Goal: Task Accomplishment & Management: Manage account settings

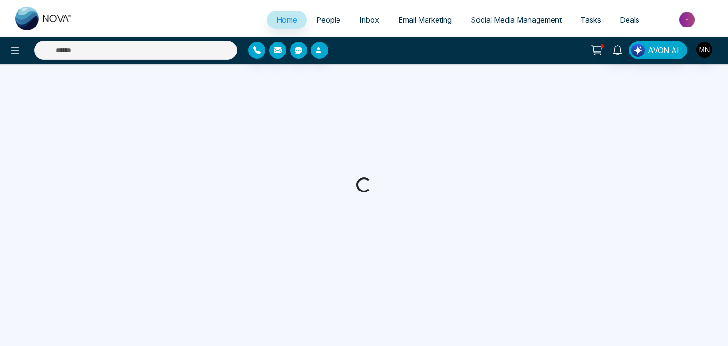
select select "*"
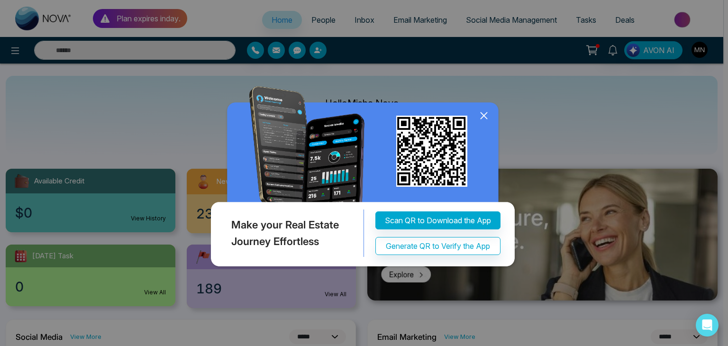
click at [483, 113] on icon at bounding box center [484, 116] width 14 height 14
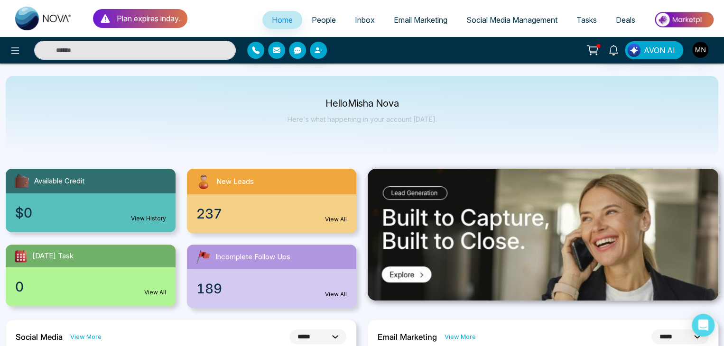
click at [317, 23] on span "People" at bounding box center [324, 19] width 24 height 9
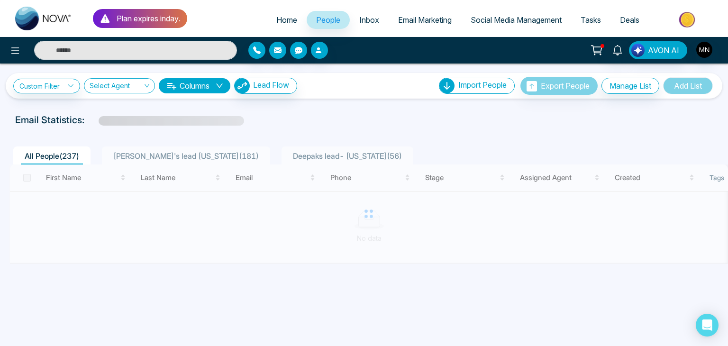
click at [143, 156] on span "[PERSON_NAME]'s lead [US_STATE] ( 181 )" at bounding box center [186, 155] width 153 height 9
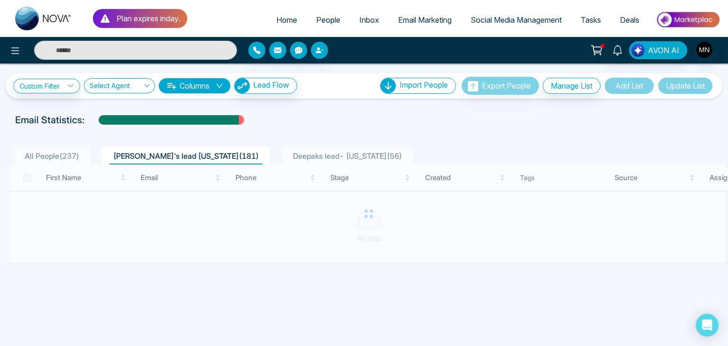
drag, startPoint x: 119, startPoint y: 222, endPoint x: 337, endPoint y: 131, distance: 236.4
click at [337, 131] on div "All People ( 237 ) Ishmeet's lead florida ( 181 ) Deepaks lead- Florida ( 56 ) …" at bounding box center [364, 197] width 717 height 133
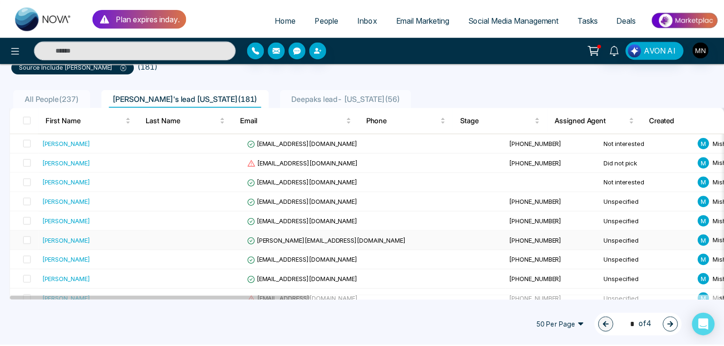
scroll to position [75, 0]
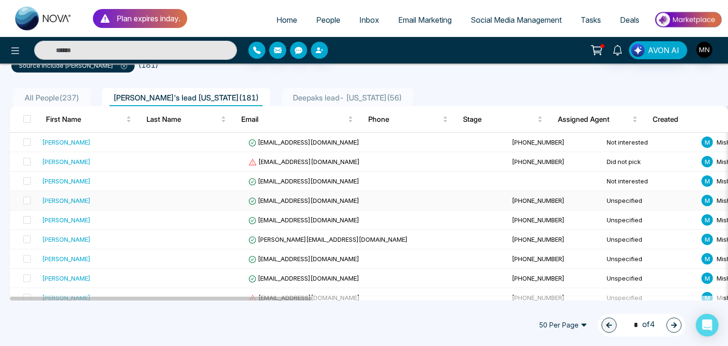
click at [59, 200] on div "[PERSON_NAME]" at bounding box center [66, 200] width 48 height 9
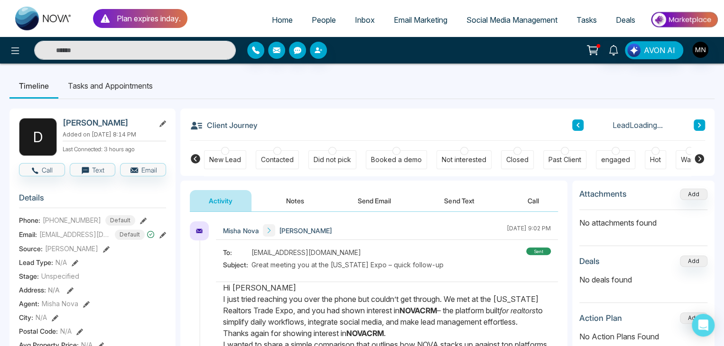
click at [333, 156] on div "Did not pick" at bounding box center [331, 159] width 37 height 9
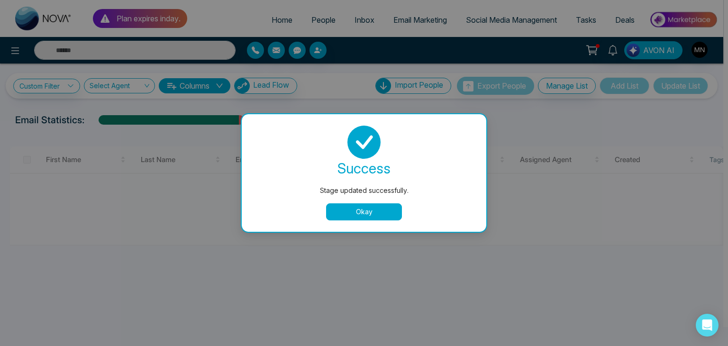
click at [343, 212] on button "Okay" at bounding box center [364, 211] width 76 height 17
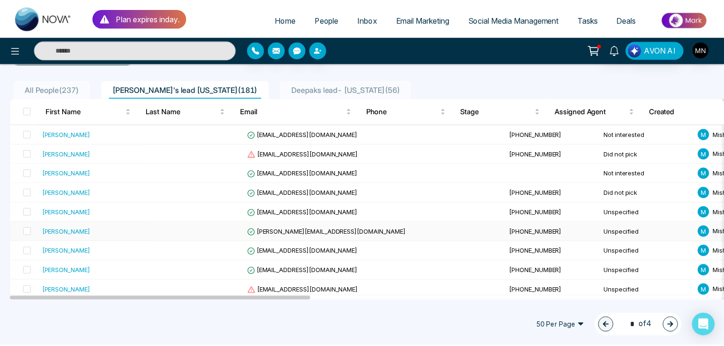
scroll to position [88, 0]
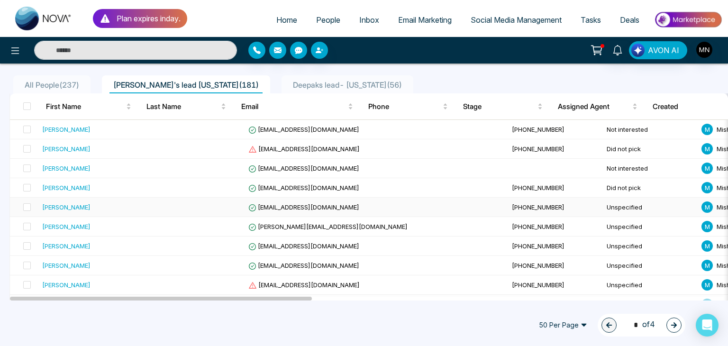
click at [62, 205] on div "[PERSON_NAME]" at bounding box center [66, 207] width 48 height 9
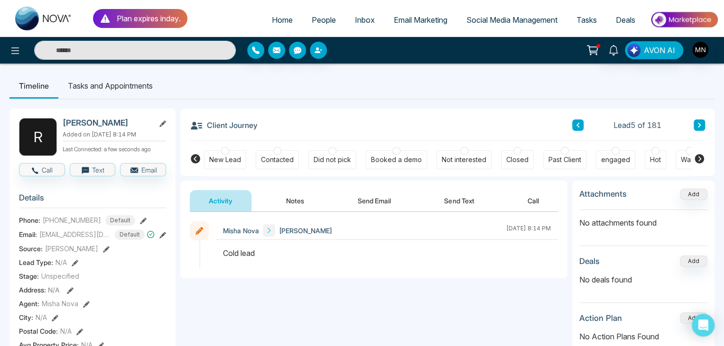
click at [383, 199] on button "Send Email" at bounding box center [374, 200] width 71 height 21
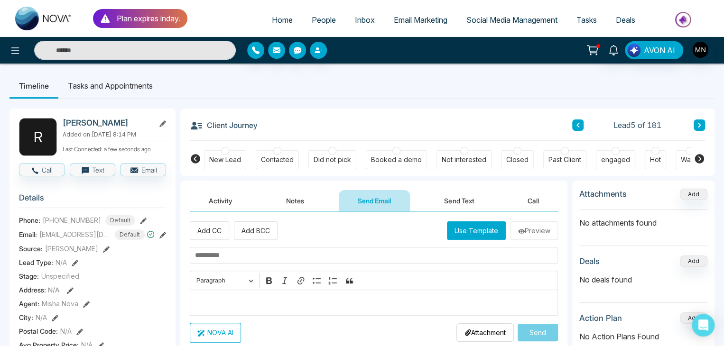
click at [241, 297] on p "Editor editing area: main" at bounding box center [374, 302] width 358 height 11
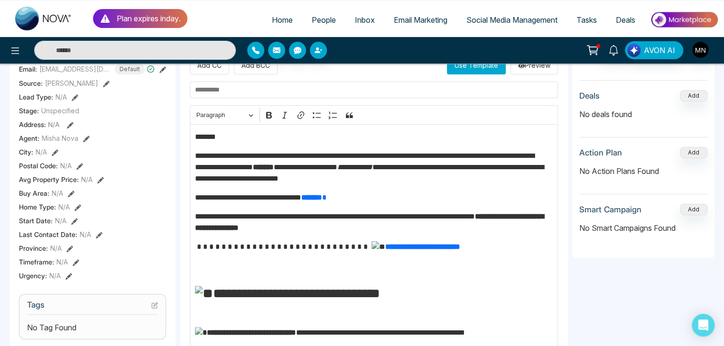
scroll to position [164, 0]
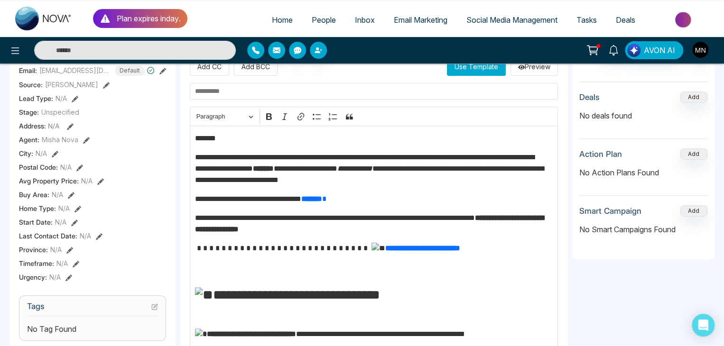
click at [231, 140] on p "*******" at bounding box center [371, 138] width 353 height 11
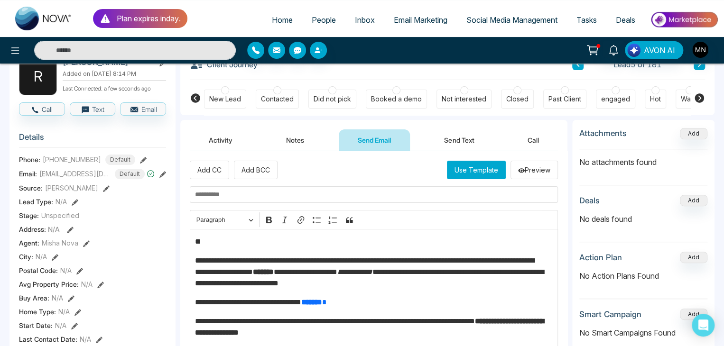
scroll to position [61, 0]
click at [235, 192] on input "text" at bounding box center [374, 194] width 368 height 17
paste input "**********"
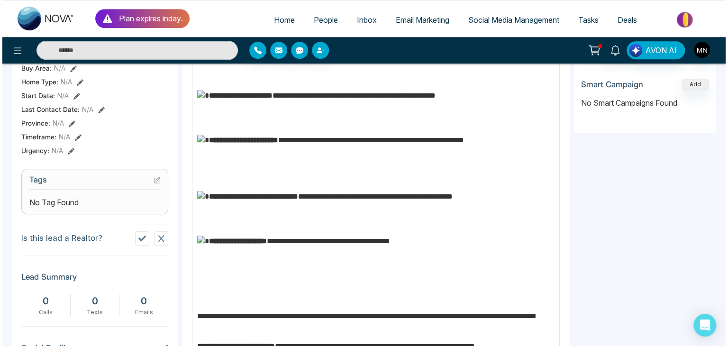
scroll to position [446, 0]
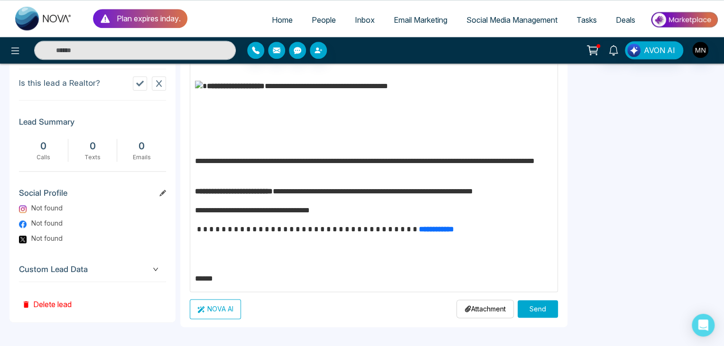
type input "**********"
click at [521, 306] on button "Send" at bounding box center [537, 309] width 40 height 18
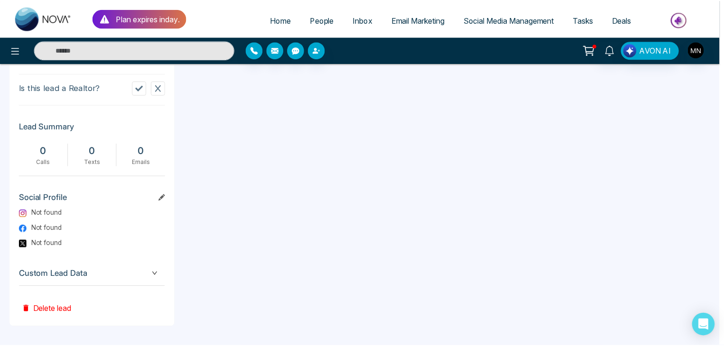
scroll to position [0, 0]
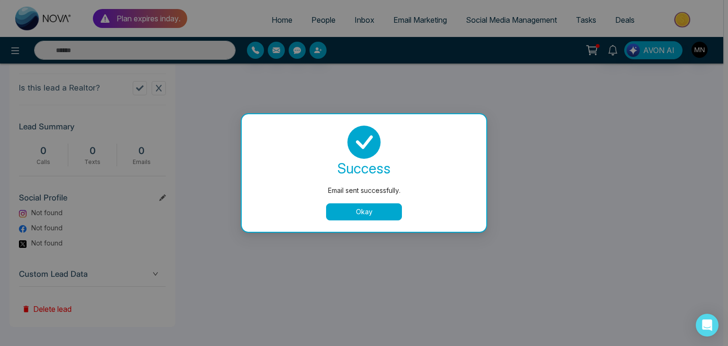
click at [352, 209] on button "Okay" at bounding box center [364, 211] width 76 height 17
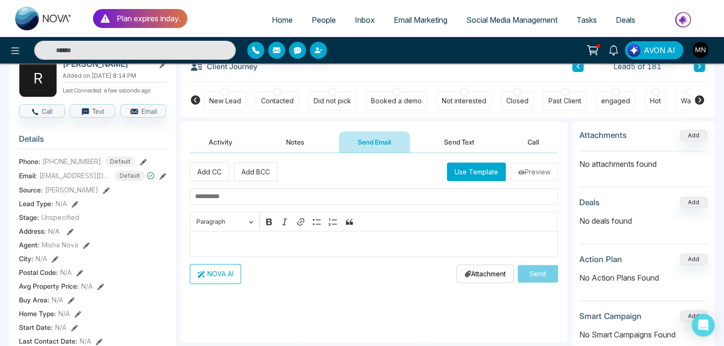
scroll to position [58, 0]
click at [332, 102] on div "Did not pick" at bounding box center [331, 101] width 37 height 9
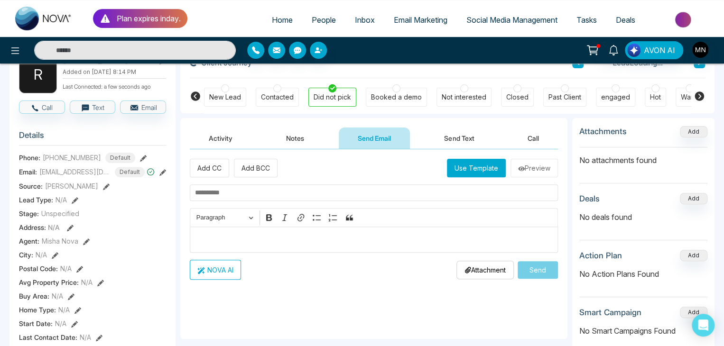
scroll to position [70, 0]
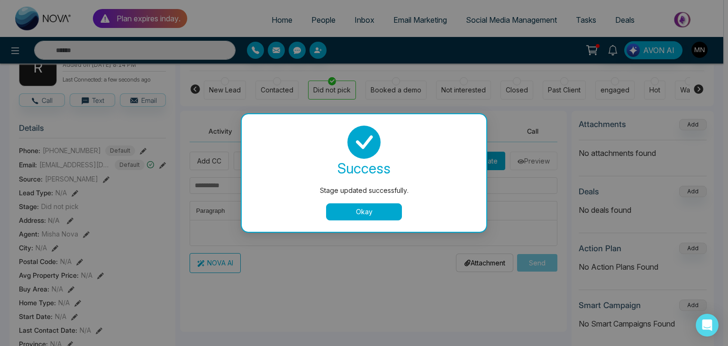
click at [357, 207] on button "Okay" at bounding box center [364, 211] width 76 height 17
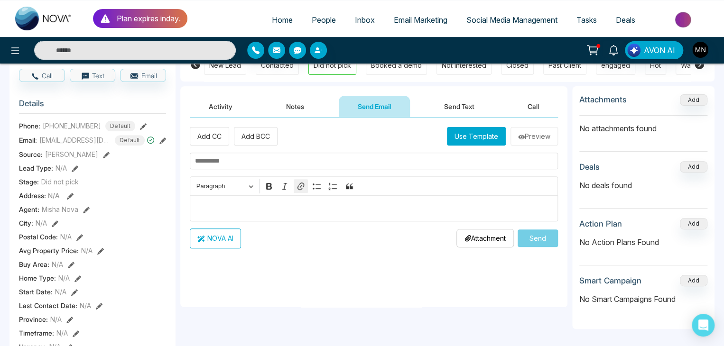
scroll to position [0, 0]
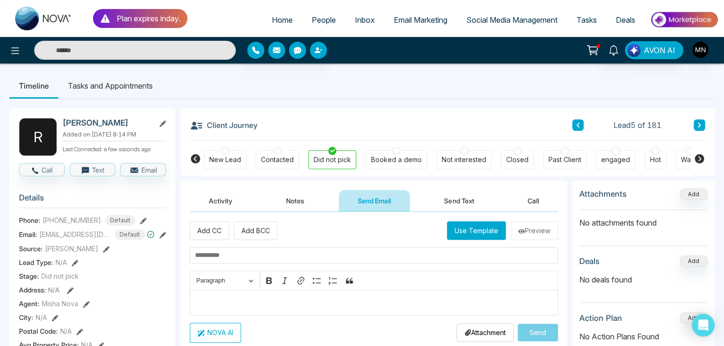
click at [209, 193] on button "Activity" at bounding box center [221, 200] width 62 height 21
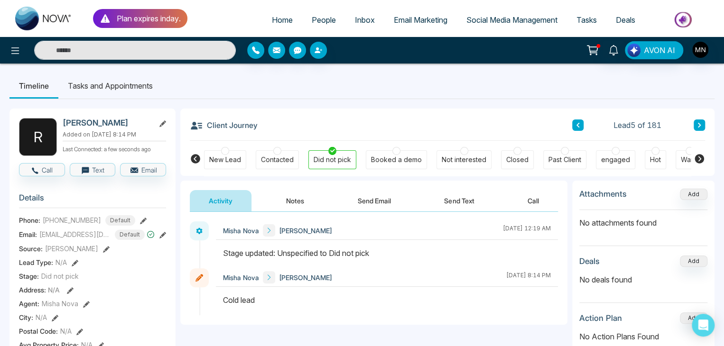
click at [354, 204] on button "Send Email" at bounding box center [374, 200] width 71 height 21
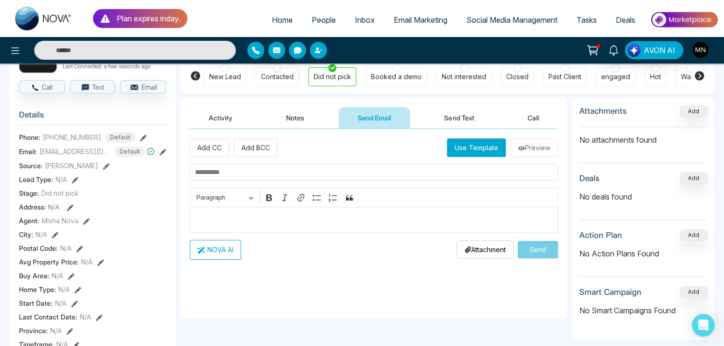
scroll to position [83, 0]
click at [266, 168] on input "text" at bounding box center [374, 173] width 368 height 17
paste input "**********"
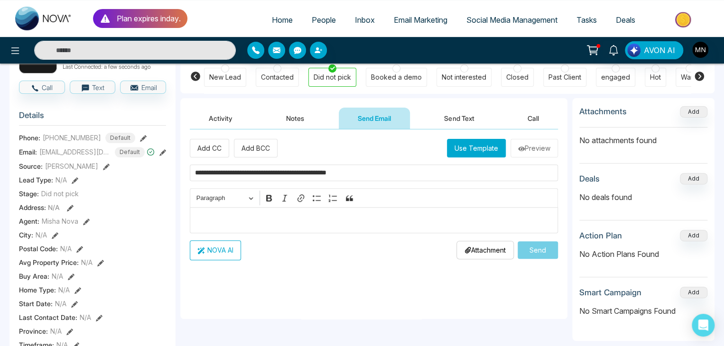
type input "**********"
click at [258, 214] on p "Editor editing area: main" at bounding box center [374, 219] width 358 height 11
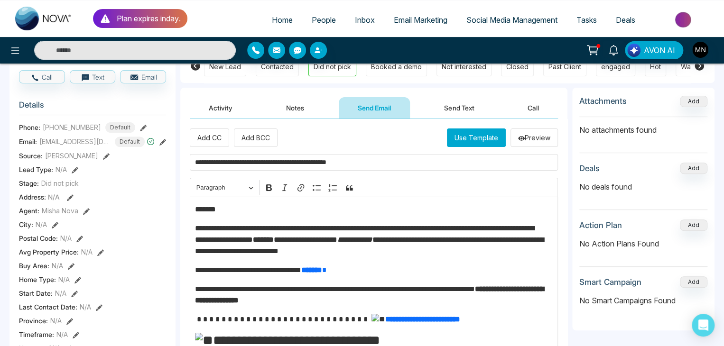
scroll to position [88, 0]
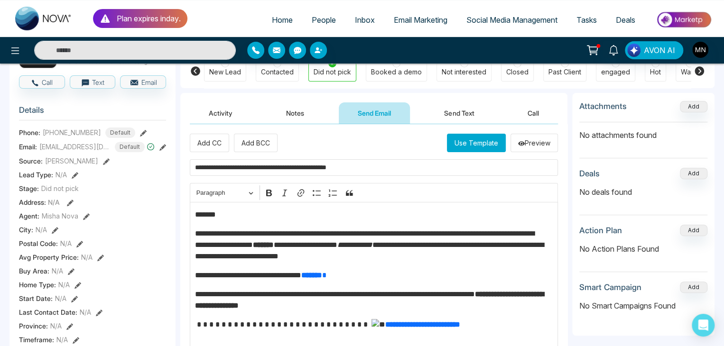
click at [233, 211] on p "*******" at bounding box center [371, 214] width 353 height 11
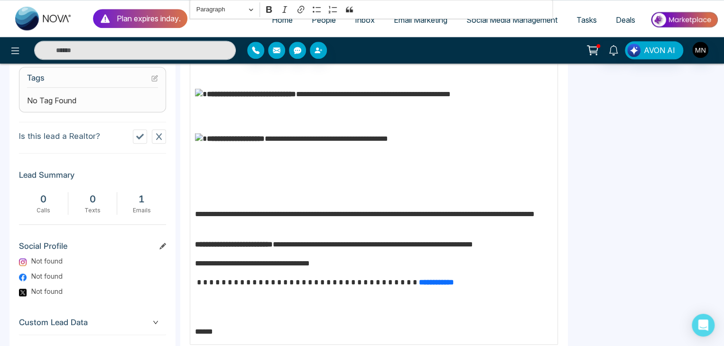
scroll to position [395, 0]
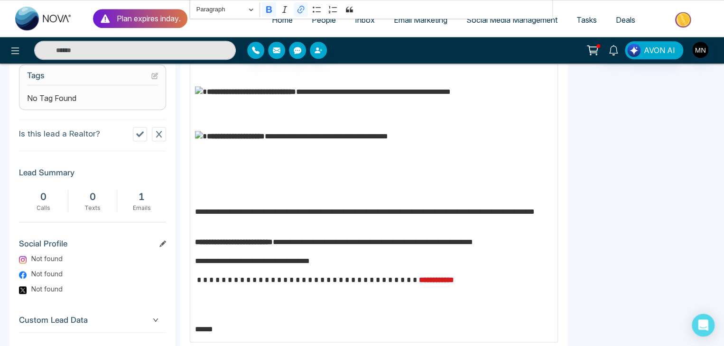
click at [419, 280] on strong "**********" at bounding box center [436, 279] width 35 height 7
click at [463, 275] on p "**********" at bounding box center [371, 280] width 353 height 11
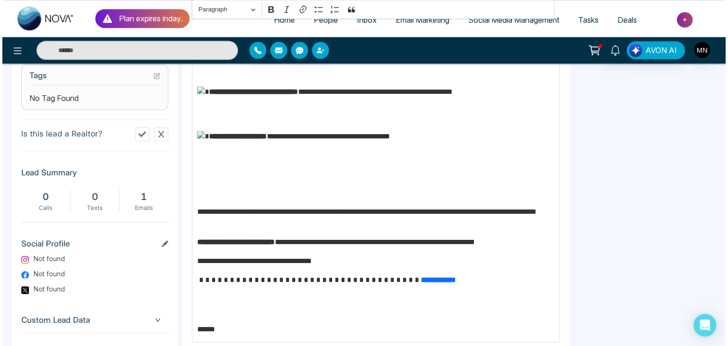
scroll to position [446, 0]
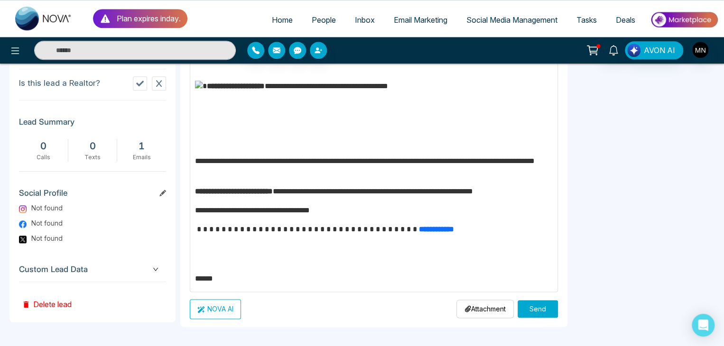
click at [525, 313] on button "Send" at bounding box center [537, 309] width 40 height 18
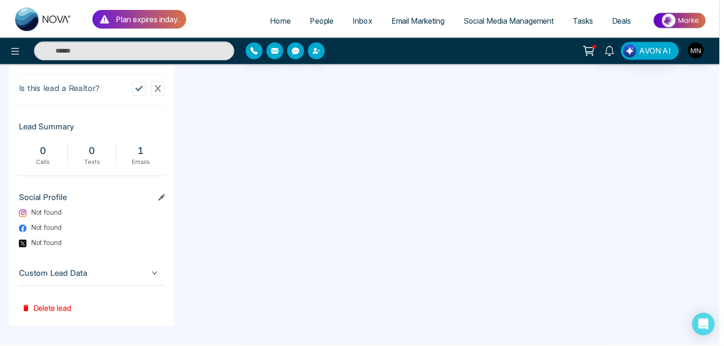
scroll to position [0, 0]
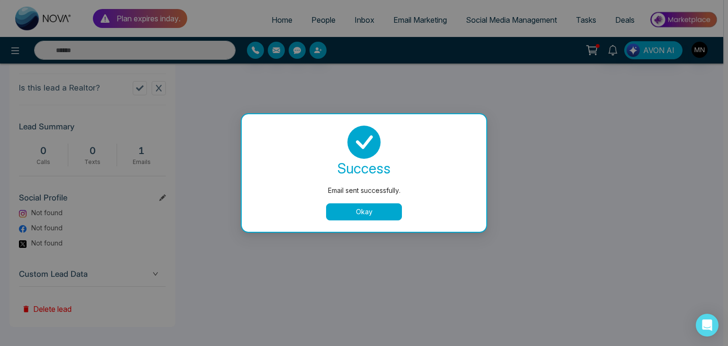
click at [382, 210] on button "Okay" at bounding box center [364, 211] width 76 height 17
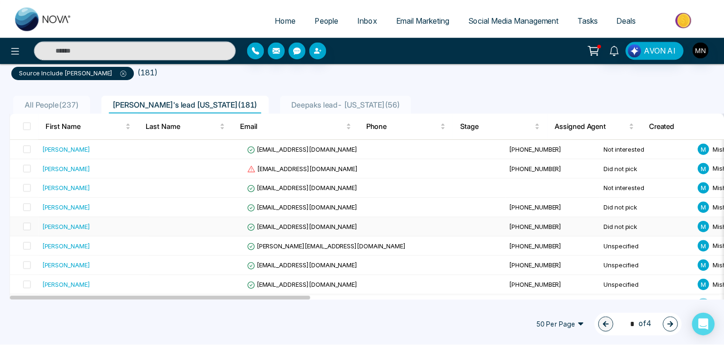
scroll to position [69, 0]
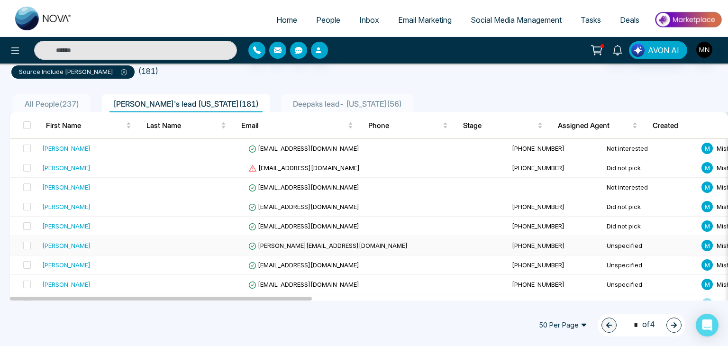
click at [65, 242] on div "[PERSON_NAME]" at bounding box center [66, 245] width 48 height 9
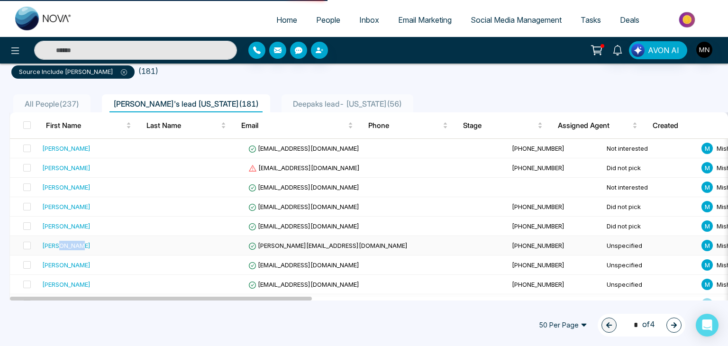
click at [65, 242] on div "[PERSON_NAME]" at bounding box center [66, 245] width 48 height 9
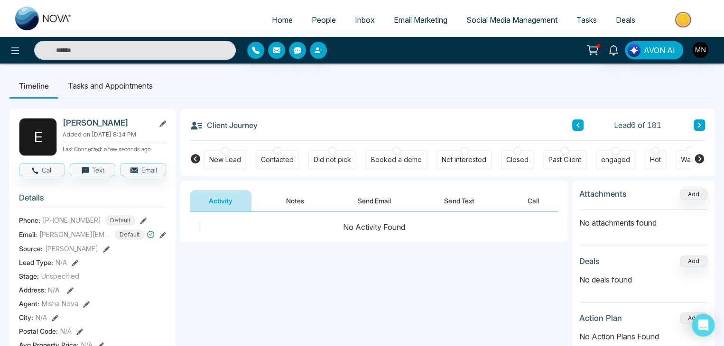
click at [355, 196] on button "Send Email" at bounding box center [374, 200] width 71 height 21
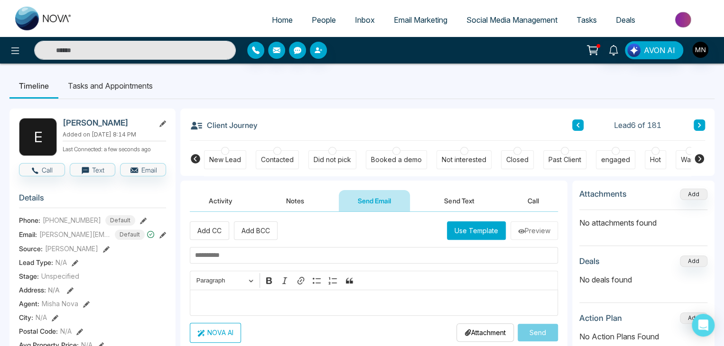
click at [264, 255] on input "text" at bounding box center [374, 255] width 368 height 17
paste input "**********"
type input "**********"
click at [223, 300] on p "Editor editing area: main" at bounding box center [374, 302] width 358 height 11
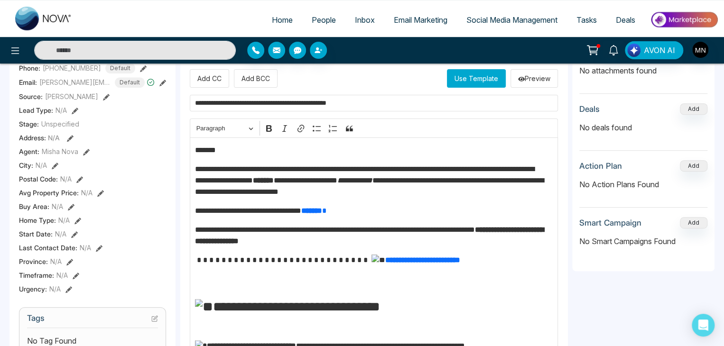
scroll to position [151, 0]
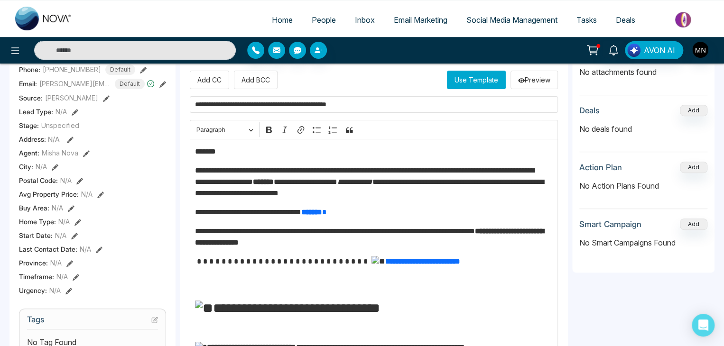
click at [228, 152] on p "*******" at bounding box center [371, 151] width 353 height 11
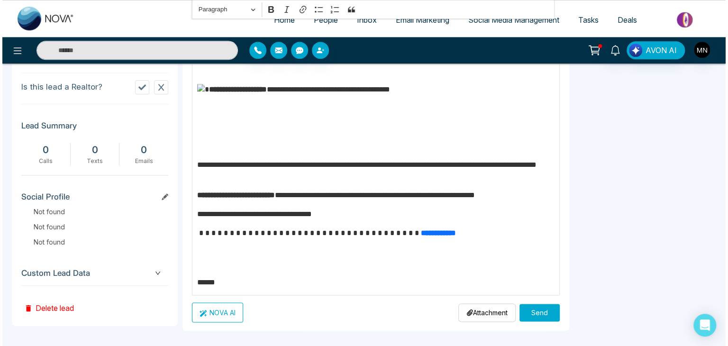
scroll to position [443, 0]
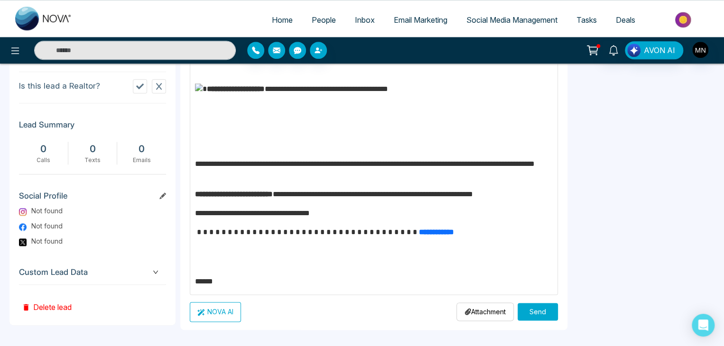
click at [531, 313] on button "Send" at bounding box center [537, 312] width 40 height 18
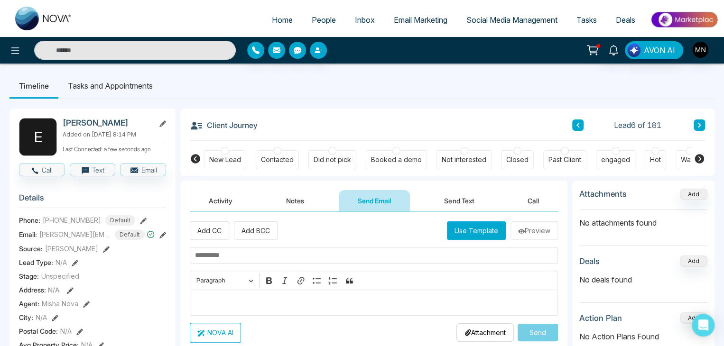
scroll to position [0, 0]
click at [286, 166] on div "Contacted" at bounding box center [277, 159] width 43 height 19
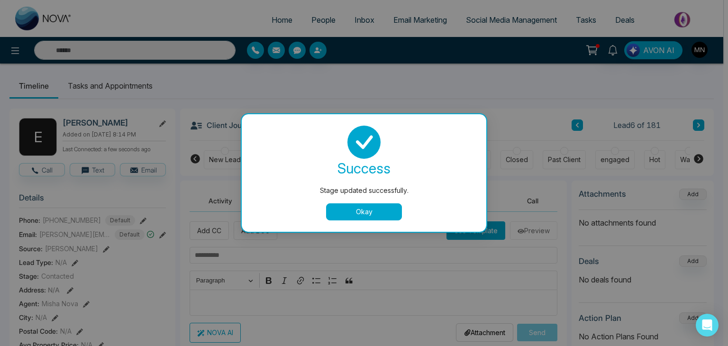
click at [364, 218] on button "Okay" at bounding box center [364, 211] width 76 height 17
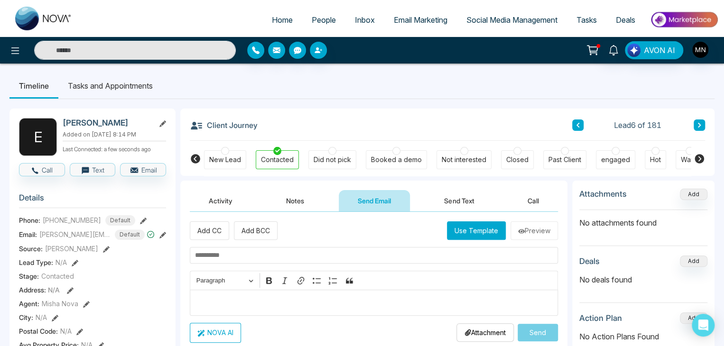
click at [220, 203] on button "Activity" at bounding box center [221, 200] width 62 height 21
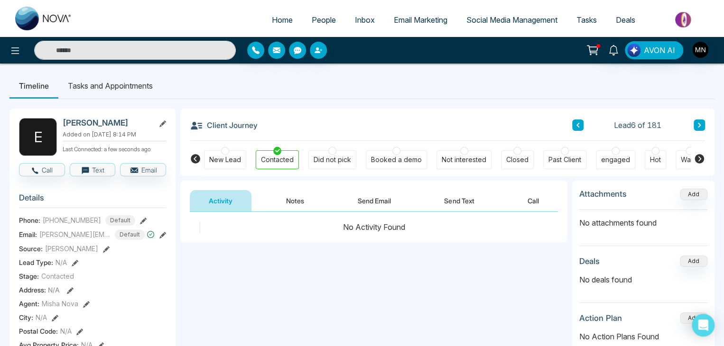
click at [282, 204] on button "Notes" at bounding box center [295, 200] width 56 height 21
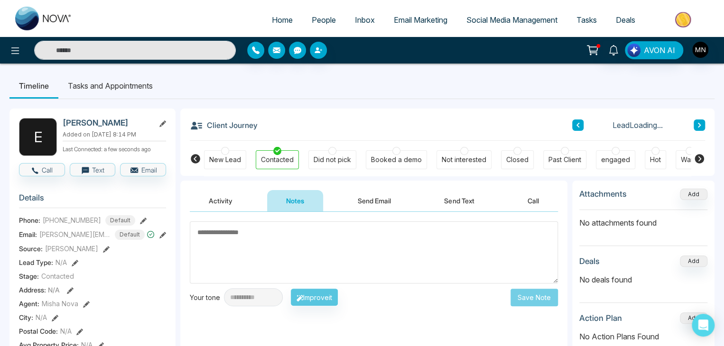
click at [281, 240] on textarea at bounding box center [374, 252] width 368 height 62
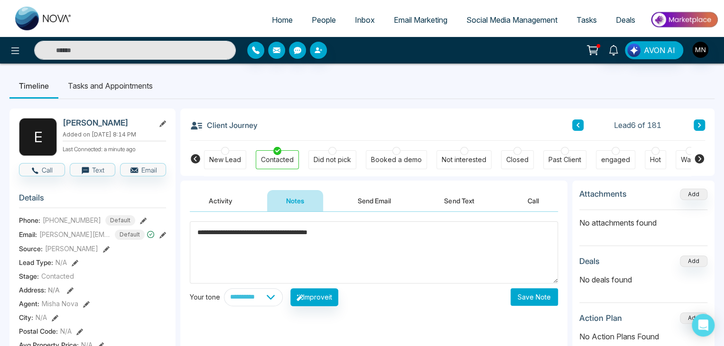
type textarea "**********"
click at [544, 301] on button "Save Note" at bounding box center [533, 297] width 47 height 18
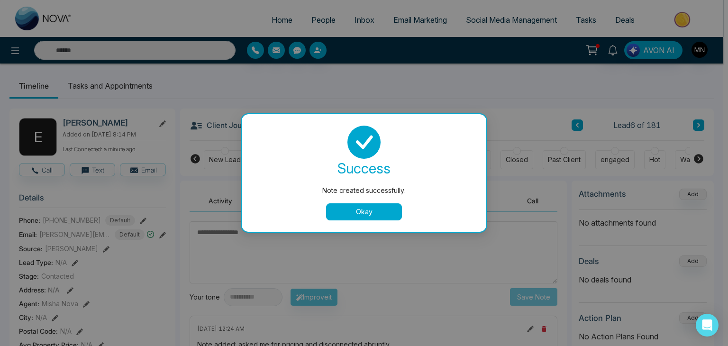
click at [385, 217] on button "Okay" at bounding box center [364, 211] width 76 height 17
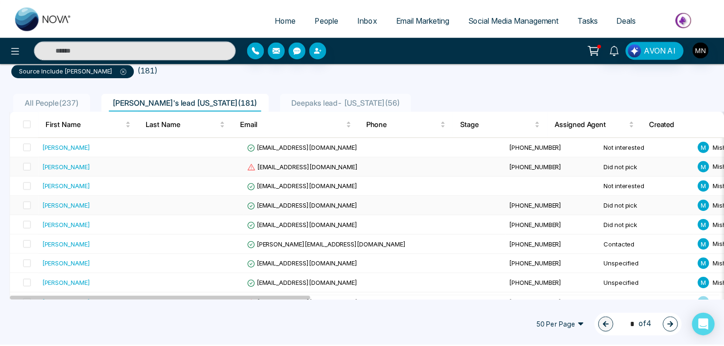
scroll to position [83, 0]
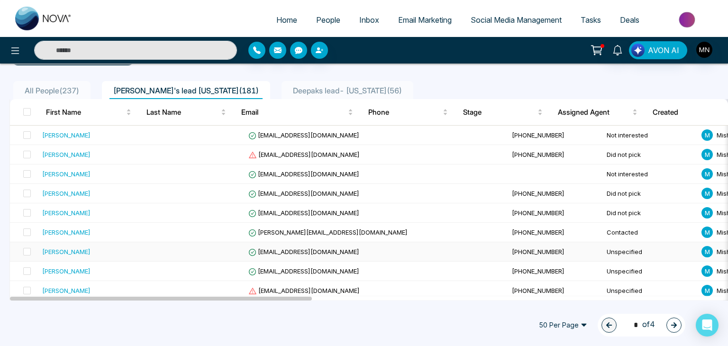
click at [64, 256] on td "[PERSON_NAME]" at bounding box center [93, 251] width 111 height 19
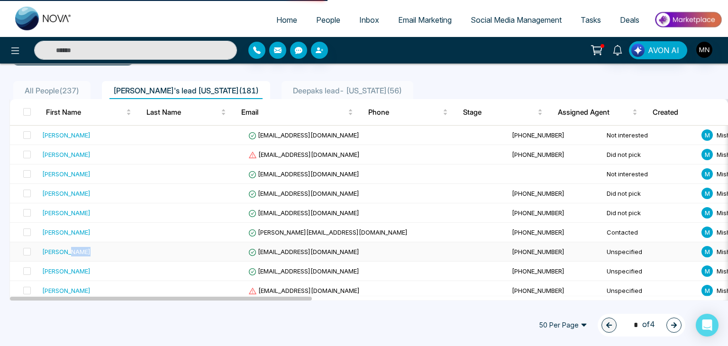
click at [64, 256] on td "[PERSON_NAME]" at bounding box center [93, 251] width 111 height 19
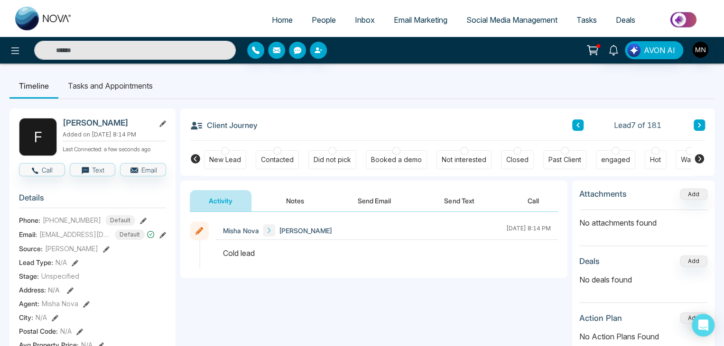
click at [376, 197] on button "Send Email" at bounding box center [374, 200] width 71 height 21
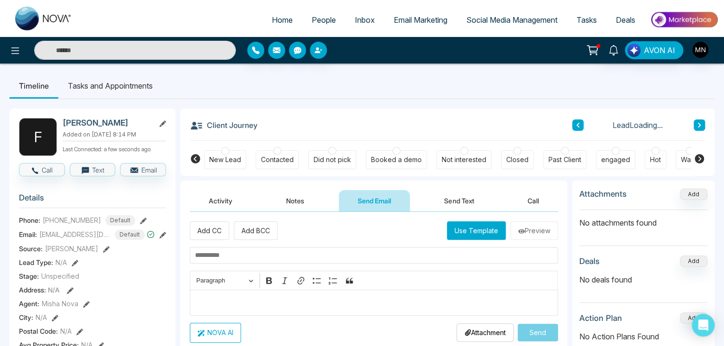
click at [330, 166] on div "Did not pick" at bounding box center [332, 159] width 48 height 19
click at [296, 257] on input "text" at bounding box center [374, 255] width 368 height 17
paste input "**********"
type input "**********"
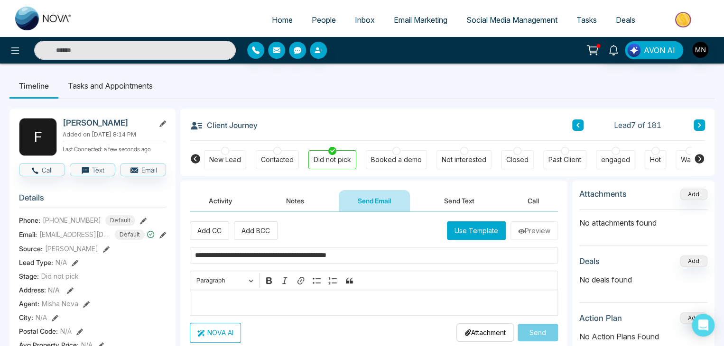
click at [245, 303] on p "Editor editing area: main" at bounding box center [374, 302] width 358 height 11
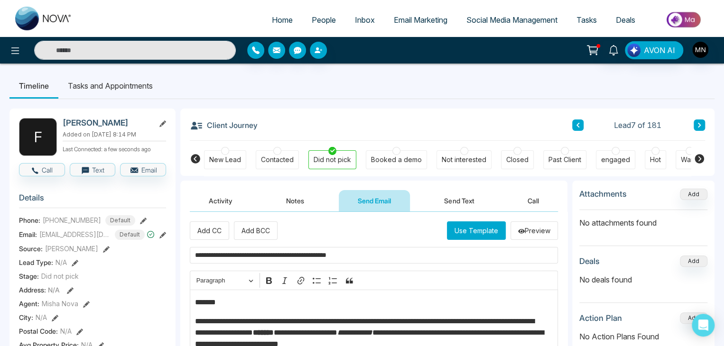
click at [230, 304] on p "*******" at bounding box center [371, 302] width 353 height 11
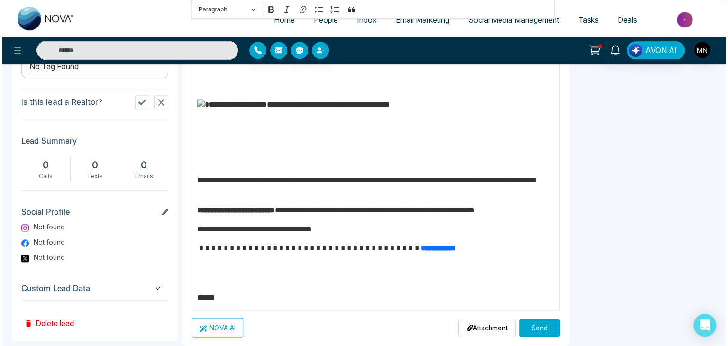
scroll to position [446, 0]
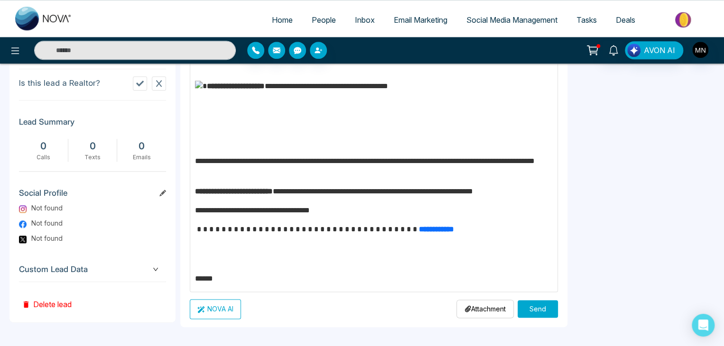
click at [532, 304] on button "Send" at bounding box center [537, 309] width 40 height 18
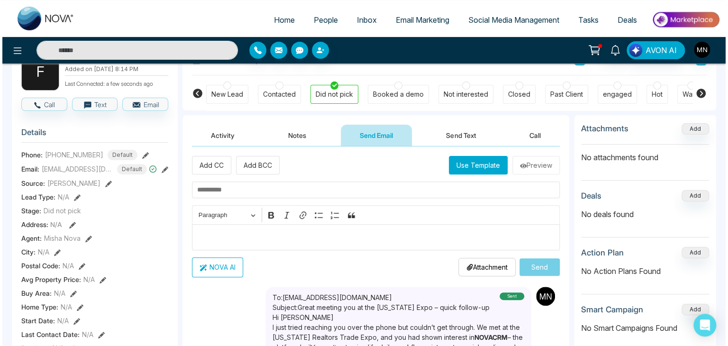
scroll to position [0, 0]
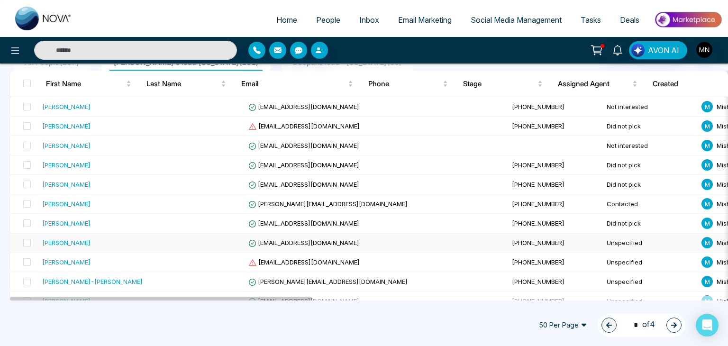
scroll to position [117, 0]
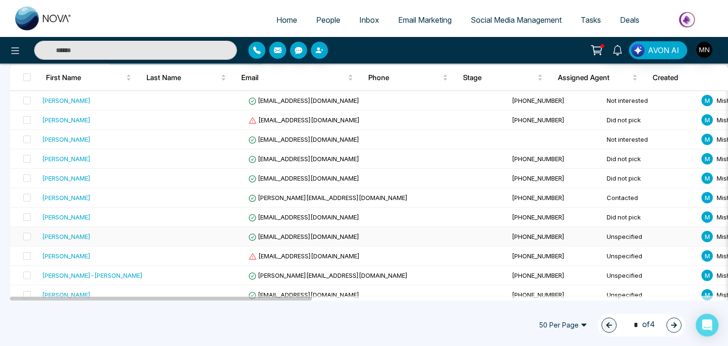
click at [52, 232] on div "[PERSON_NAME]" at bounding box center [66, 236] width 48 height 9
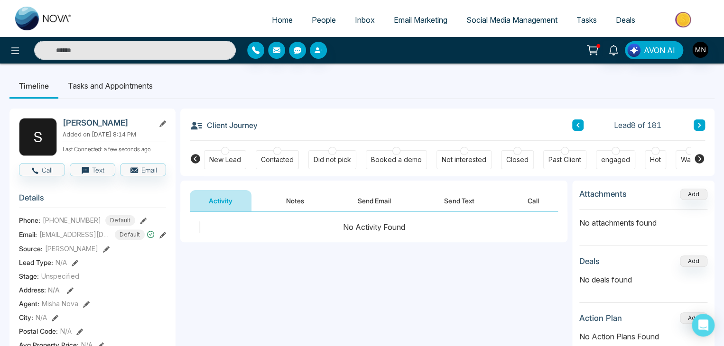
click at [297, 204] on button "Notes" at bounding box center [295, 200] width 56 height 21
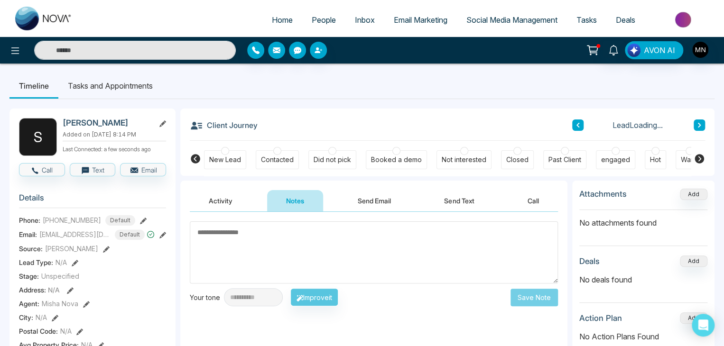
click at [282, 254] on textarea at bounding box center [374, 252] width 368 height 62
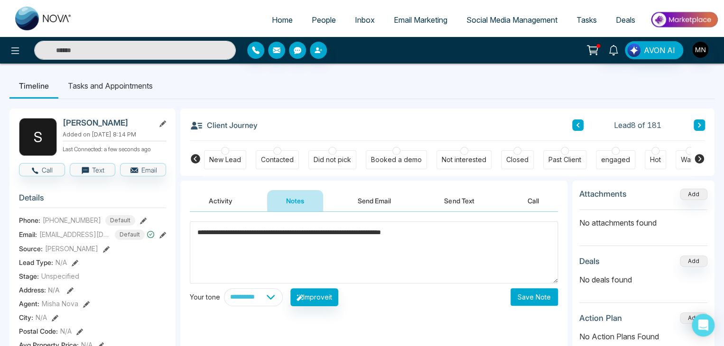
type textarea "**********"
click at [537, 301] on button "Save Note" at bounding box center [533, 297] width 47 height 18
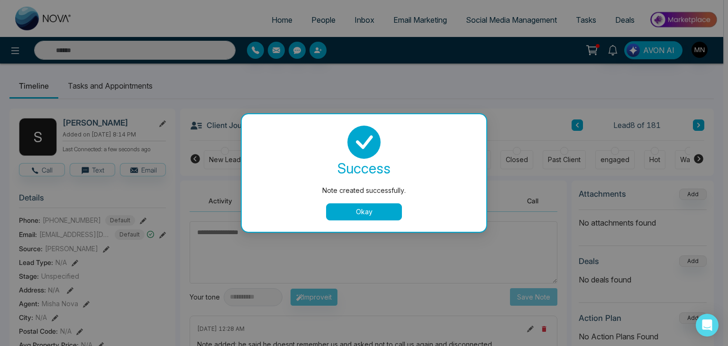
click at [462, 166] on div "success" at bounding box center [364, 168] width 222 height 19
click at [383, 206] on button "Okay" at bounding box center [364, 211] width 76 height 17
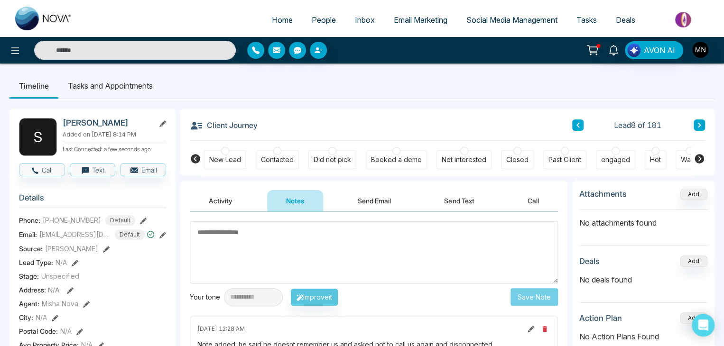
click at [450, 162] on div "Not interested" at bounding box center [464, 159] width 45 height 9
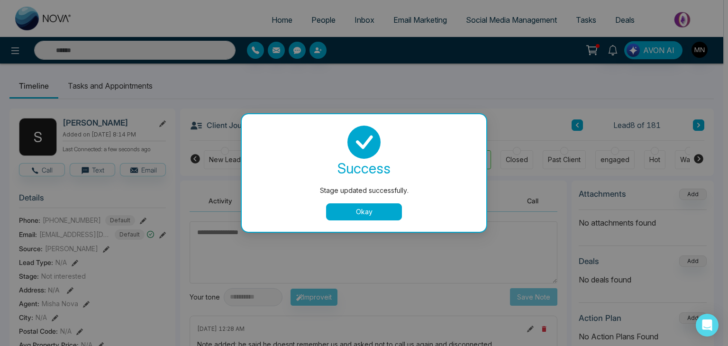
click at [352, 220] on button "Okay" at bounding box center [364, 211] width 76 height 17
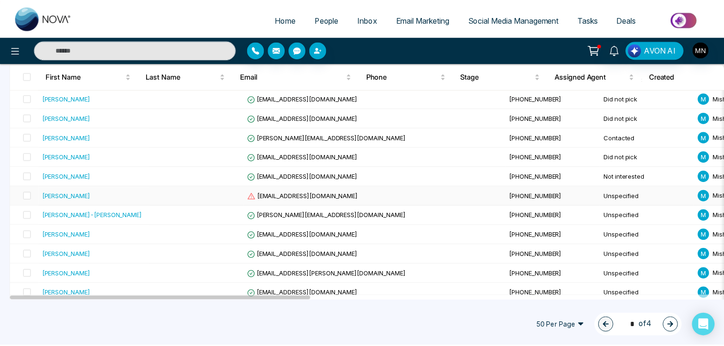
scroll to position [180, 0]
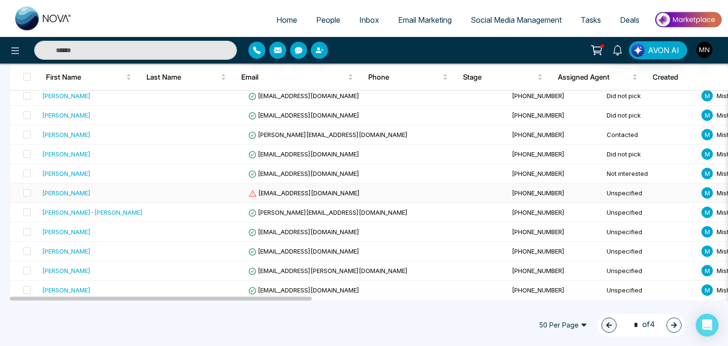
click at [76, 193] on div "[PERSON_NAME]" at bounding box center [66, 192] width 48 height 9
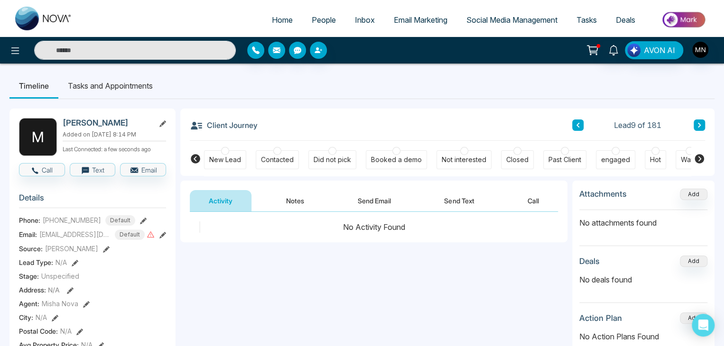
click at [374, 204] on button "Send Email" at bounding box center [374, 200] width 71 height 21
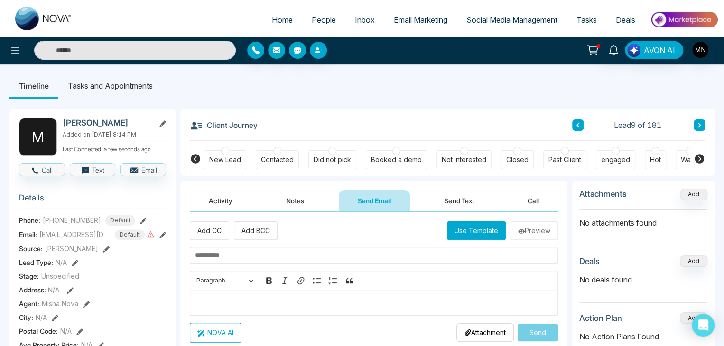
click at [285, 257] on input "text" at bounding box center [374, 255] width 368 height 17
paste input "**********"
type input "**********"
click at [242, 302] on p "Editor editing area: main" at bounding box center [374, 302] width 358 height 11
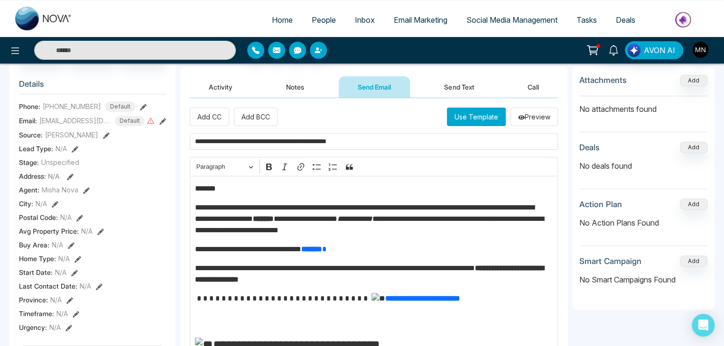
scroll to position [64, 0]
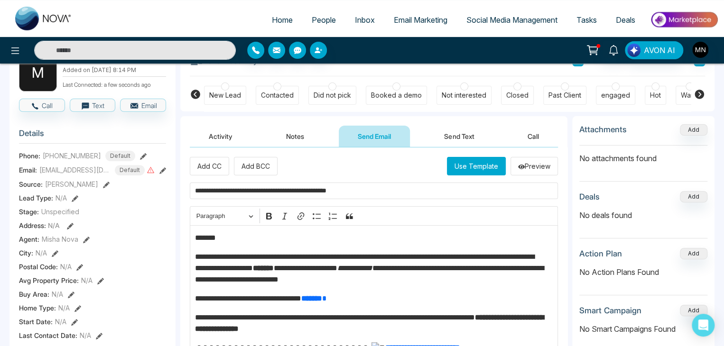
click at [234, 187] on input "**********" at bounding box center [374, 191] width 368 height 17
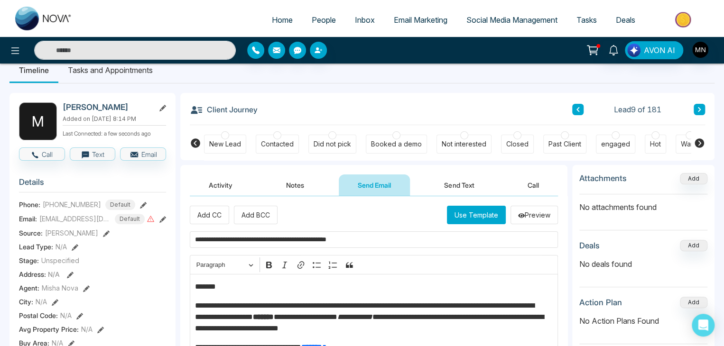
scroll to position [15, 0]
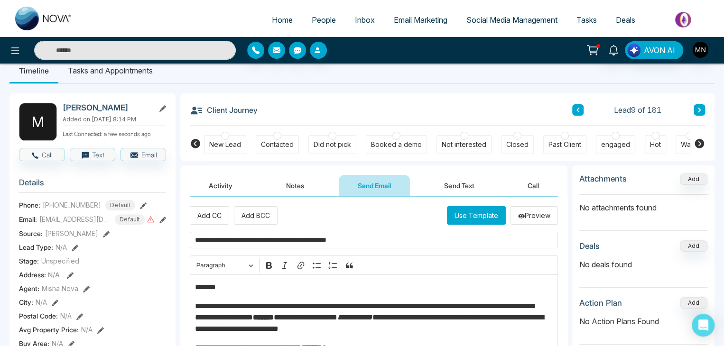
click at [228, 285] on p "*******" at bounding box center [371, 287] width 353 height 11
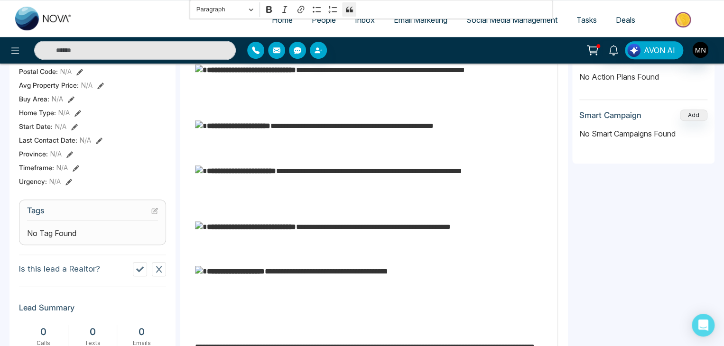
scroll to position [446, 0]
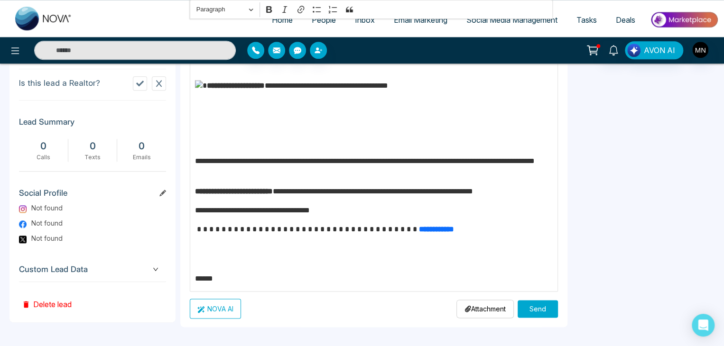
click at [530, 306] on button "Send" at bounding box center [537, 309] width 40 height 18
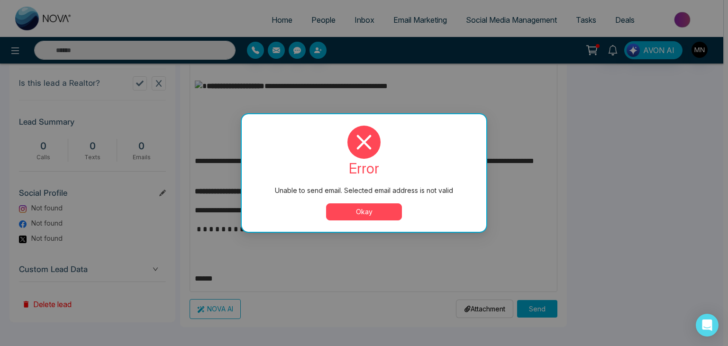
click at [377, 214] on button "Okay" at bounding box center [364, 211] width 76 height 17
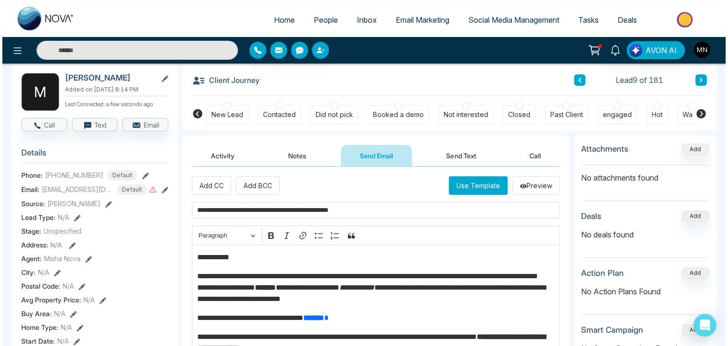
scroll to position [0, 0]
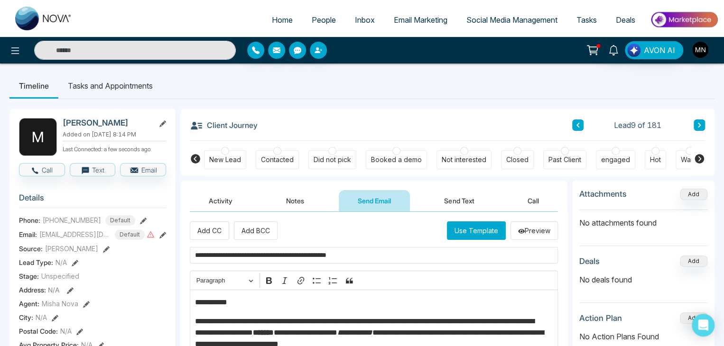
click at [462, 155] on div "Not interested" at bounding box center [464, 159] width 45 height 9
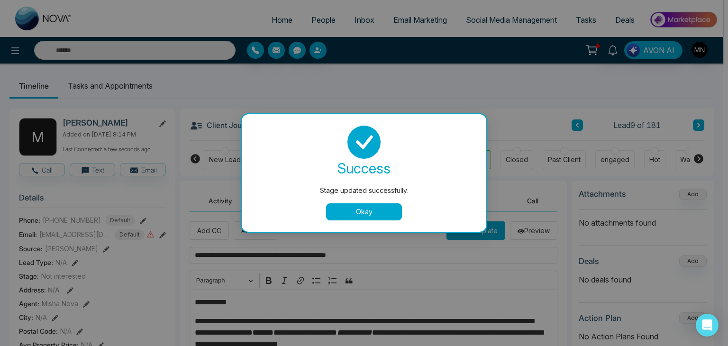
click at [371, 215] on button "Okay" at bounding box center [364, 211] width 76 height 17
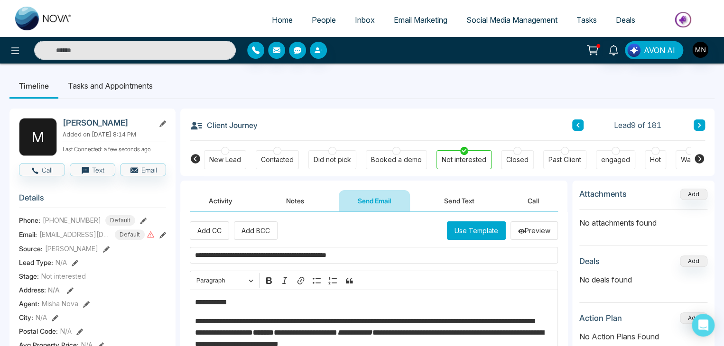
click at [290, 200] on button "Notes" at bounding box center [295, 200] width 56 height 21
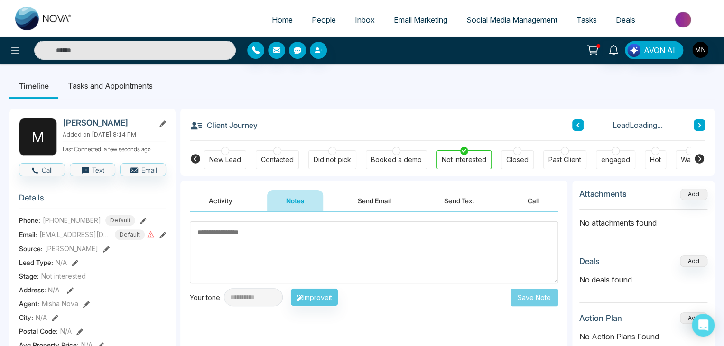
click at [258, 246] on textarea at bounding box center [374, 252] width 368 height 62
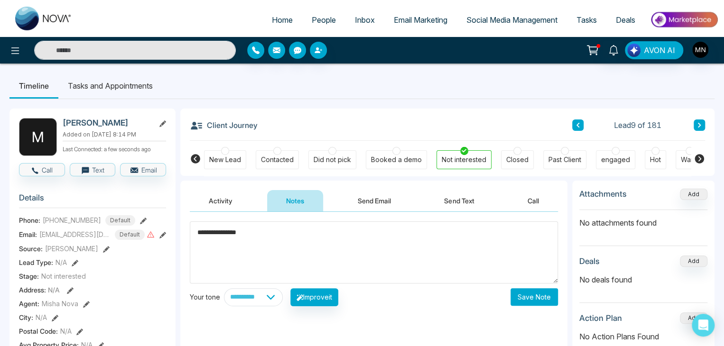
click at [195, 231] on textarea "**********" at bounding box center [374, 252] width 368 height 62
click at [201, 230] on textarea "**********" at bounding box center [374, 252] width 368 height 62
click at [268, 233] on textarea "**********" at bounding box center [374, 252] width 368 height 62
type textarea "**********"
click at [526, 296] on button "Save Note" at bounding box center [533, 297] width 47 height 18
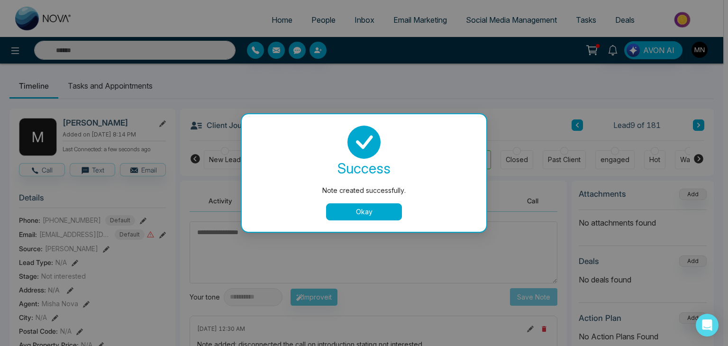
click at [374, 220] on button "Okay" at bounding box center [364, 211] width 76 height 17
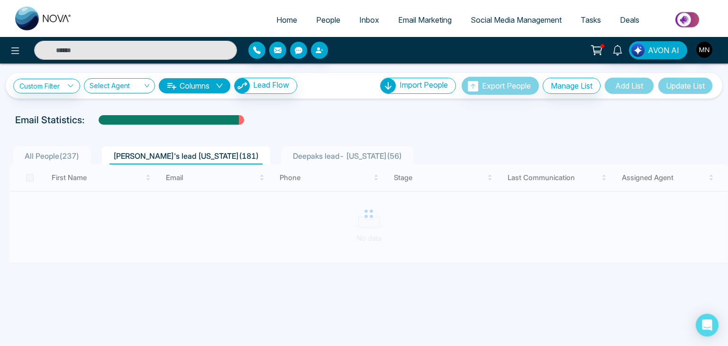
click at [122, 215] on div at bounding box center [368, 214] width 719 height 99
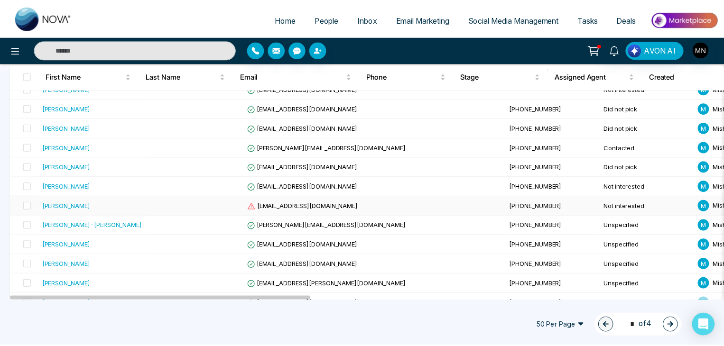
scroll to position [180, 0]
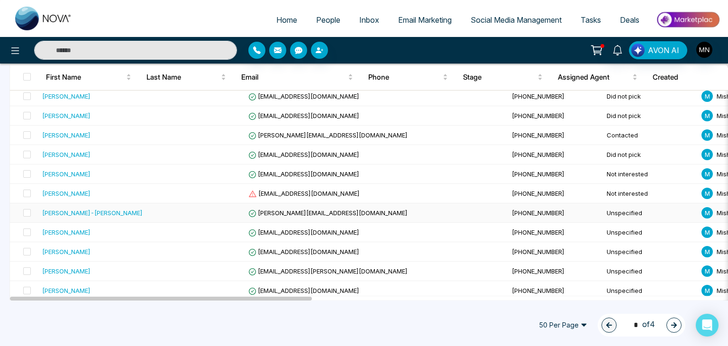
click at [87, 214] on div "[PERSON_NAME]-[PERSON_NAME]" at bounding box center [92, 212] width 101 height 9
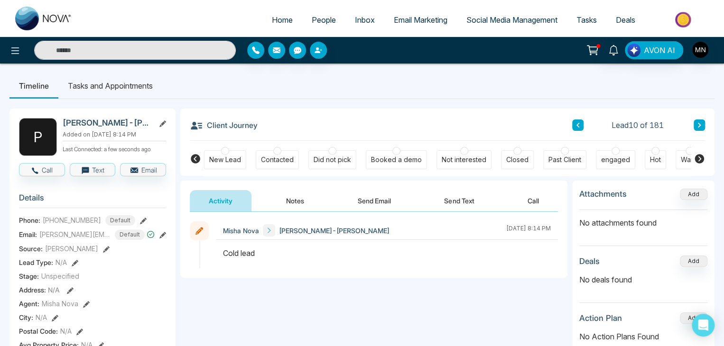
click at [376, 204] on button "Send Email" at bounding box center [374, 200] width 71 height 21
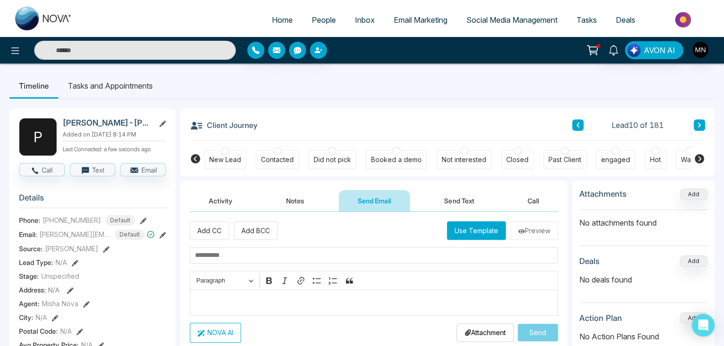
click at [252, 297] on p "Editor editing area: main" at bounding box center [374, 302] width 358 height 11
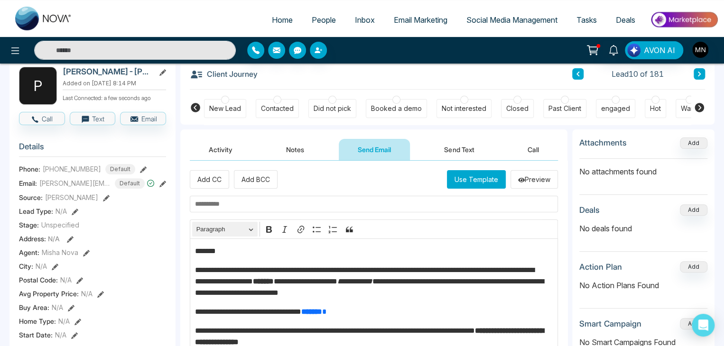
scroll to position [47, 0]
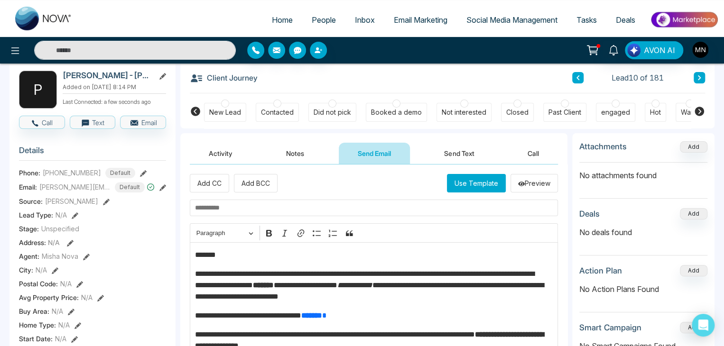
click at [233, 254] on p "*******" at bounding box center [371, 254] width 353 height 11
click at [274, 204] on input "text" at bounding box center [374, 208] width 368 height 17
paste input "**********"
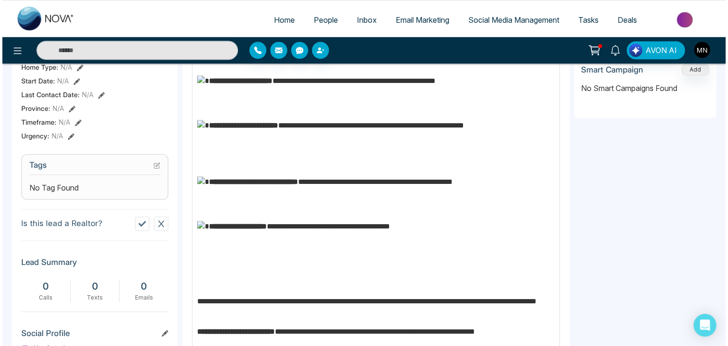
scroll to position [446, 0]
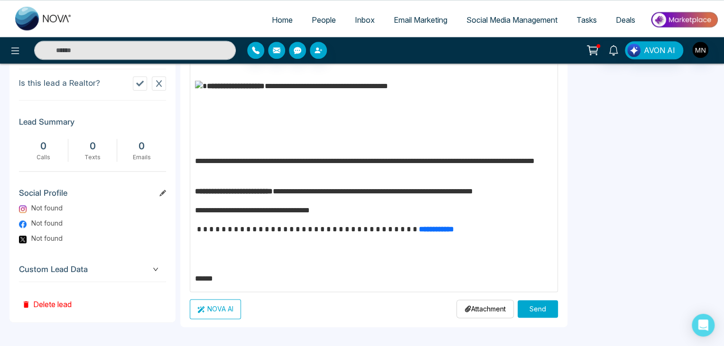
type input "**********"
click at [548, 306] on button "Send" at bounding box center [537, 309] width 40 height 18
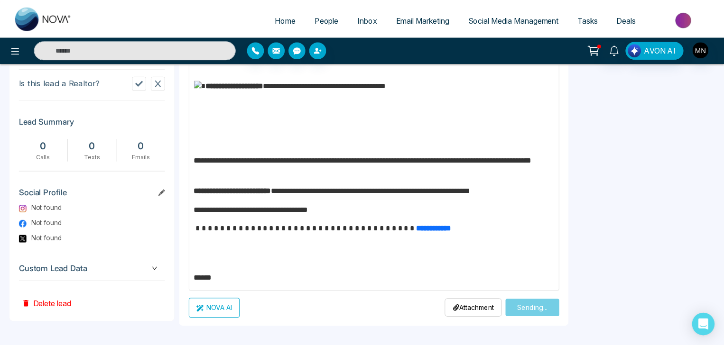
scroll to position [0, 0]
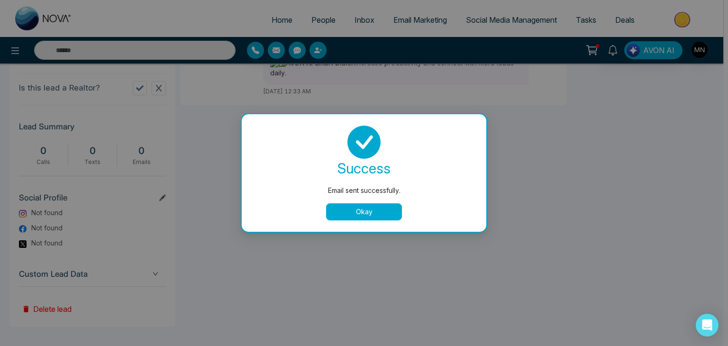
click at [381, 213] on button "Okay" at bounding box center [364, 211] width 76 height 17
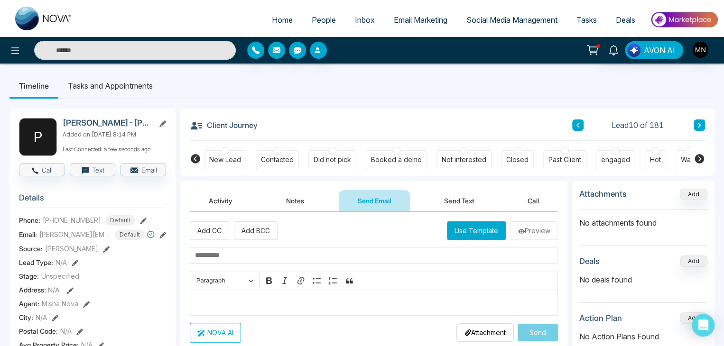
click at [324, 164] on div "Did not pick" at bounding box center [331, 159] width 37 height 9
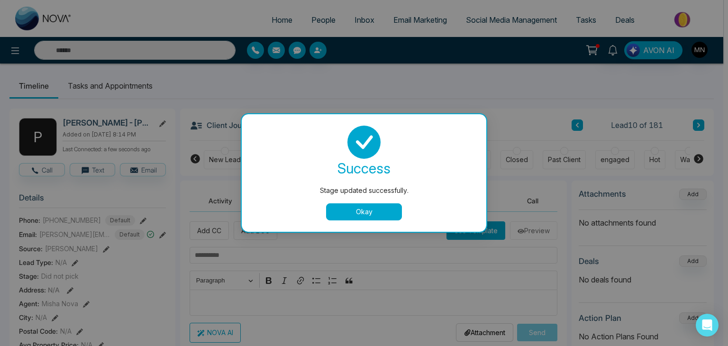
click at [356, 208] on button "Okay" at bounding box center [364, 211] width 76 height 17
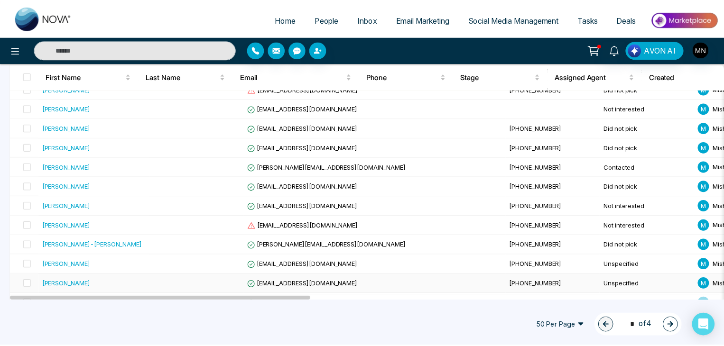
scroll to position [195, 0]
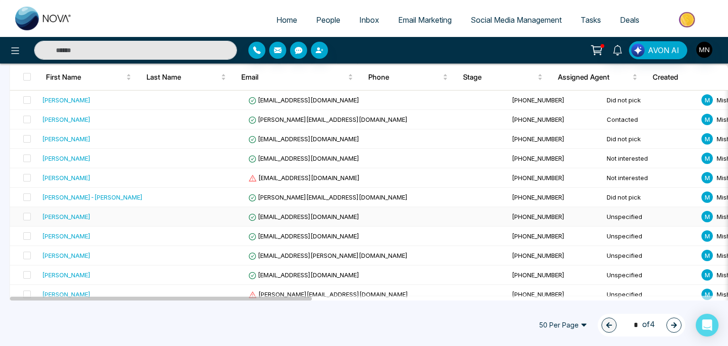
click at [75, 214] on div "[PERSON_NAME]" at bounding box center [66, 216] width 48 height 9
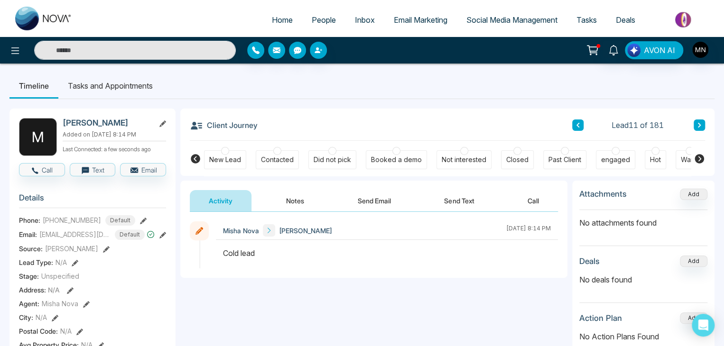
click at [383, 202] on button "Send Email" at bounding box center [374, 200] width 71 height 21
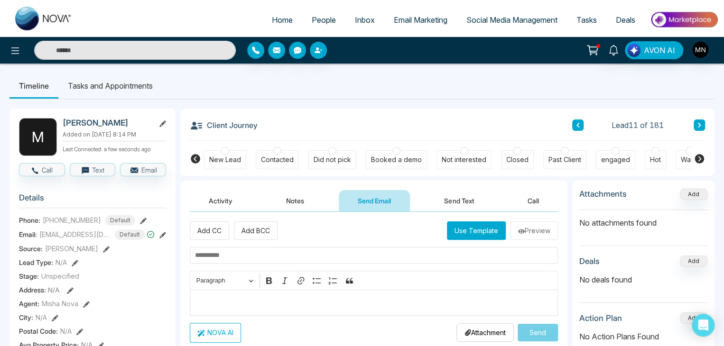
click at [216, 293] on div "Editor editing area: main" at bounding box center [374, 303] width 368 height 26
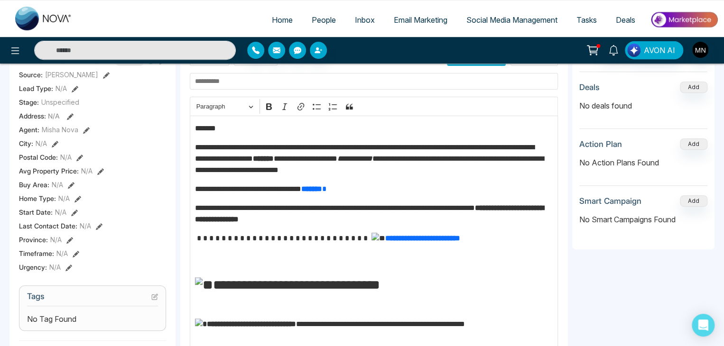
scroll to position [173, 0]
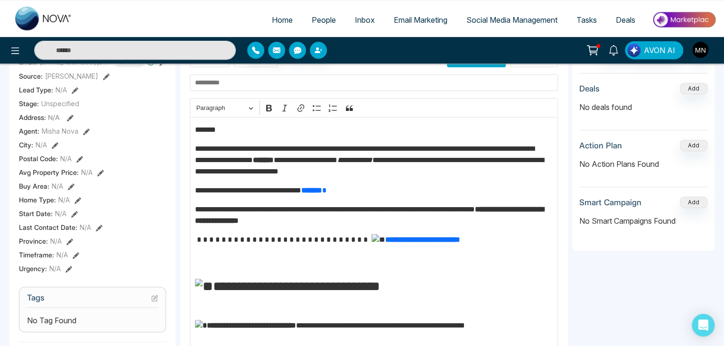
click at [226, 129] on p "*******" at bounding box center [371, 129] width 353 height 11
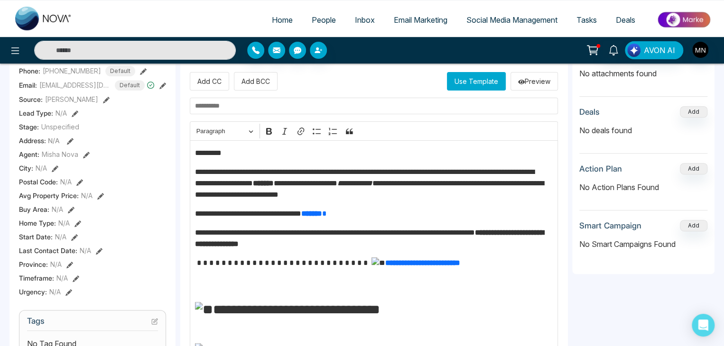
scroll to position [148, 0]
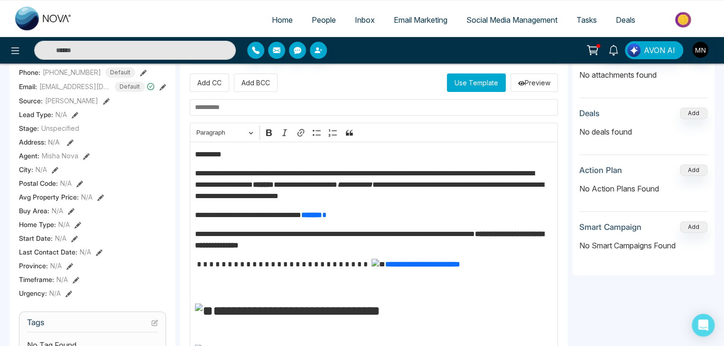
click at [243, 106] on input "text" at bounding box center [374, 107] width 368 height 17
paste input "**********"
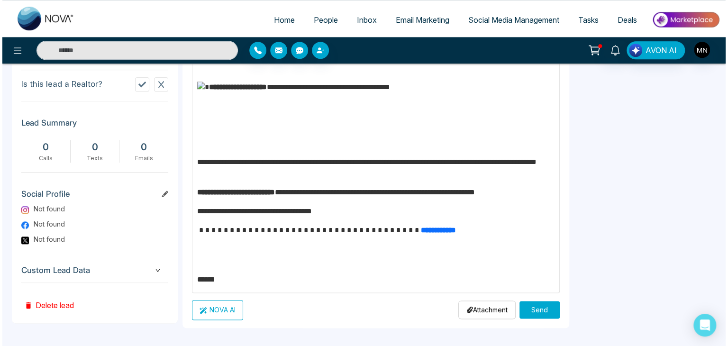
scroll to position [446, 0]
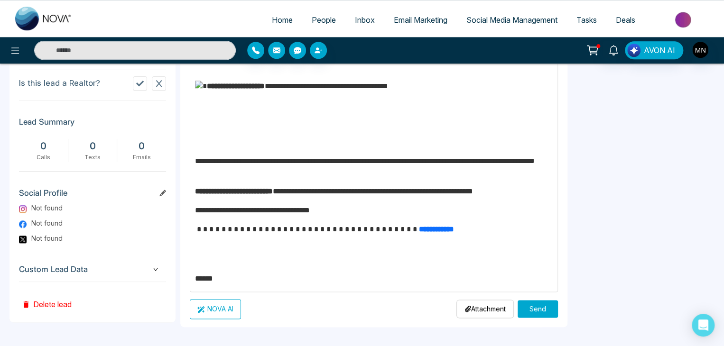
type input "**********"
click at [535, 312] on button "Send" at bounding box center [537, 309] width 40 height 18
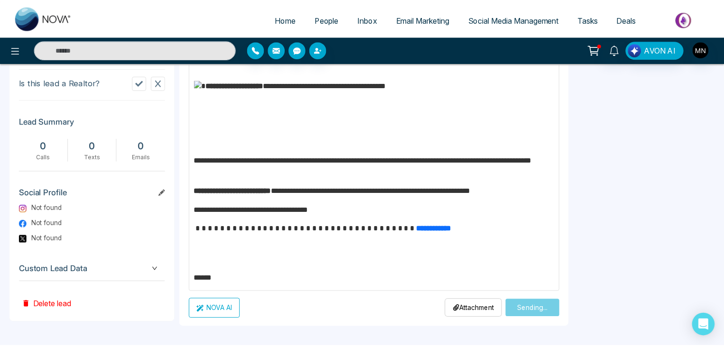
scroll to position [0, 0]
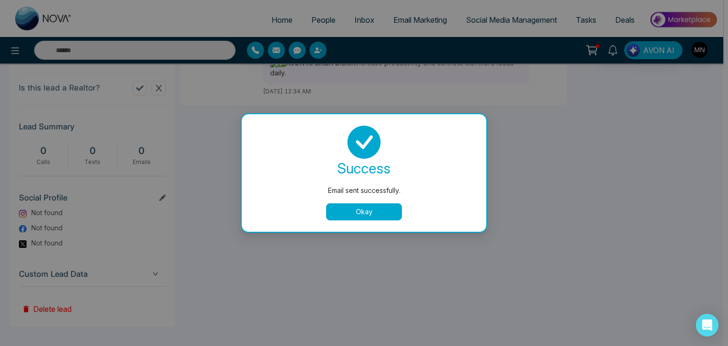
click at [372, 203] on button "Okay" at bounding box center [364, 211] width 76 height 17
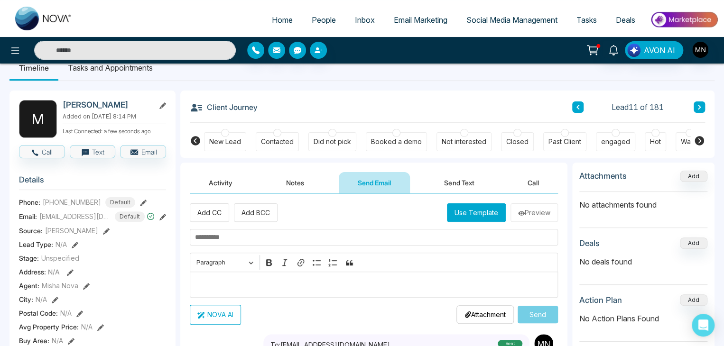
scroll to position [14, 0]
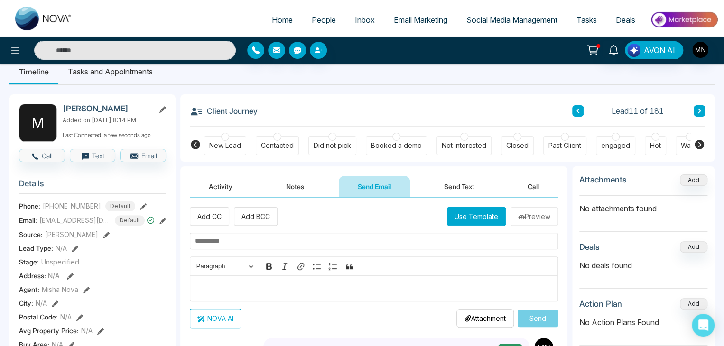
click at [322, 148] on div "Did not pick" at bounding box center [331, 145] width 37 height 9
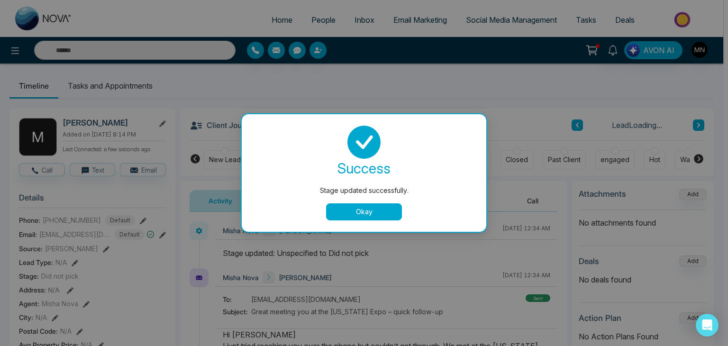
click at [370, 204] on button "Okay" at bounding box center [364, 211] width 76 height 17
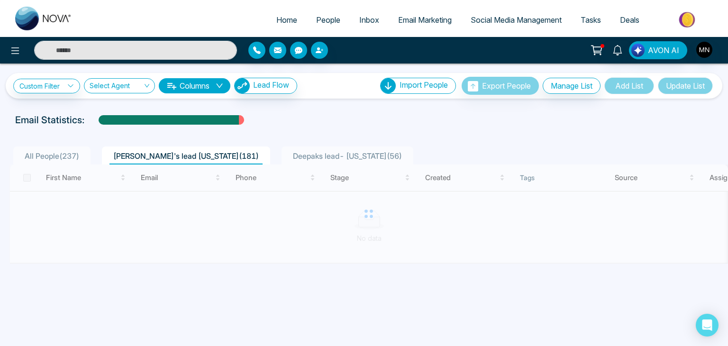
click at [195, 238] on div at bounding box center [368, 214] width 719 height 99
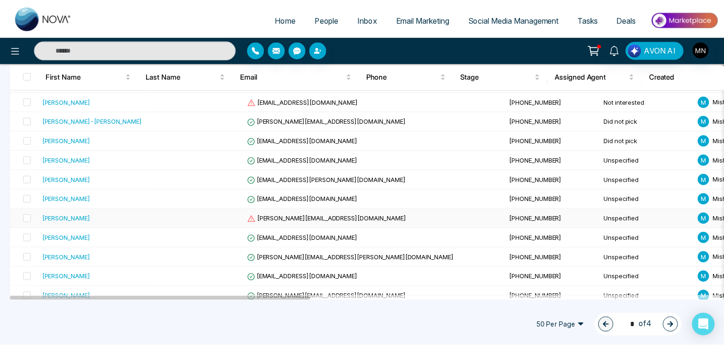
scroll to position [266, 0]
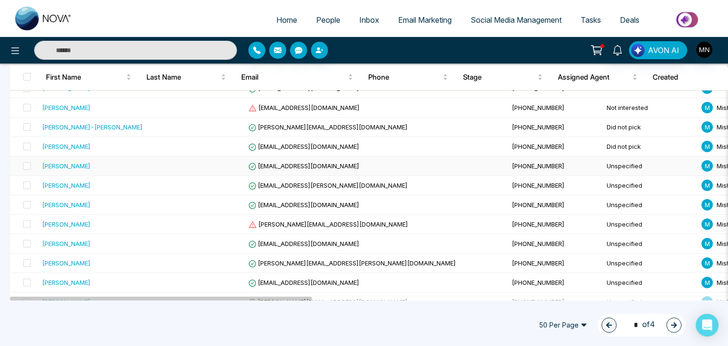
click at [57, 166] on div "[PERSON_NAME]" at bounding box center [66, 165] width 48 height 9
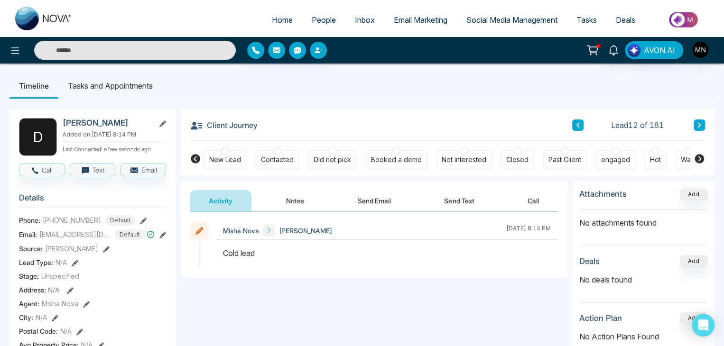
click at [279, 162] on div "Contacted" at bounding box center [277, 159] width 33 height 9
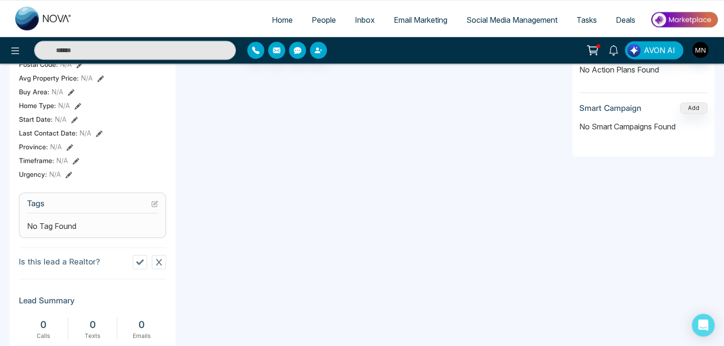
scroll to position [267, 0]
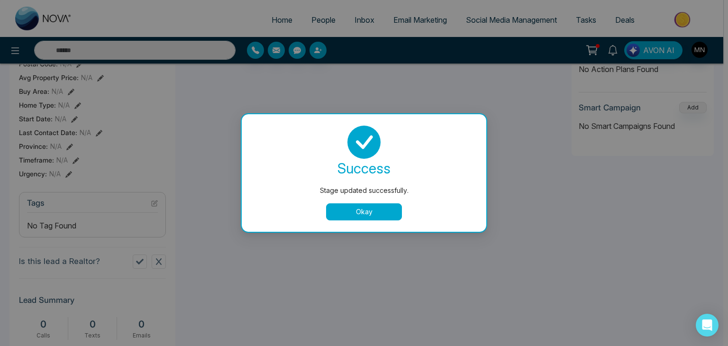
click at [341, 210] on button "Okay" at bounding box center [364, 211] width 76 height 17
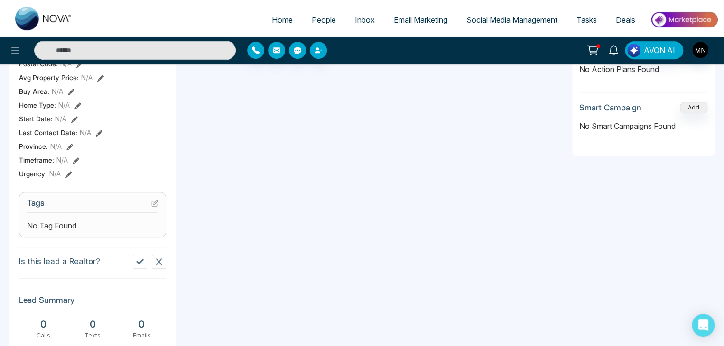
click at [153, 207] on icon at bounding box center [154, 203] width 7 height 7
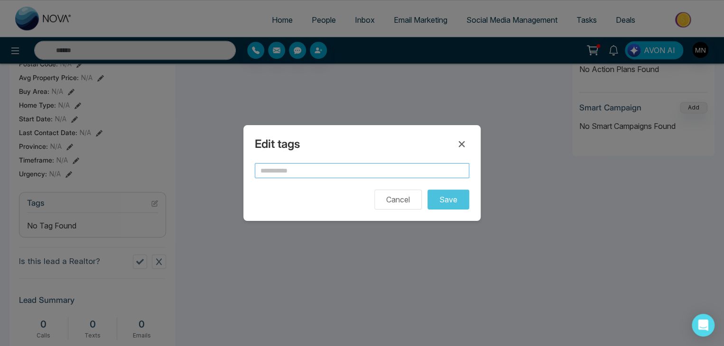
click at [281, 169] on input "text" at bounding box center [362, 170] width 214 height 15
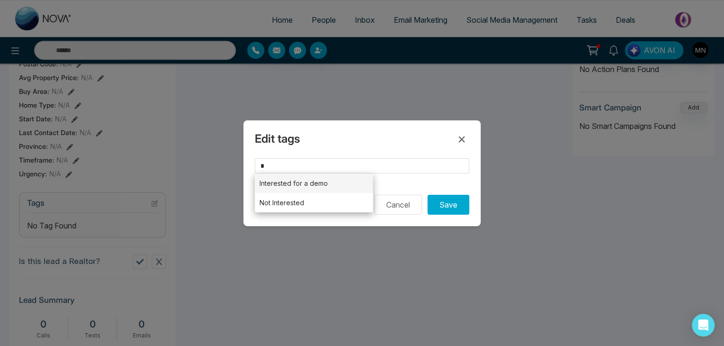
click at [291, 185] on li "Interested for a demo" at bounding box center [314, 183] width 118 height 19
type input "**********"
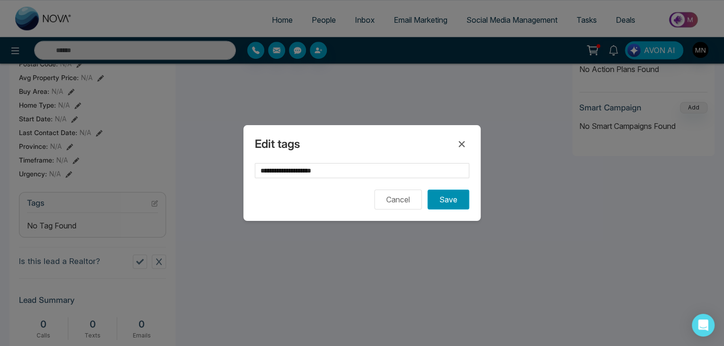
click at [443, 206] on button "Save" at bounding box center [448, 200] width 42 height 20
click at [460, 147] on icon at bounding box center [461, 143] width 11 height 11
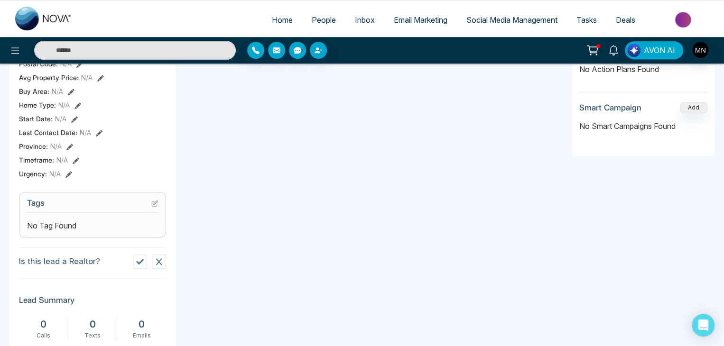
scroll to position [0, 0]
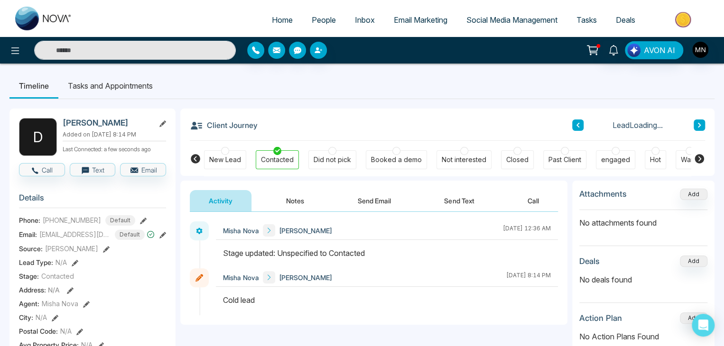
click at [294, 205] on button "Notes" at bounding box center [295, 200] width 56 height 21
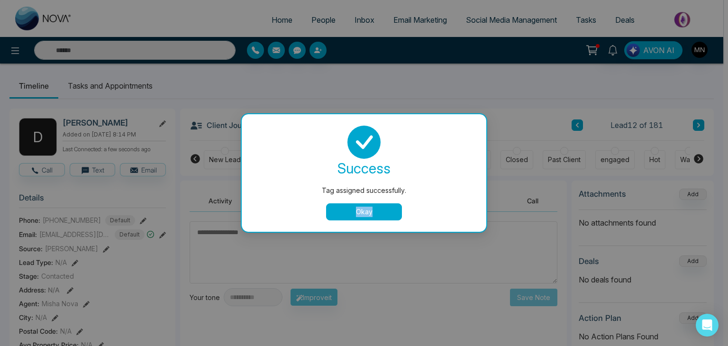
drag, startPoint x: 277, startPoint y: 247, endPoint x: 334, endPoint y: 222, distance: 61.6
click at [334, 222] on div "Tag assigned successfully. success Tag assigned successfully. Okay" at bounding box center [364, 173] width 728 height 346
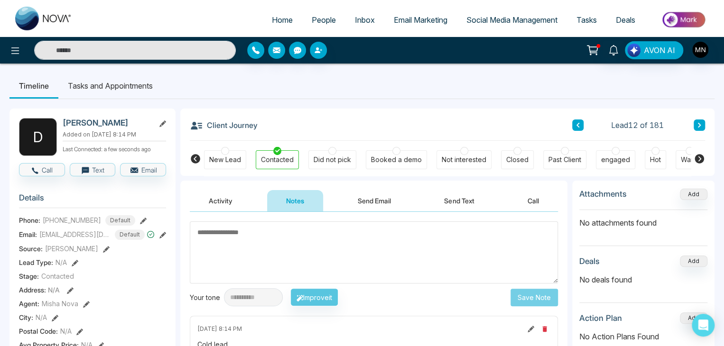
click at [334, 222] on textarea at bounding box center [374, 252] width 368 height 62
click at [295, 242] on textarea at bounding box center [374, 252] width 368 height 62
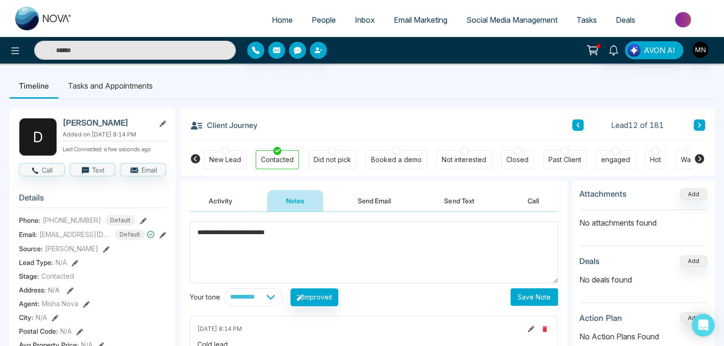
type textarea "**********"
click at [533, 297] on button "Save Note" at bounding box center [533, 297] width 47 height 18
click at [112, 91] on li "Tasks and Appointments" at bounding box center [110, 86] width 104 height 26
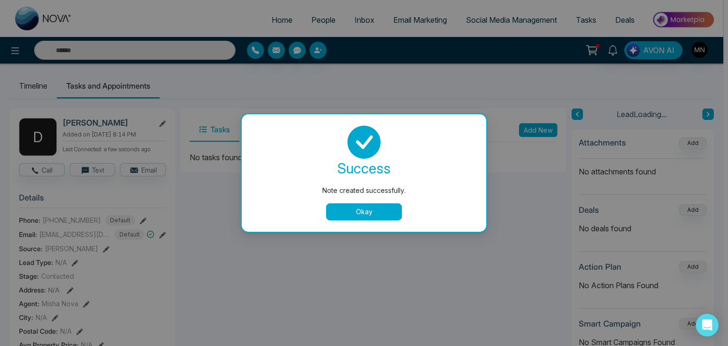
click at [350, 211] on button "Okay" at bounding box center [364, 211] width 76 height 17
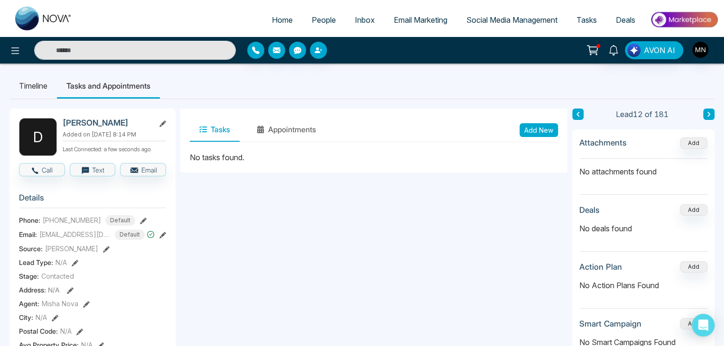
click at [529, 131] on button "Add New" at bounding box center [538, 130] width 38 height 14
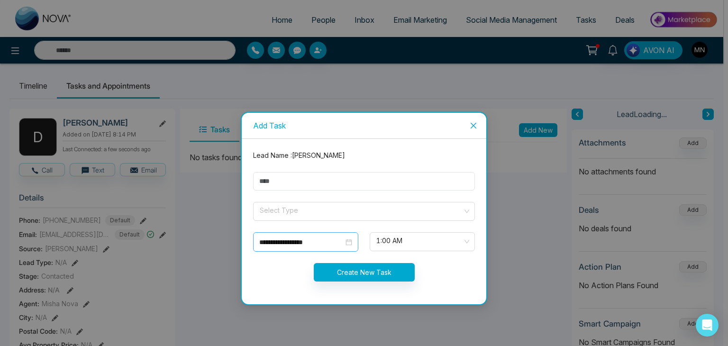
click at [329, 240] on input "**********" at bounding box center [301, 242] width 84 height 10
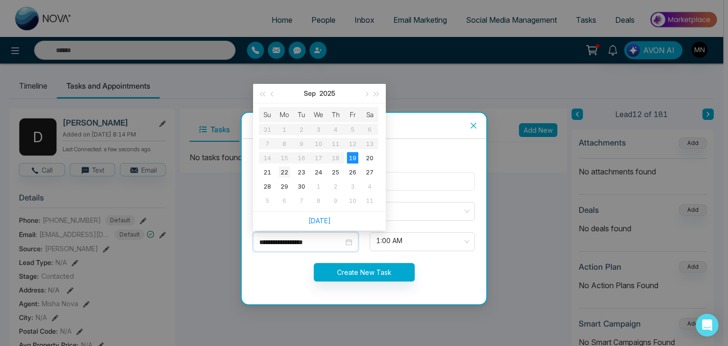
type input "**********"
click at [282, 172] on div "22" at bounding box center [284, 171] width 11 height 11
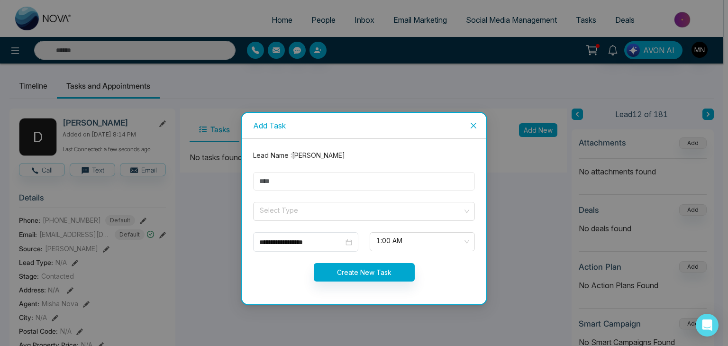
click at [306, 187] on input "text" at bounding box center [364, 181] width 222 height 18
click at [283, 204] on input "search" at bounding box center [361, 210] width 204 height 14
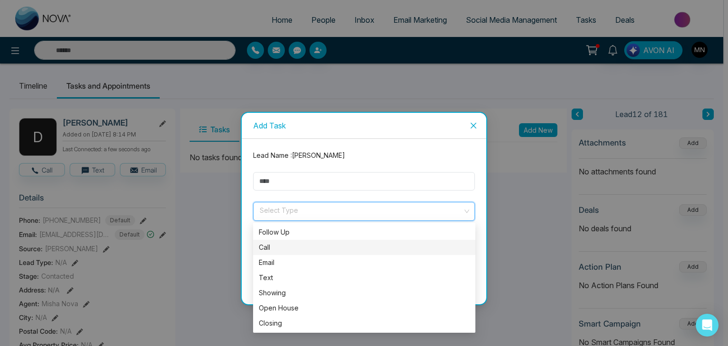
click at [276, 246] on div "Call" at bounding box center [364, 247] width 211 height 10
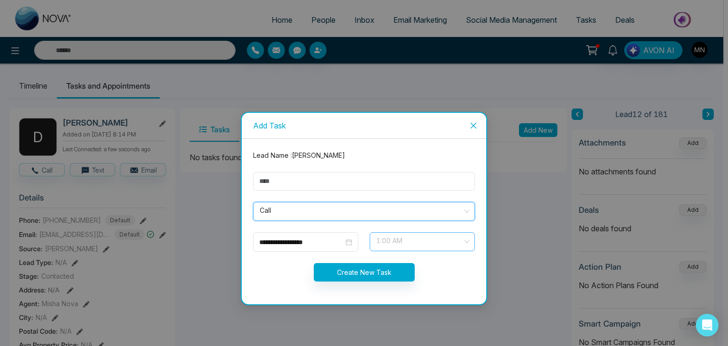
click at [432, 236] on span "1:00 AM" at bounding box center [423, 242] width 92 height 16
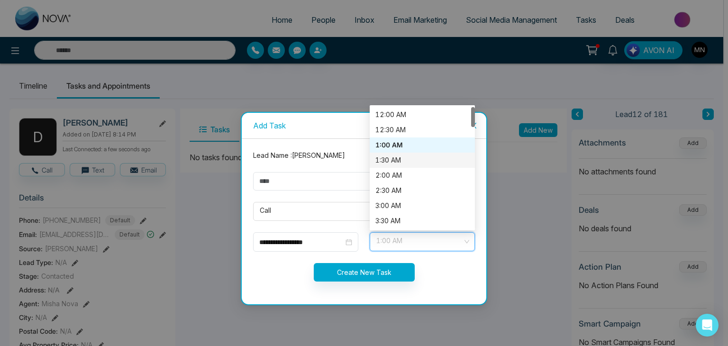
click at [387, 164] on div "1:30 AM" at bounding box center [423, 160] width 94 height 10
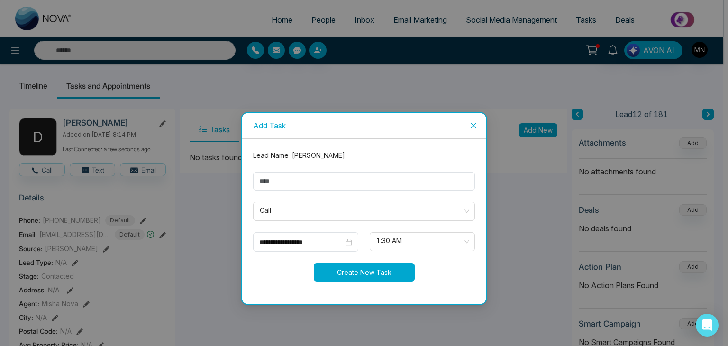
click at [362, 275] on button "Create New Task" at bounding box center [364, 272] width 101 height 18
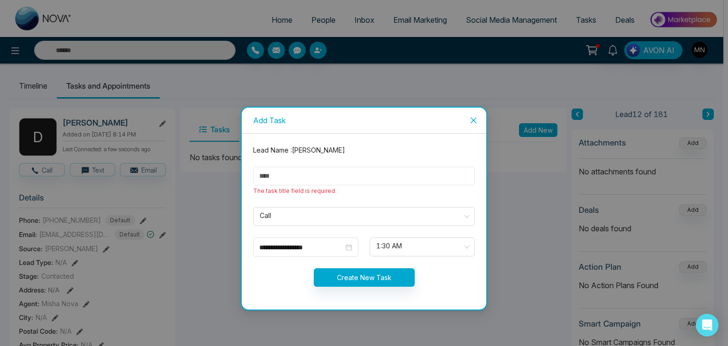
click at [328, 175] on input "text" at bounding box center [364, 176] width 222 height 18
type input "*********"
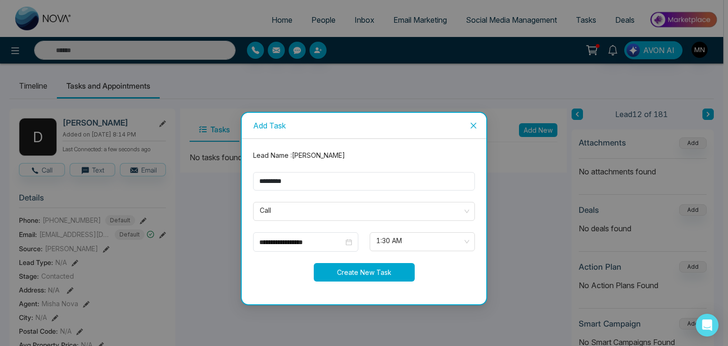
click at [371, 280] on button "Create New Task" at bounding box center [364, 272] width 101 height 18
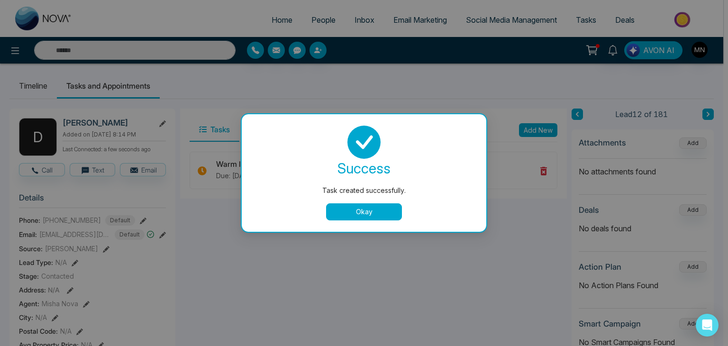
click at [369, 214] on button "Okay" at bounding box center [364, 211] width 76 height 17
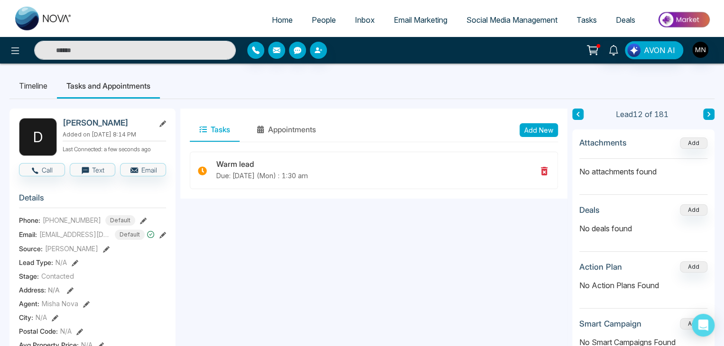
click at [36, 76] on li "Timeline" at bounding box center [32, 86] width 47 height 26
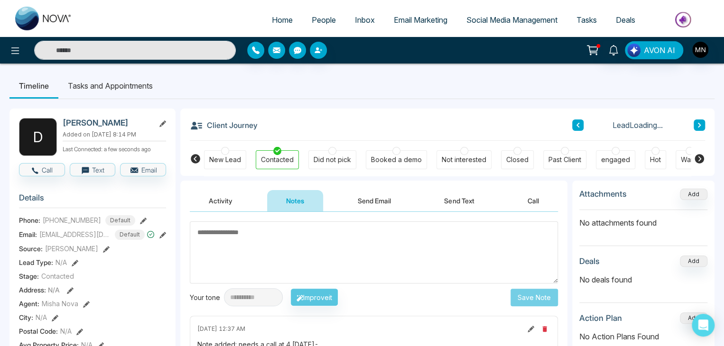
click at [370, 203] on button "Send Email" at bounding box center [374, 200] width 71 height 21
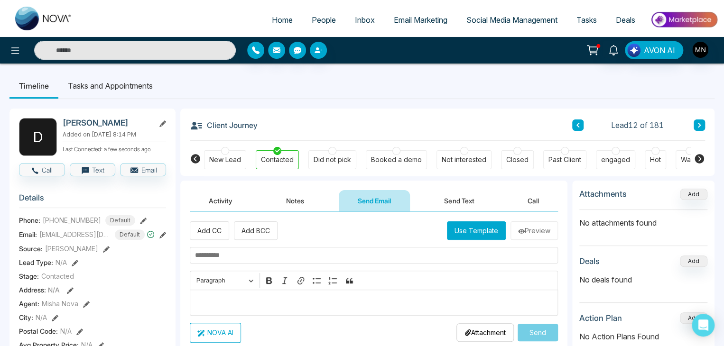
click at [264, 258] on input "text" at bounding box center [374, 255] width 368 height 17
paste input "**********"
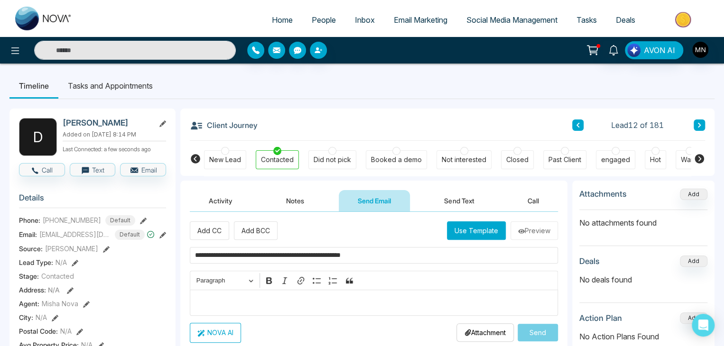
type input "**********"
click at [222, 298] on p "Editor editing area: main" at bounding box center [374, 302] width 358 height 11
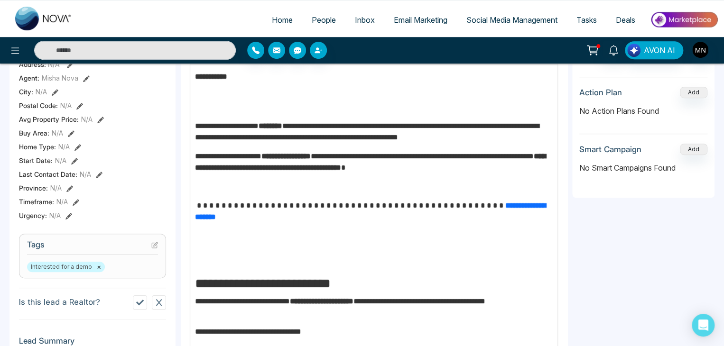
scroll to position [226, 0]
click at [400, 204] on strong "**********" at bounding box center [370, 211] width 350 height 18
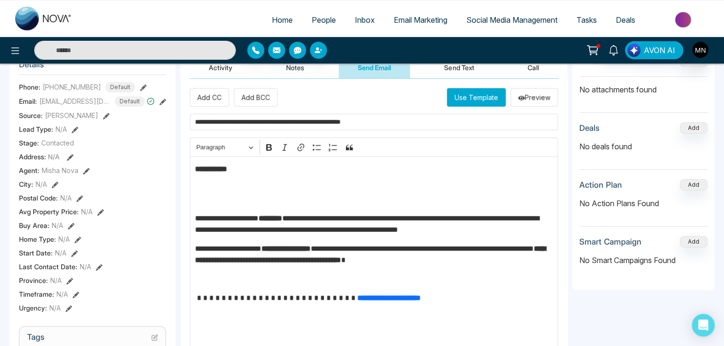
scroll to position [133, 0]
click at [227, 167] on strong "**********" at bounding box center [211, 169] width 32 height 7
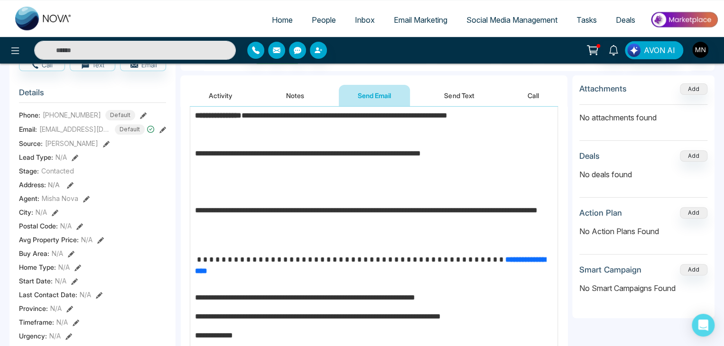
scroll to position [530, 0]
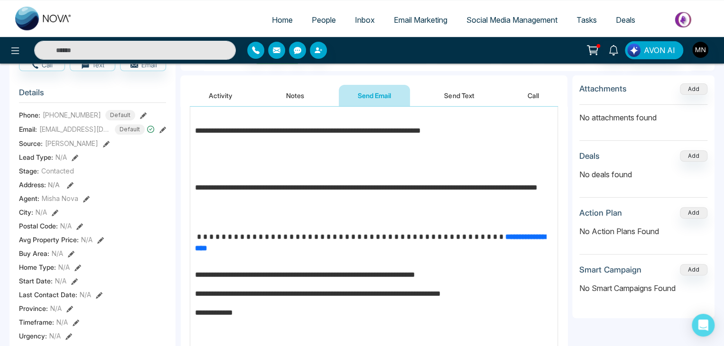
click at [382, 241] on div "**********" at bounding box center [374, 154] width 368 height 1000
click at [393, 236] on p "**********" at bounding box center [371, 236] width 353 height 11
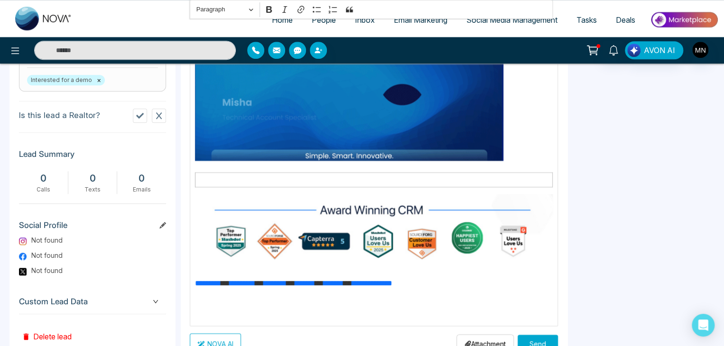
scroll to position [445, 0]
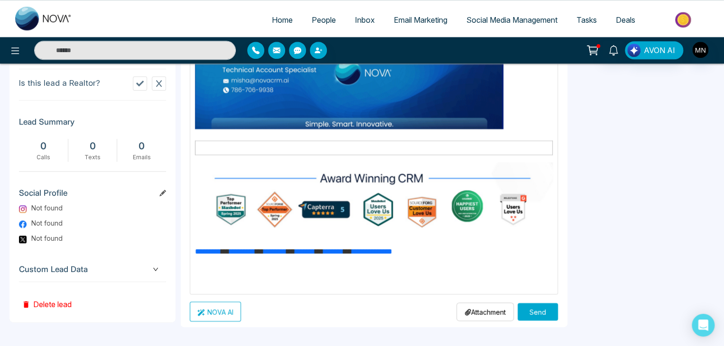
click at [534, 312] on button "Send" at bounding box center [537, 312] width 40 height 18
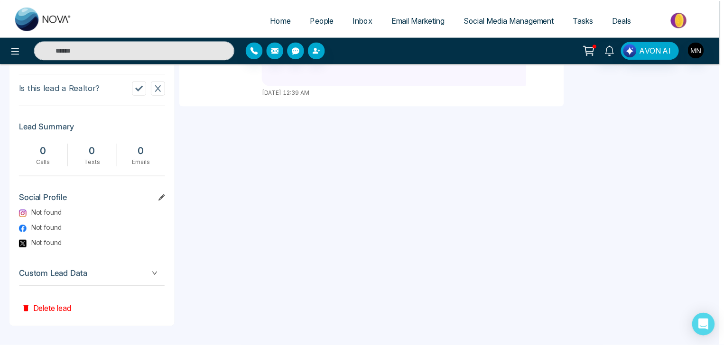
scroll to position [0, 0]
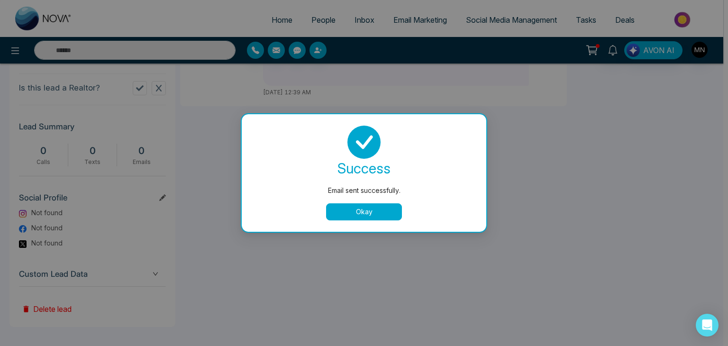
click at [377, 214] on button "Okay" at bounding box center [364, 211] width 76 height 17
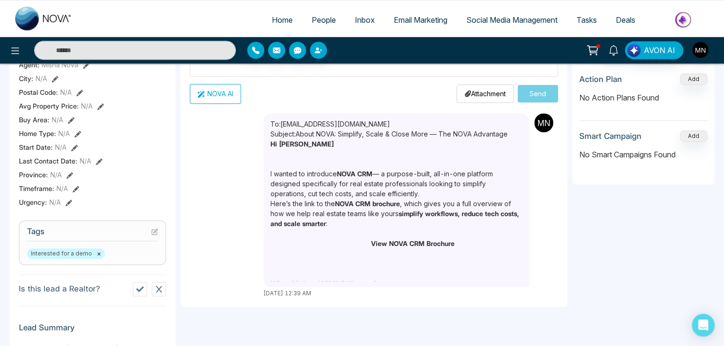
scroll to position [238, 0]
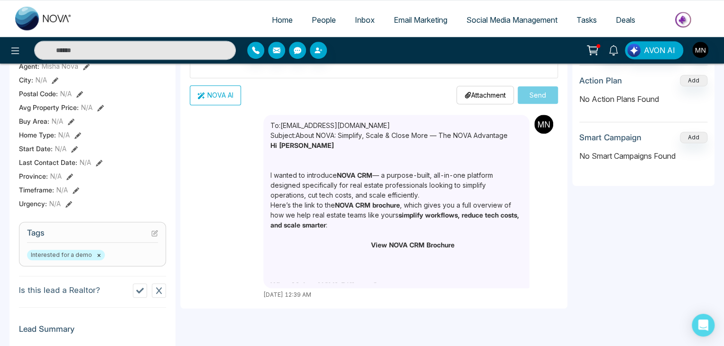
click at [337, 240] on p "View NOVA CRM Brochure" at bounding box center [396, 245] width 252 height 10
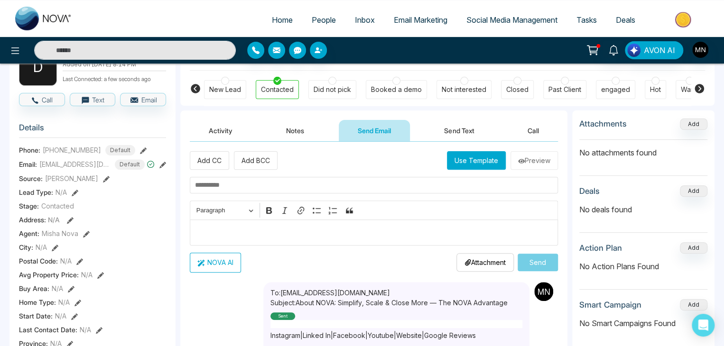
scroll to position [0, 0]
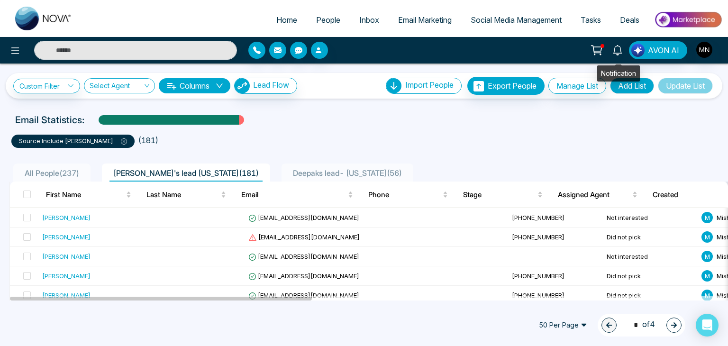
click at [618, 51] on icon at bounding box center [618, 50] width 10 height 10
click at [591, 21] on span "Tasks" at bounding box center [591, 19] width 20 height 9
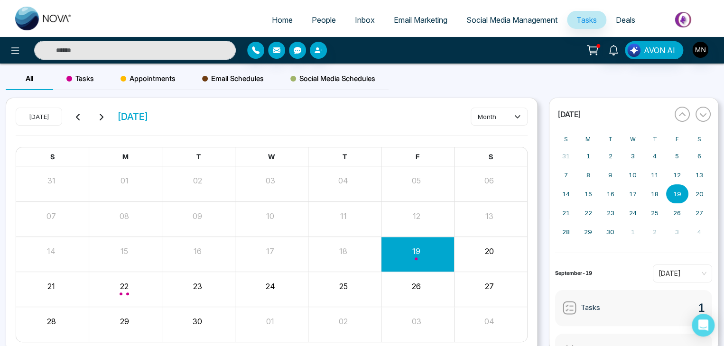
click at [419, 257] on div "Month View" at bounding box center [417, 254] width 73 height 23
click at [415, 258] on span "Month View" at bounding box center [416, 259] width 3 height 3
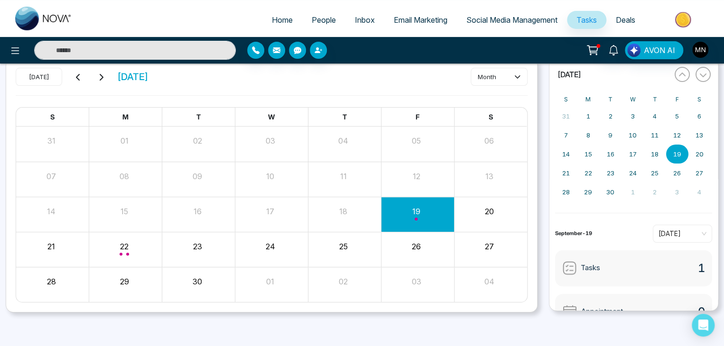
scroll to position [4, 0]
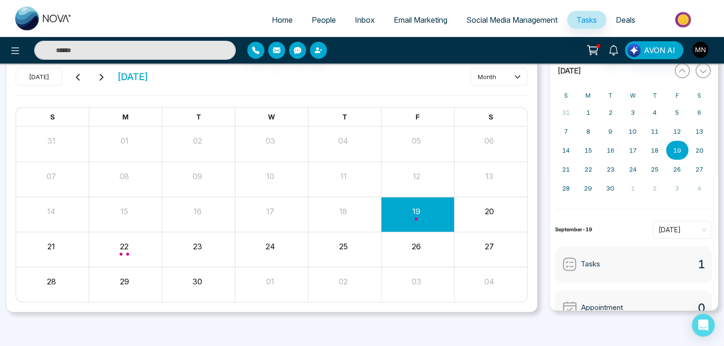
click at [623, 272] on div "Tasks 1" at bounding box center [633, 265] width 157 height 36
click at [576, 260] on div "Tasks" at bounding box center [581, 264] width 38 height 15
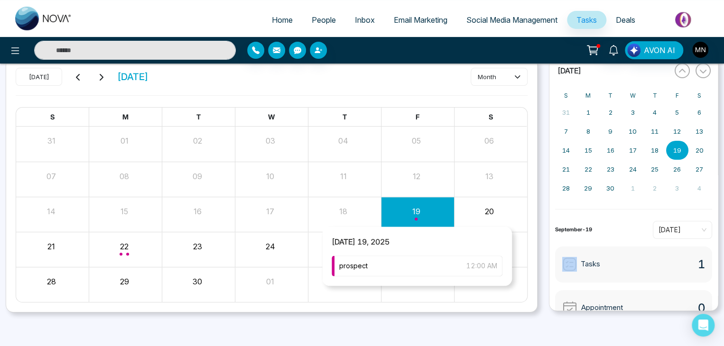
click at [414, 218] on div "Month View" at bounding box center [417, 214] width 73 height 23
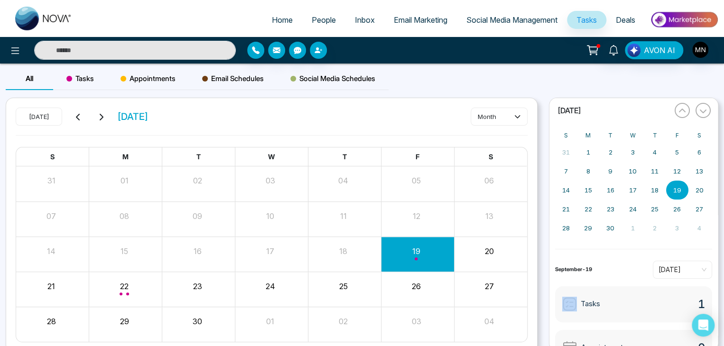
scroll to position [2, 0]
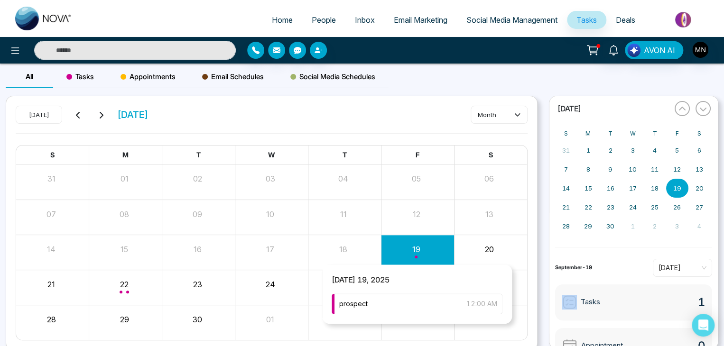
click at [415, 246] on div "Month View" at bounding box center [417, 252] width 73 height 23
click at [376, 304] on div "prospect 12:00 AM" at bounding box center [417, 304] width 171 height 21
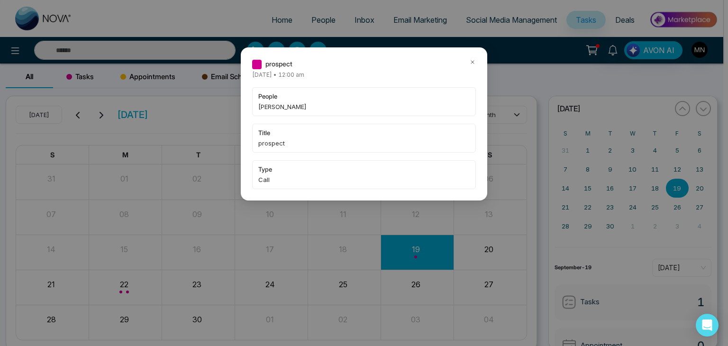
click at [328, 106] on span "[PERSON_NAME]" at bounding box center [364, 106] width 212 height 9
click at [281, 105] on span "[PERSON_NAME]" at bounding box center [364, 106] width 212 height 9
copy span "[PERSON_NAME]"
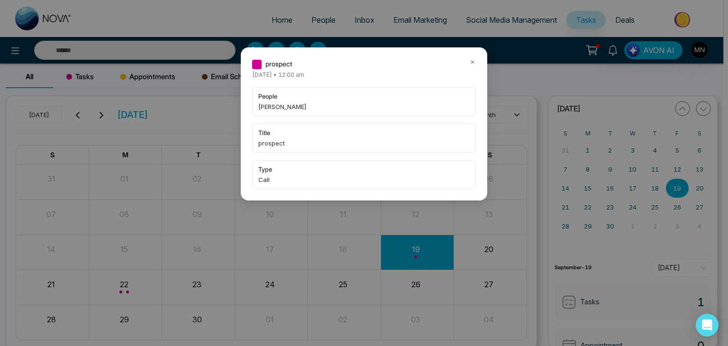
click at [326, 19] on div "prospect [DATE] • 12:00 am people [PERSON_NAME] title prospect type Call" at bounding box center [364, 173] width 728 height 346
click at [471, 64] on icon at bounding box center [473, 62] width 7 height 7
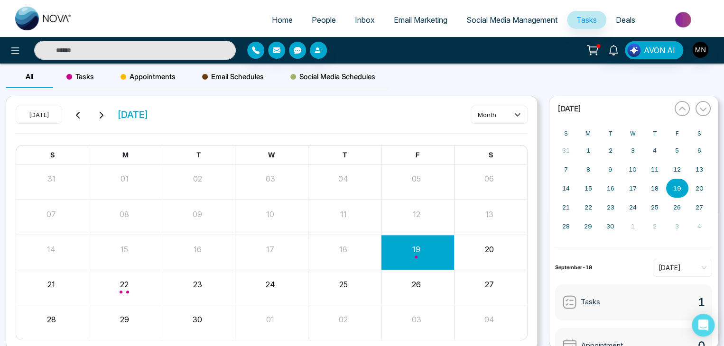
click at [276, 23] on span "Home" at bounding box center [282, 19] width 21 height 9
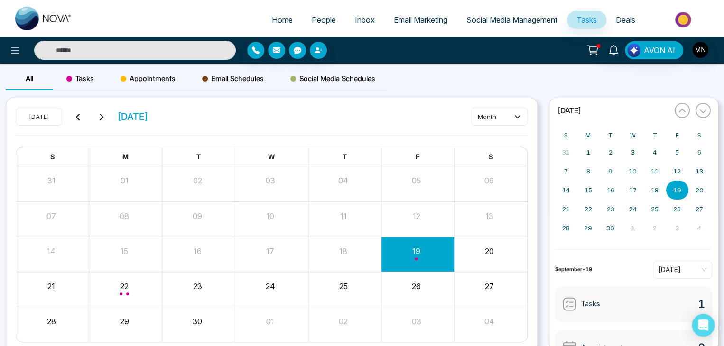
select select "*"
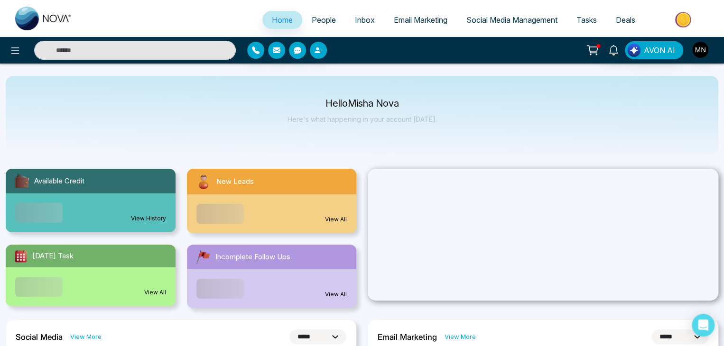
click at [315, 16] on span "People" at bounding box center [324, 19] width 24 height 9
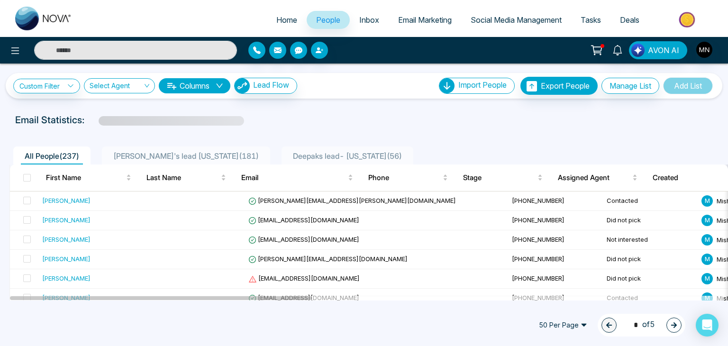
click at [121, 54] on input "text" at bounding box center [135, 50] width 203 height 19
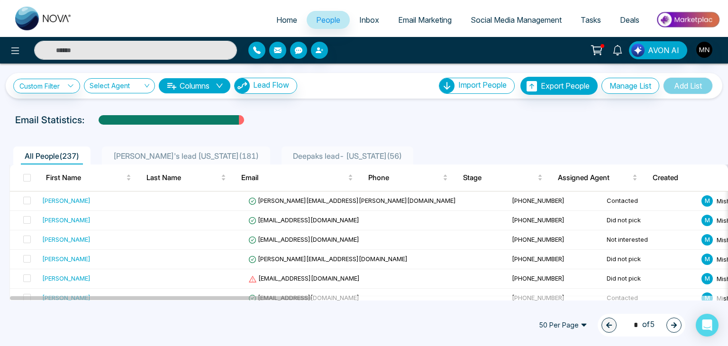
paste input "**********"
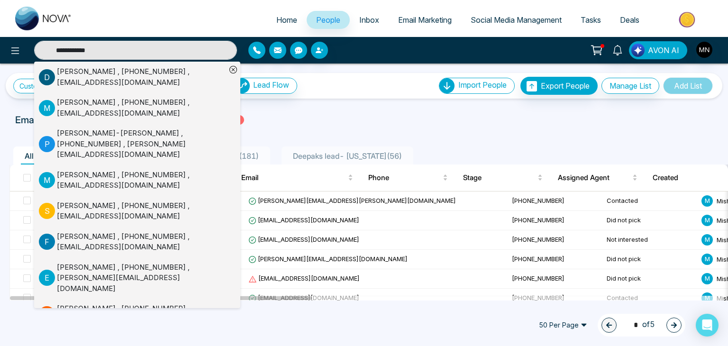
type input "**********"
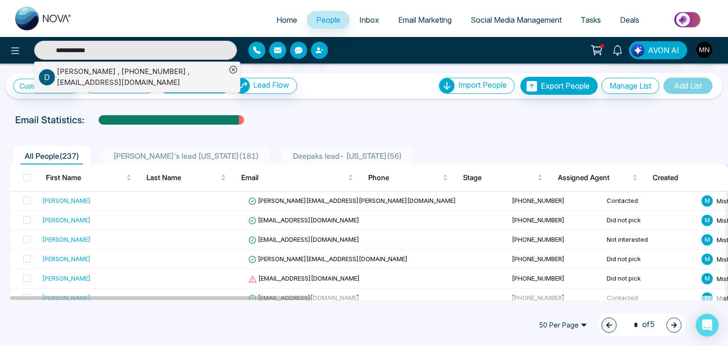
click at [119, 77] on div "[PERSON_NAME] , [PHONE_NUMBER] , [EMAIL_ADDRESS][DOMAIN_NAME]" at bounding box center [141, 76] width 169 height 21
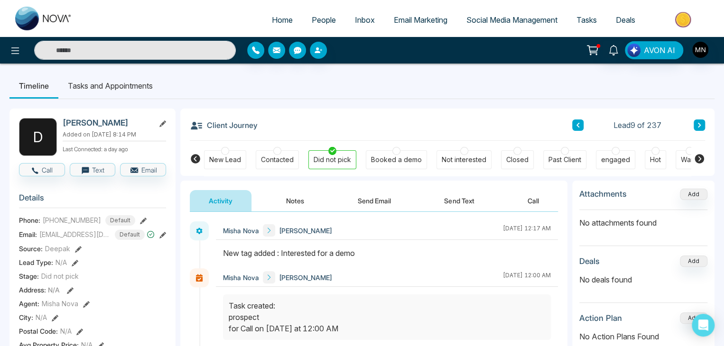
click at [163, 238] on icon at bounding box center [162, 235] width 7 height 7
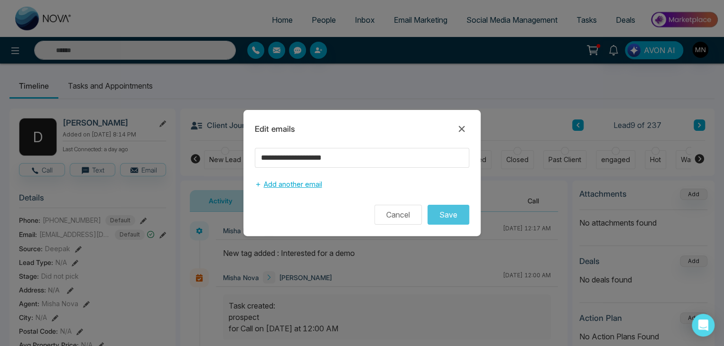
click at [298, 188] on button "Add another email" at bounding box center [288, 184] width 67 height 18
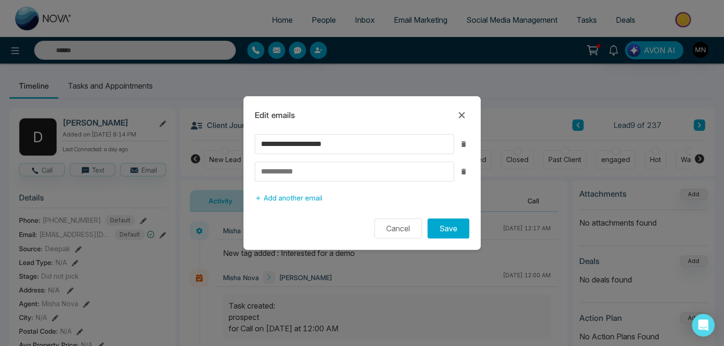
click at [302, 170] on input at bounding box center [354, 172] width 199 height 20
type input "**********"
click at [460, 230] on button "Save" at bounding box center [448, 229] width 42 height 20
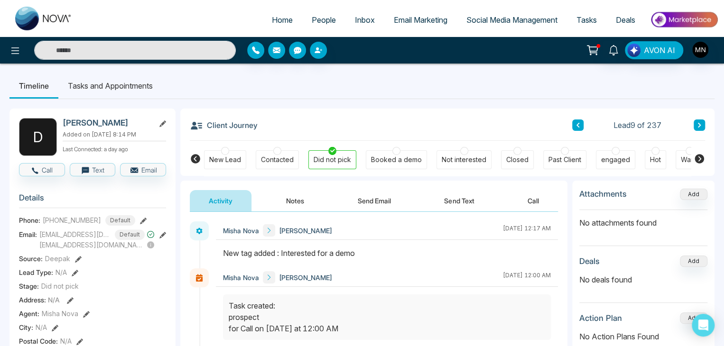
click at [378, 199] on button "Send Email" at bounding box center [374, 200] width 71 height 21
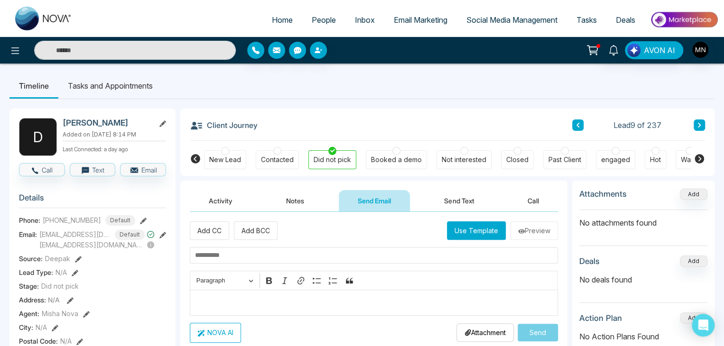
click at [214, 300] on p "Editor editing area: main" at bounding box center [374, 302] width 358 height 11
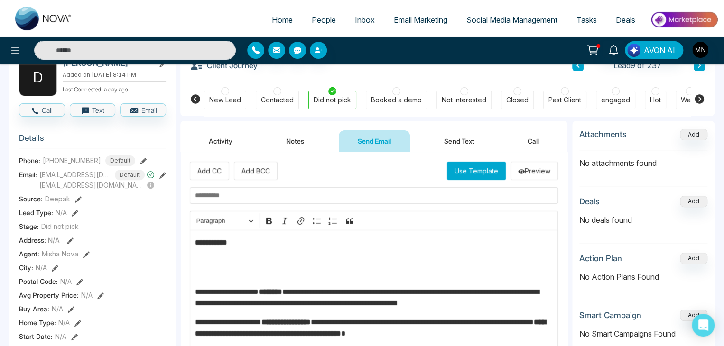
scroll to position [59, 0]
click at [202, 175] on button "Add CC" at bounding box center [209, 171] width 39 height 18
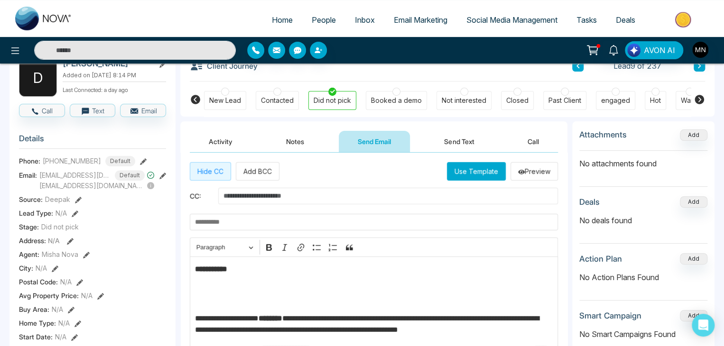
click at [250, 195] on input "text" at bounding box center [388, 196] width 340 height 17
type input "**********"
click at [227, 270] on strong "**********" at bounding box center [211, 269] width 32 height 7
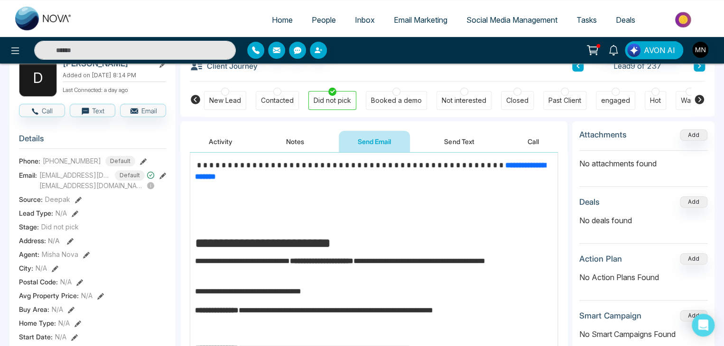
scroll to position [233, 0]
click at [397, 166] on p "**********" at bounding box center [371, 164] width 353 height 11
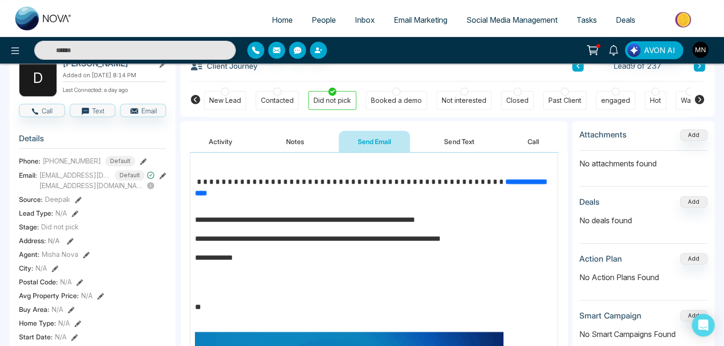
scroll to position [668, 0]
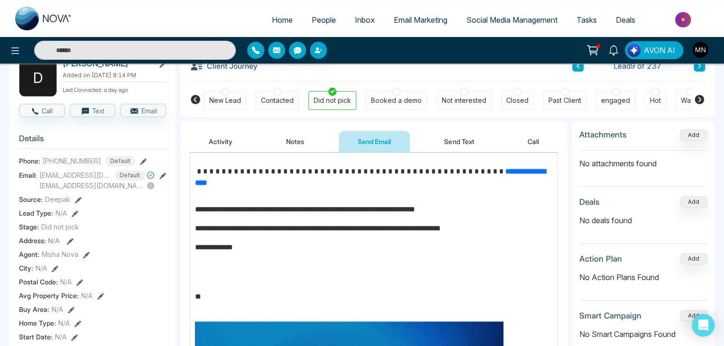
click at [397, 166] on p "**********" at bounding box center [371, 171] width 353 height 11
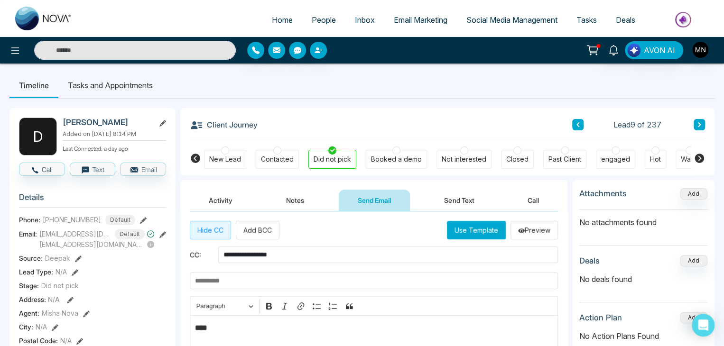
scroll to position [0, 0]
click at [268, 278] on input "text" at bounding box center [374, 281] width 368 height 17
paste input "**********"
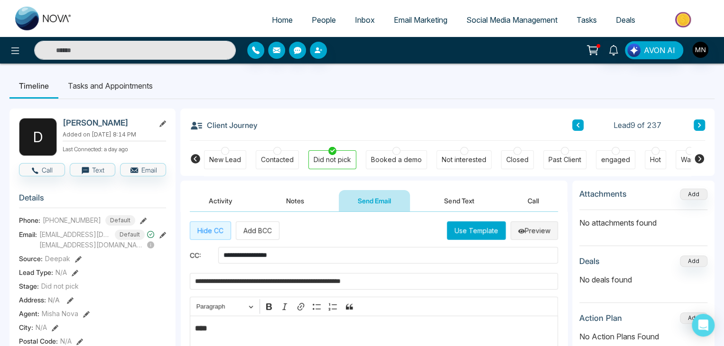
type input "**********"
click at [525, 233] on button "Preview" at bounding box center [533, 230] width 47 height 18
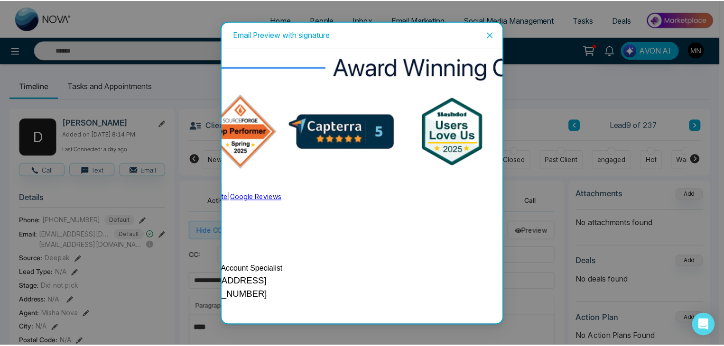
scroll to position [876, 0]
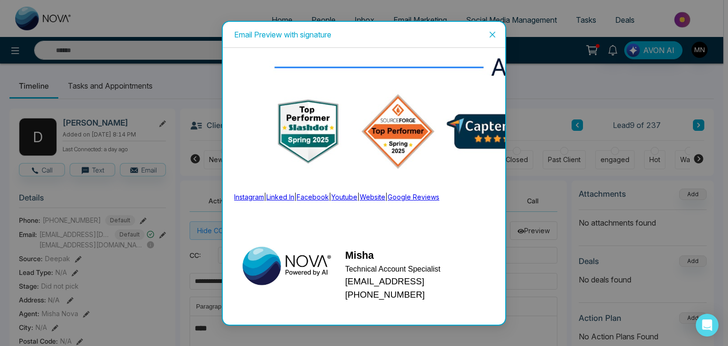
click at [497, 38] on span "Close" at bounding box center [493, 35] width 26 height 26
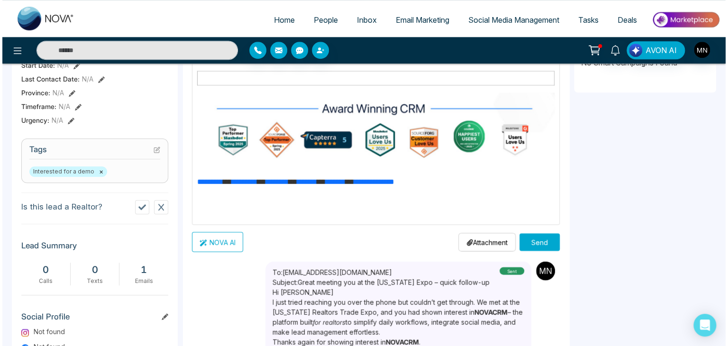
scroll to position [332, 0]
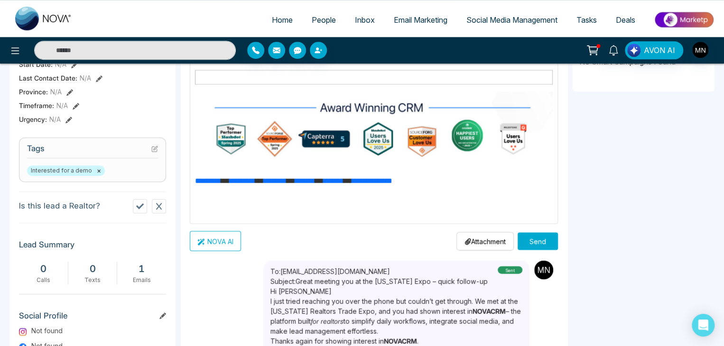
click at [532, 239] on button "Send" at bounding box center [537, 241] width 40 height 18
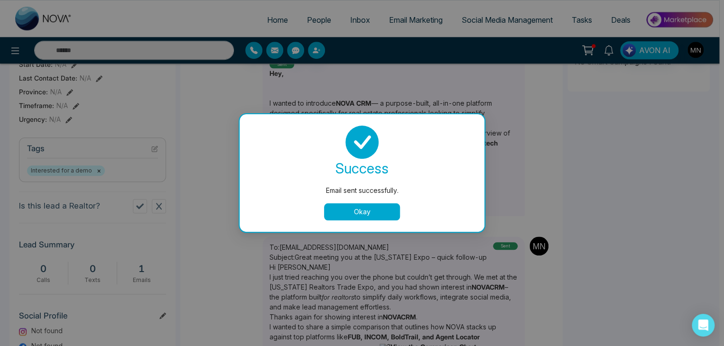
scroll to position [0, 0]
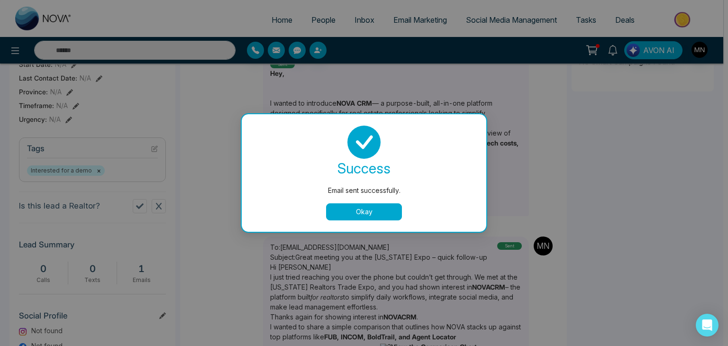
click at [369, 213] on button "Okay" at bounding box center [364, 211] width 76 height 17
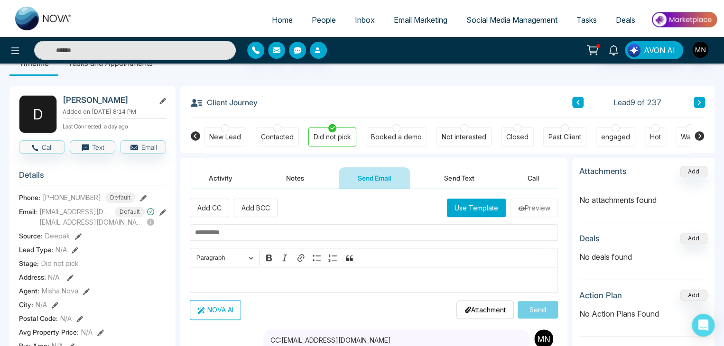
scroll to position [23, 0]
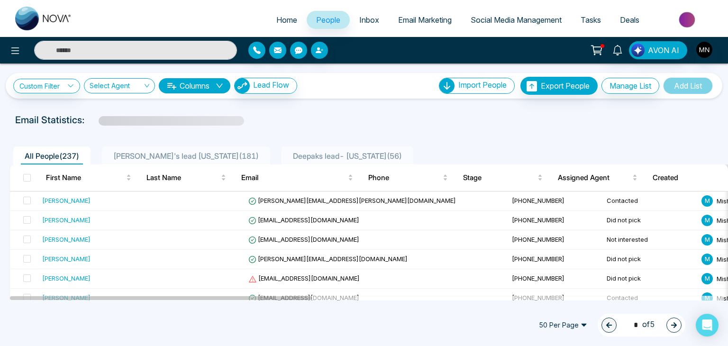
click at [145, 155] on span "[PERSON_NAME]'s lead [US_STATE] ( 181 )" at bounding box center [186, 155] width 153 height 9
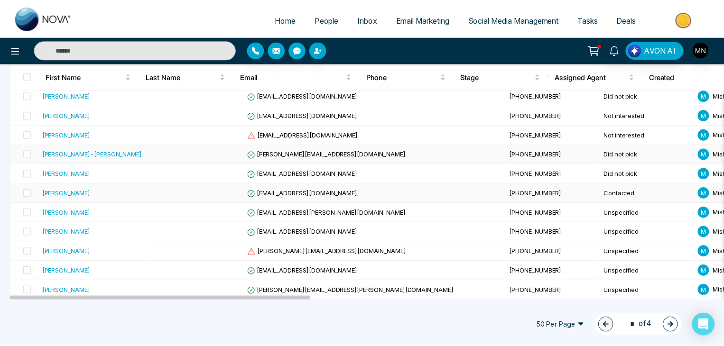
scroll to position [239, 0]
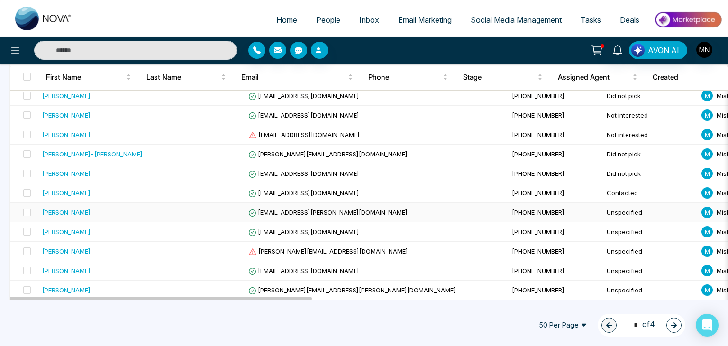
click at [60, 209] on div "[PERSON_NAME]" at bounding box center [66, 212] width 48 height 9
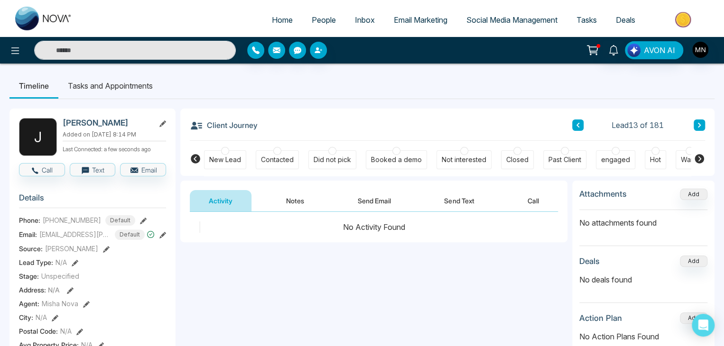
click at [371, 198] on button "Send Email" at bounding box center [374, 200] width 71 height 21
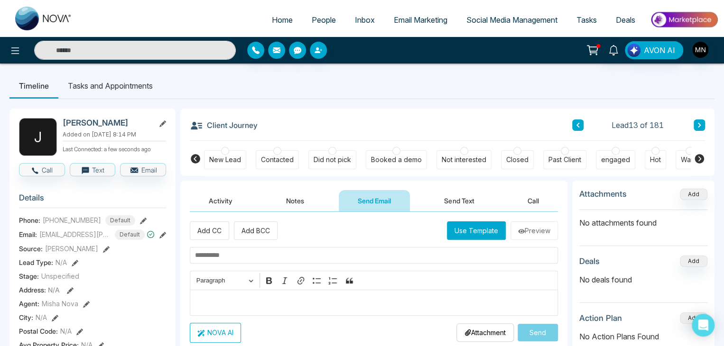
click at [246, 297] on p "Editor editing area: main" at bounding box center [374, 302] width 358 height 11
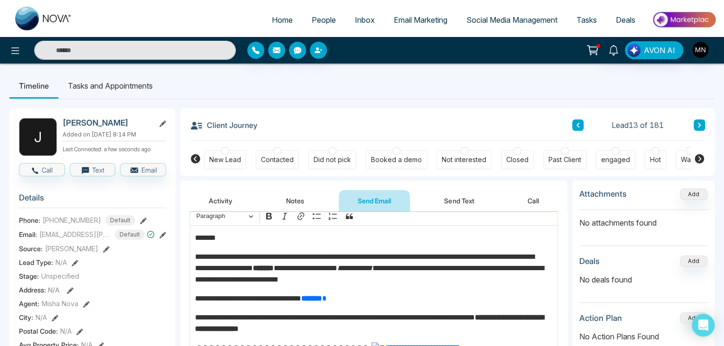
scroll to position [64, 0]
click at [233, 234] on p "*******" at bounding box center [371, 237] width 353 height 11
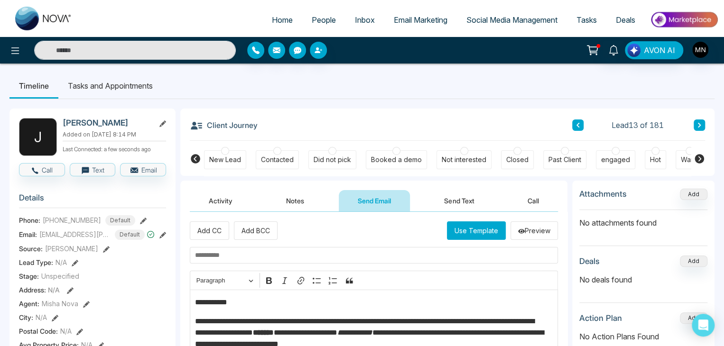
click at [199, 249] on input "text" at bounding box center [374, 255] width 368 height 17
paste input "**********"
type input "**********"
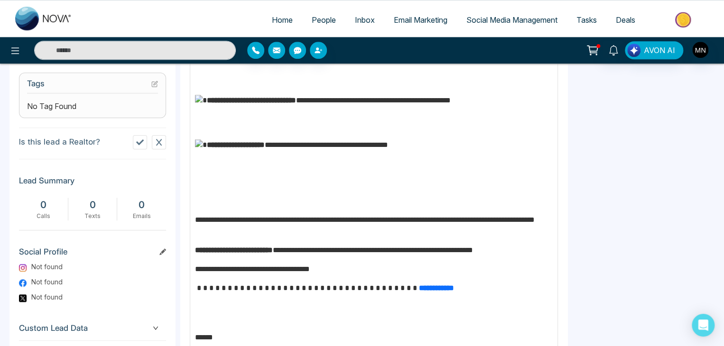
scroll to position [446, 0]
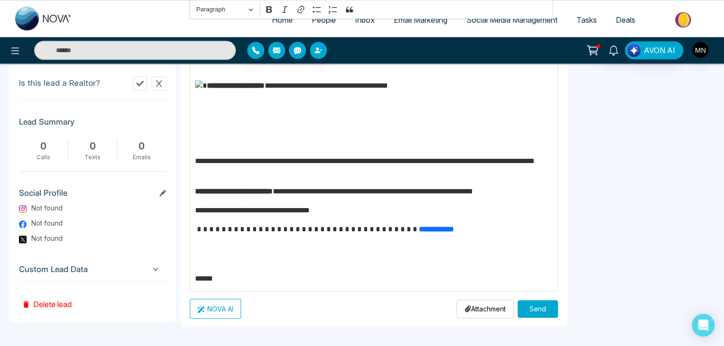
click at [231, 274] on p "******" at bounding box center [371, 278] width 353 height 11
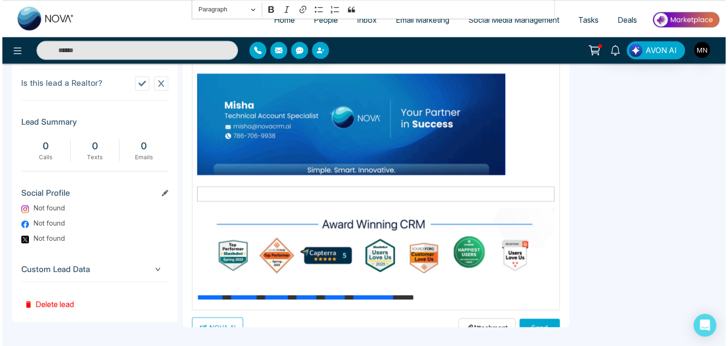
scroll to position [425, 0]
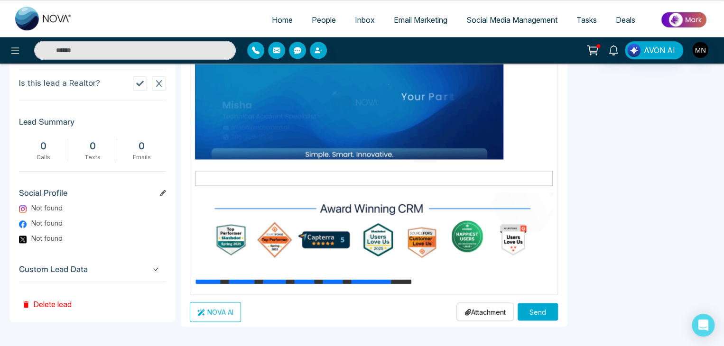
click at [535, 306] on button "Send" at bounding box center [537, 312] width 40 height 18
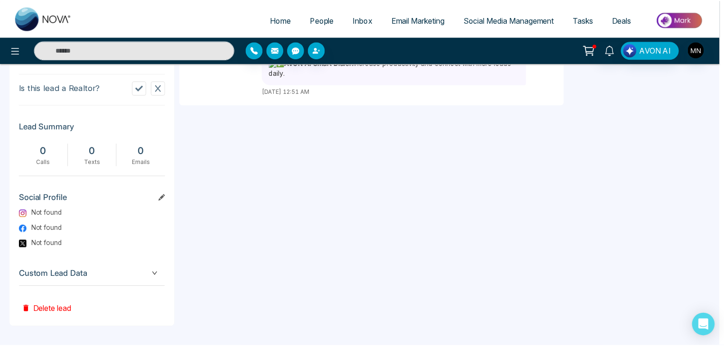
scroll to position [0, 0]
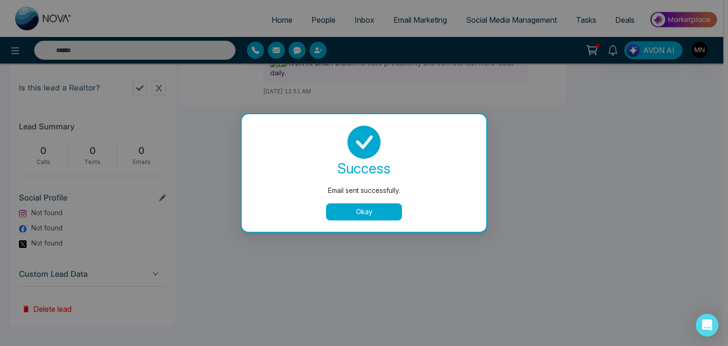
click at [356, 212] on button "Okay" at bounding box center [364, 211] width 76 height 17
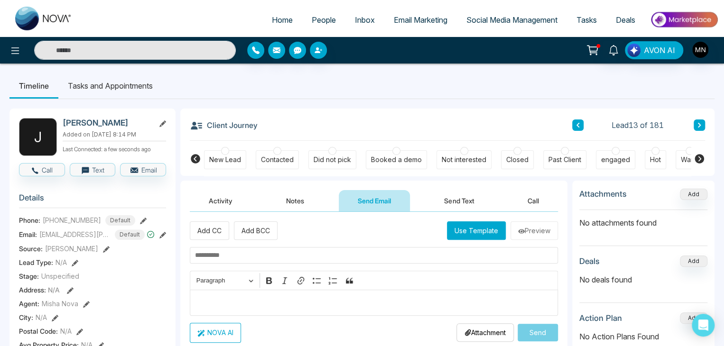
click at [337, 152] on div "Did not pick" at bounding box center [332, 159] width 48 height 19
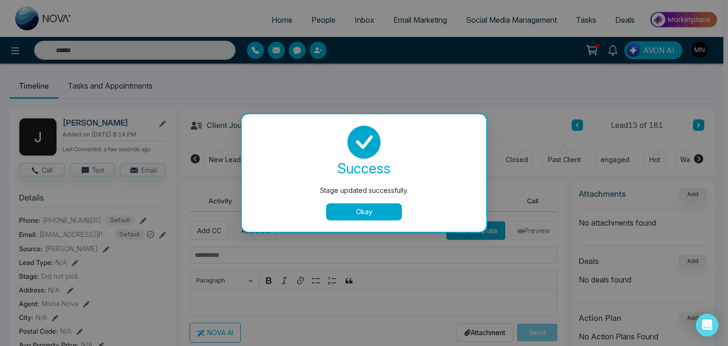
drag, startPoint x: 354, startPoint y: 218, endPoint x: 1, endPoint y: 45, distance: 393.0
click at [1, 45] on div "Stage updated successfully. success Stage updated successfully. Okay" at bounding box center [364, 173] width 728 height 346
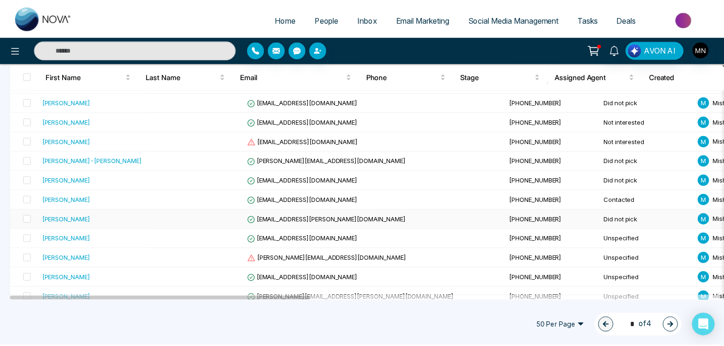
scroll to position [232, 0]
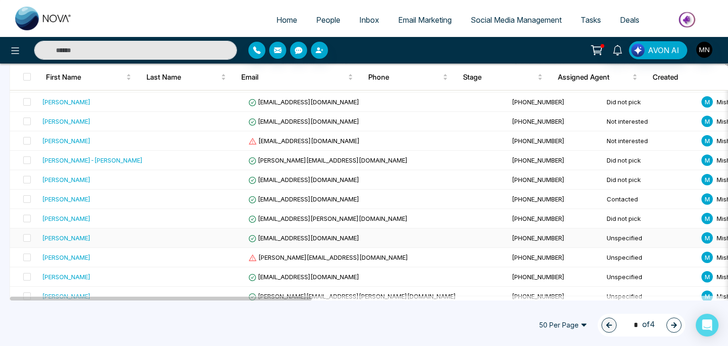
click at [64, 238] on div "[PERSON_NAME]" at bounding box center [66, 237] width 48 height 9
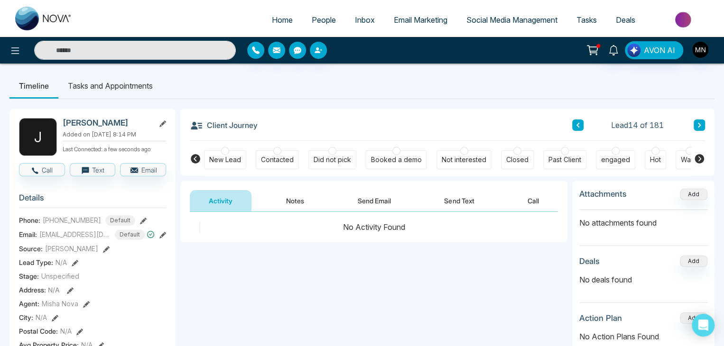
click at [366, 196] on button "Send Email" at bounding box center [374, 200] width 71 height 21
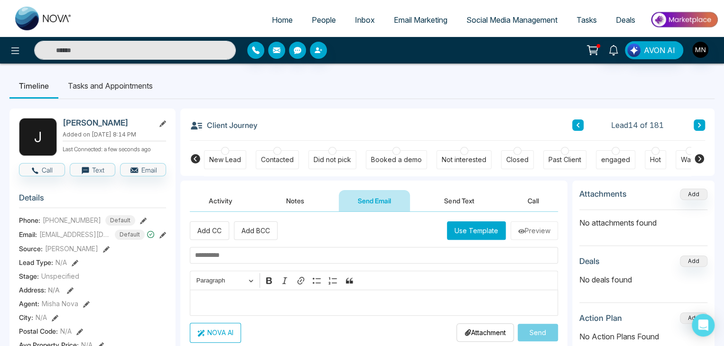
click at [243, 309] on div "Editor editing area: main" at bounding box center [374, 303] width 368 height 26
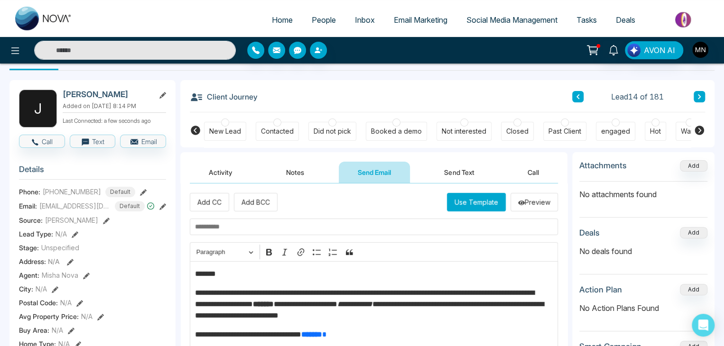
scroll to position [28, 0]
click at [233, 274] on p "*******" at bounding box center [371, 274] width 353 height 11
click at [229, 226] on input "text" at bounding box center [374, 227] width 368 height 17
paste input "**********"
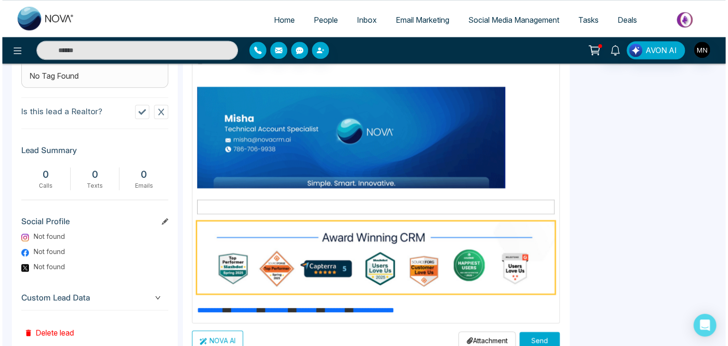
scroll to position [446, 0]
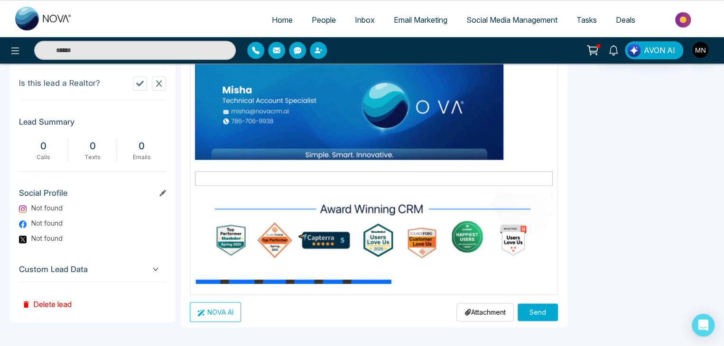
type input "**********"
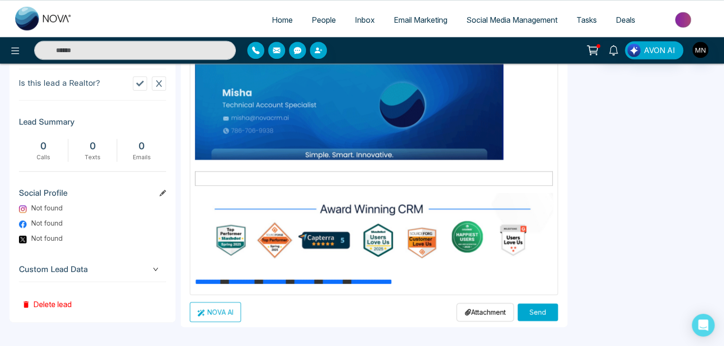
click at [523, 308] on button "Send" at bounding box center [537, 313] width 40 height 18
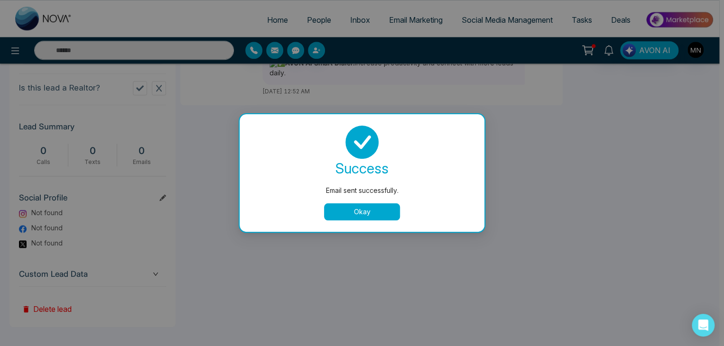
scroll to position [0, 0]
click at [370, 216] on button "Okay" at bounding box center [364, 211] width 76 height 17
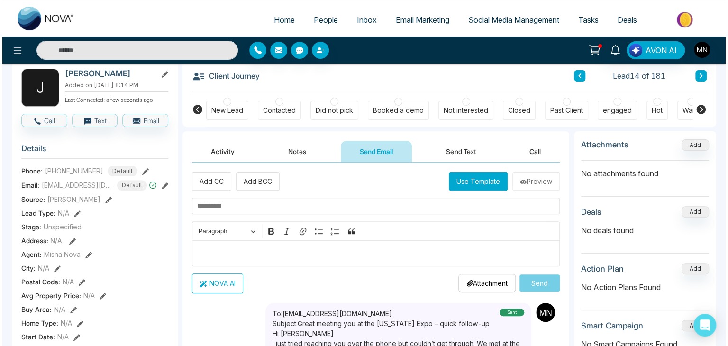
scroll to position [49, 0]
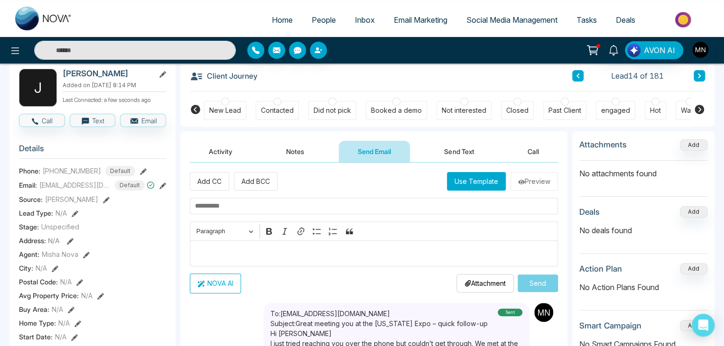
click at [319, 109] on div "Did not pick" at bounding box center [331, 110] width 37 height 9
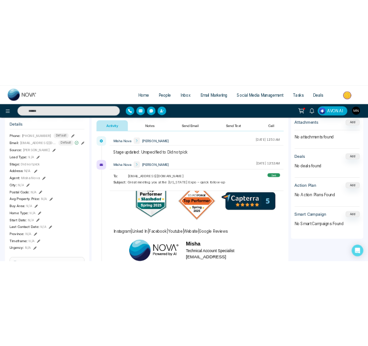
scroll to position [122, 0]
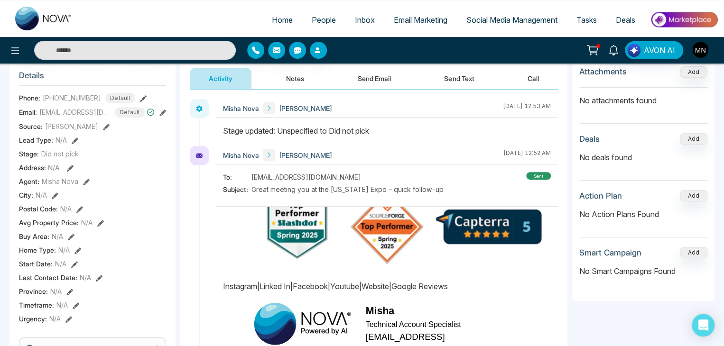
click at [246, 282] on link "Instagram" at bounding box center [240, 286] width 34 height 9
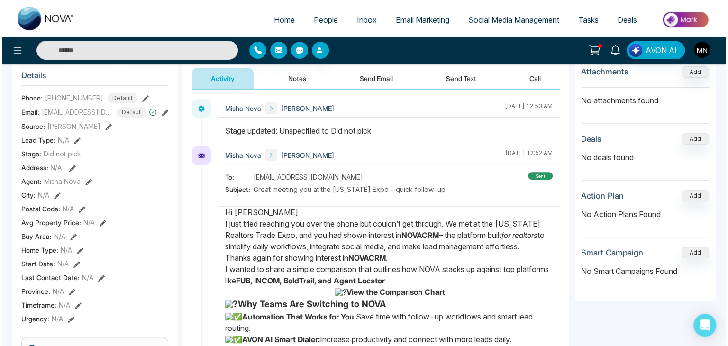
scroll to position [0, 0]
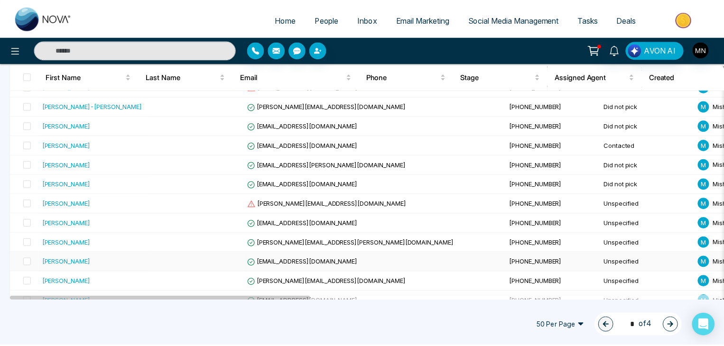
scroll to position [286, 0]
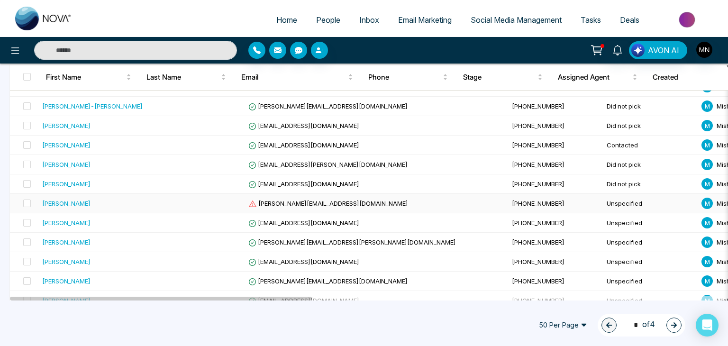
click at [78, 202] on div "[PERSON_NAME]" at bounding box center [66, 203] width 48 height 9
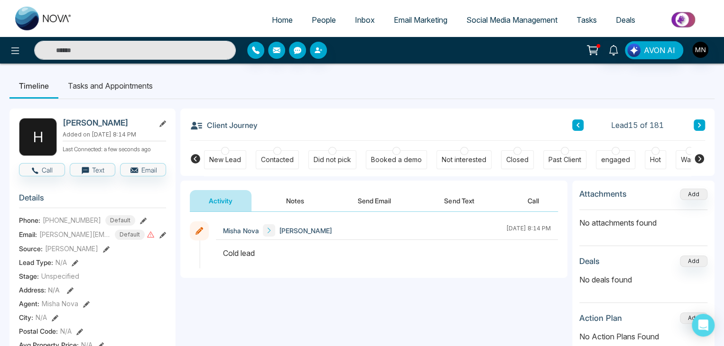
click at [361, 203] on button "Send Email" at bounding box center [374, 200] width 71 height 21
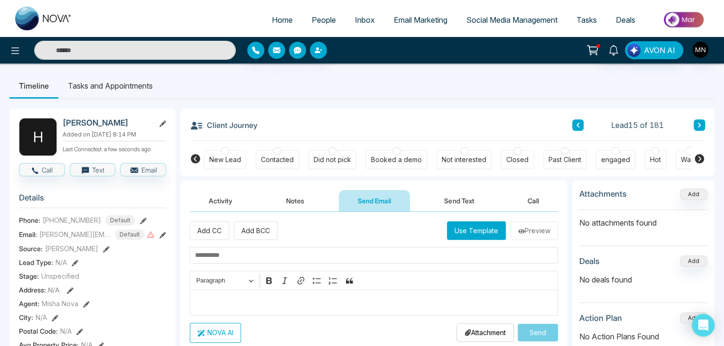
click at [216, 303] on p "Editor editing area: main" at bounding box center [374, 302] width 358 height 11
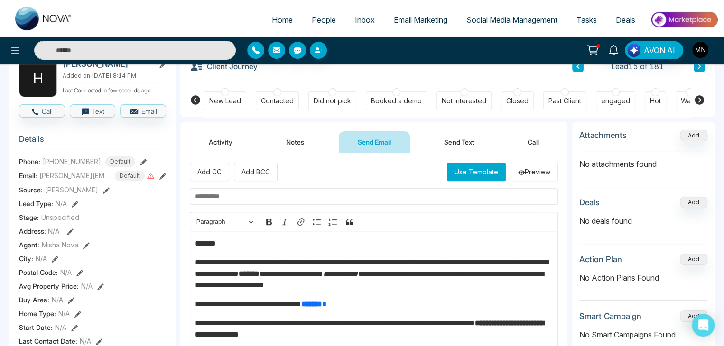
scroll to position [57, 0]
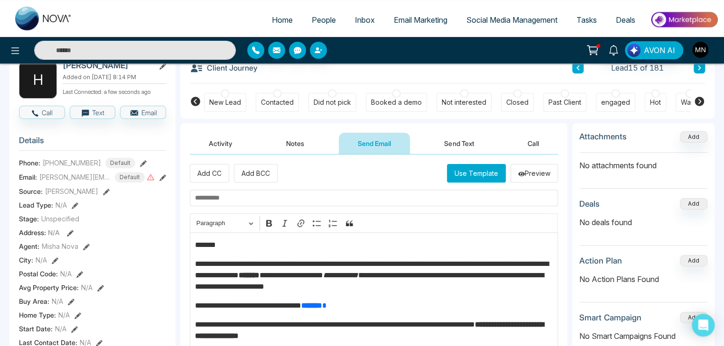
click at [235, 243] on p "*******" at bounding box center [374, 245] width 358 height 11
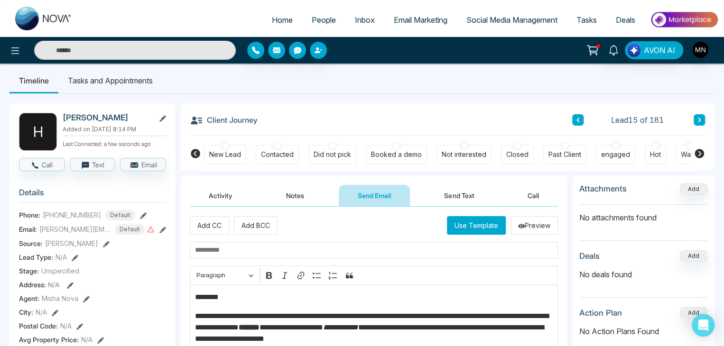
click at [245, 250] on input "text" at bounding box center [374, 250] width 368 height 17
paste input "**********"
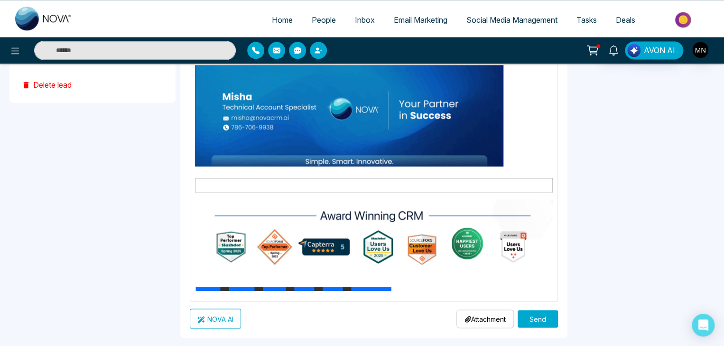
scroll to position [671, 0]
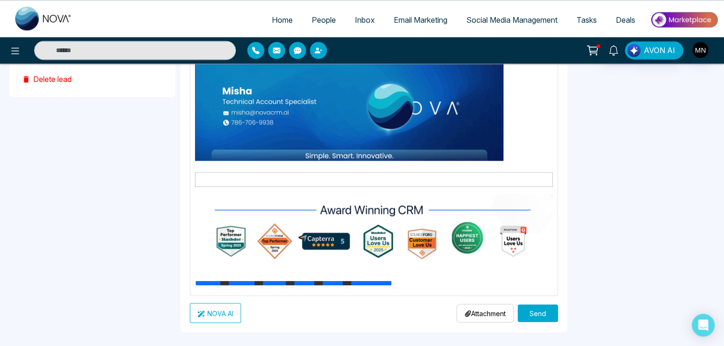
type input "**********"
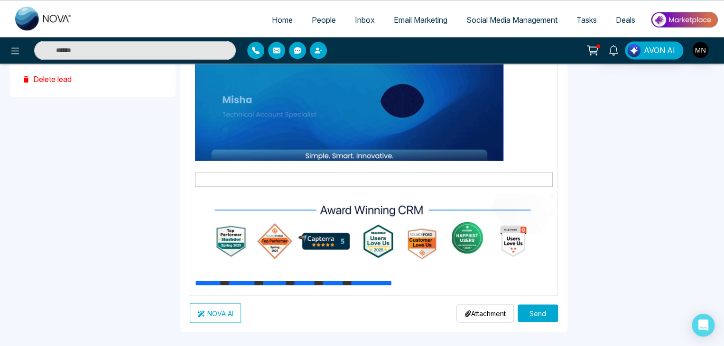
click at [541, 309] on button "Send" at bounding box center [537, 313] width 40 height 18
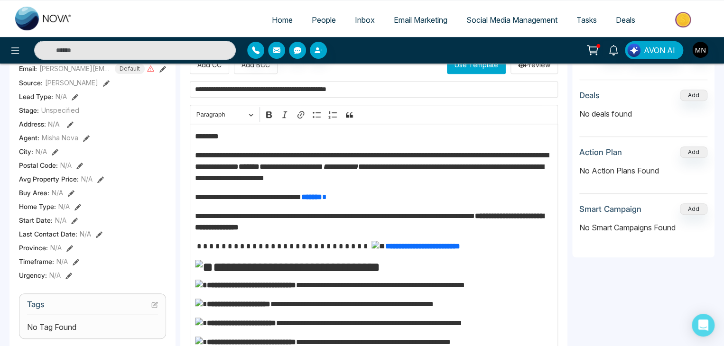
scroll to position [89, 0]
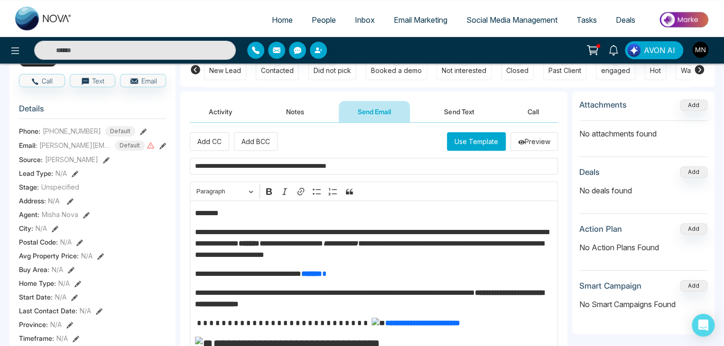
click at [165, 148] on icon at bounding box center [162, 146] width 7 height 7
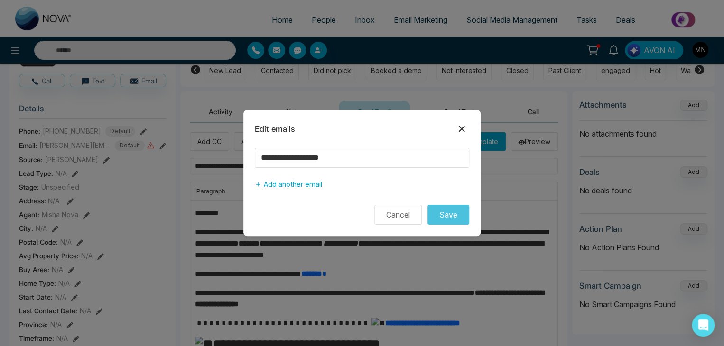
click at [461, 133] on icon at bounding box center [461, 128] width 11 height 11
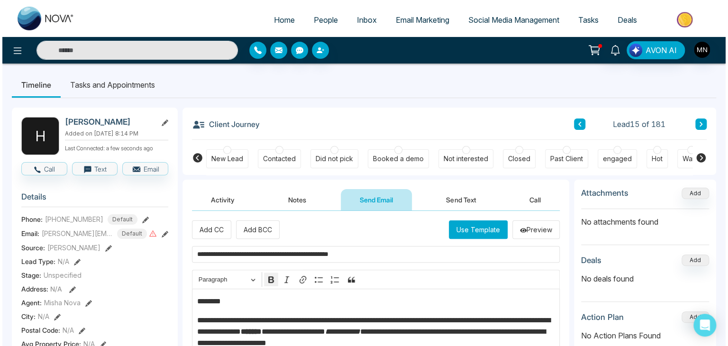
scroll to position [0, 0]
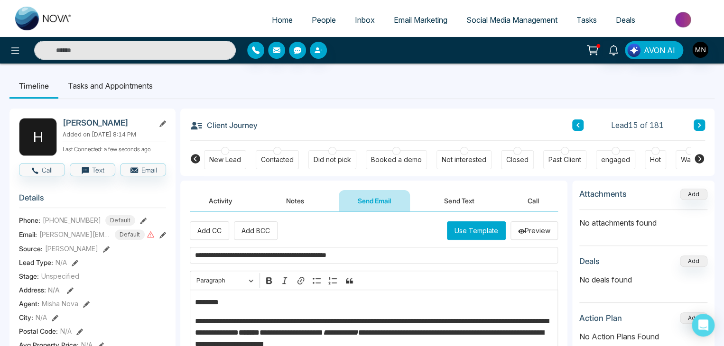
click at [99, 122] on h2 "[PERSON_NAME]" at bounding box center [107, 122] width 88 height 9
copy div "[PERSON_NAME]"
click at [162, 237] on icon at bounding box center [162, 235] width 7 height 7
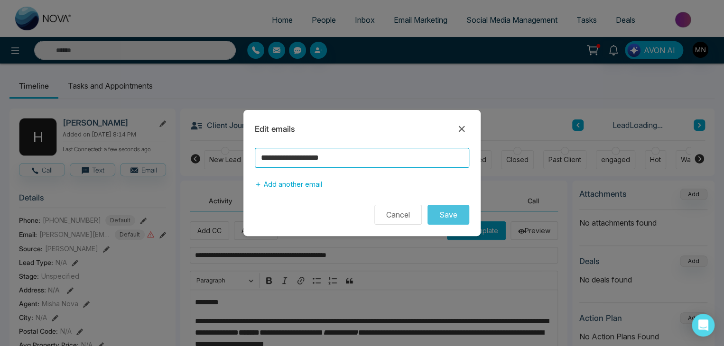
click at [326, 160] on input "**********" at bounding box center [362, 158] width 214 height 20
type input "**********"
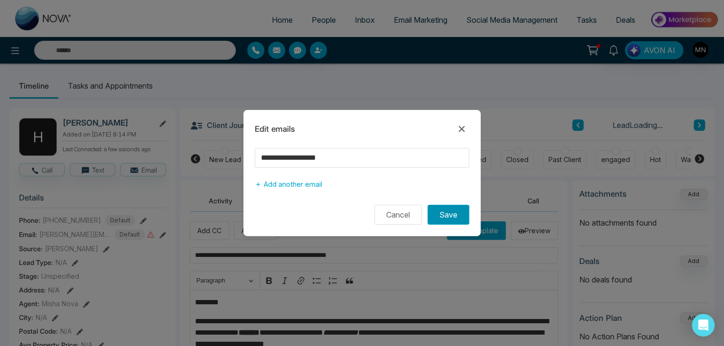
click at [448, 221] on button "Save" at bounding box center [448, 215] width 42 height 20
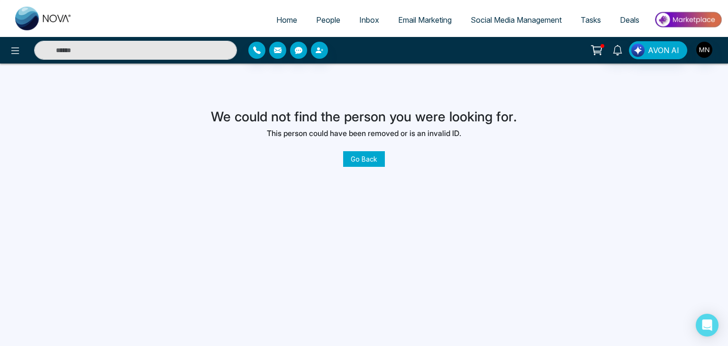
click at [379, 165] on link "Go Back" at bounding box center [364, 159] width 42 height 16
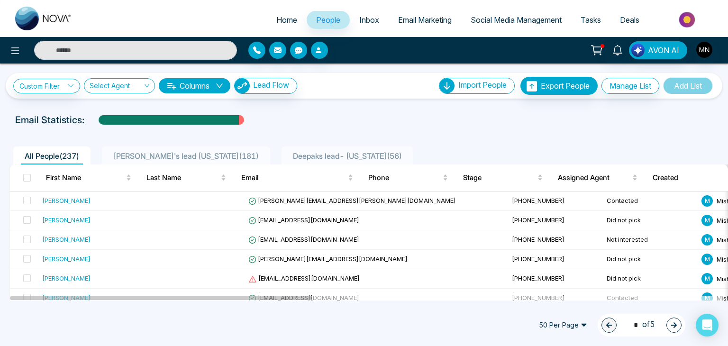
click at [131, 154] on span "[PERSON_NAME]'s lead [US_STATE] ( 181 )" at bounding box center [186, 155] width 153 height 9
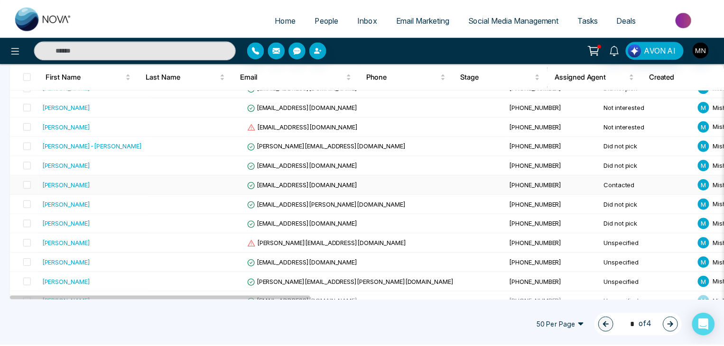
scroll to position [248, 0]
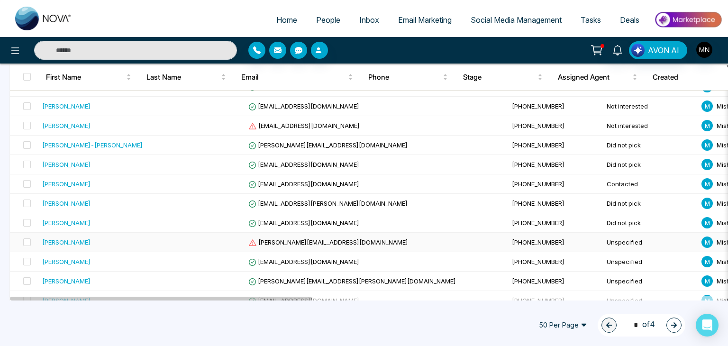
click at [83, 238] on div "[PERSON_NAME]" at bounding box center [66, 242] width 48 height 9
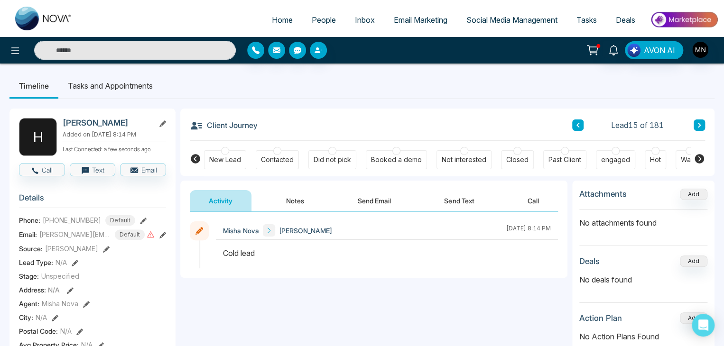
click at [164, 239] on icon at bounding box center [162, 235] width 7 height 7
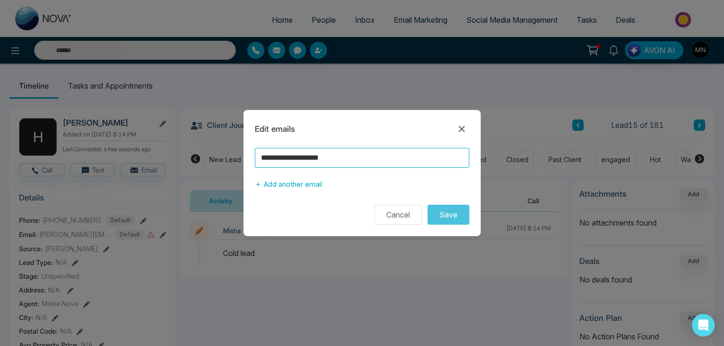
click at [322, 158] on input "**********" at bounding box center [362, 158] width 214 height 20
type input "**********"
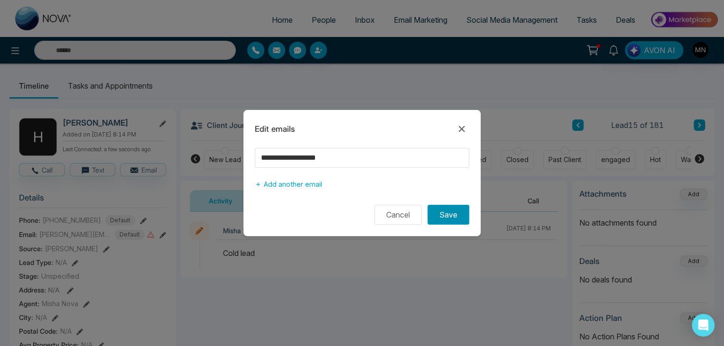
click at [450, 217] on button "Save" at bounding box center [448, 215] width 42 height 20
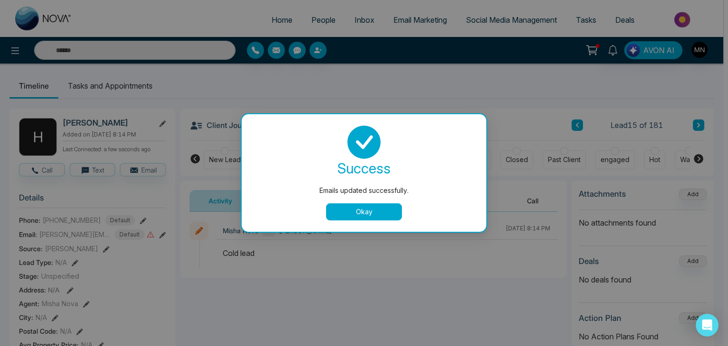
click at [370, 221] on div "success Emails updated successfully. Okay" at bounding box center [364, 173] width 245 height 118
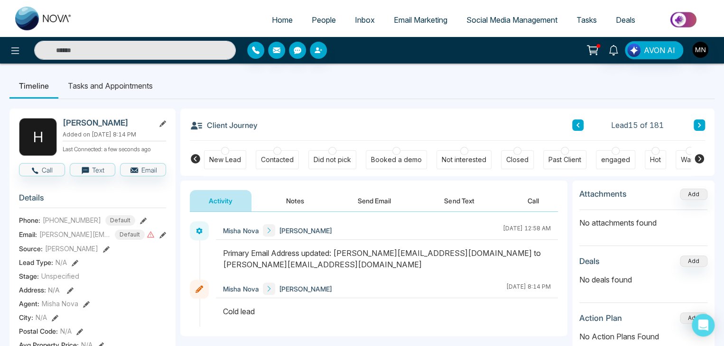
click at [371, 204] on button "Send Email" at bounding box center [374, 200] width 71 height 21
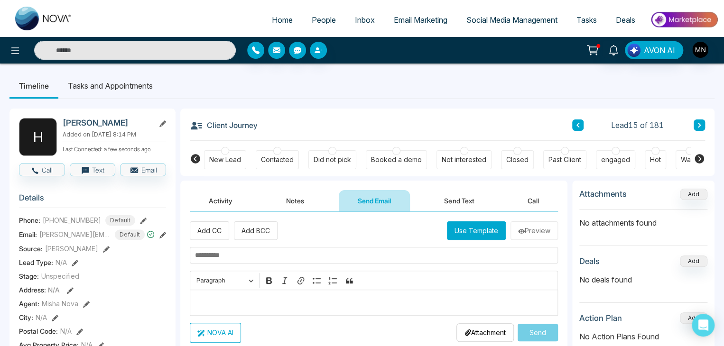
click at [230, 304] on p "Editor editing area: main" at bounding box center [374, 302] width 358 height 11
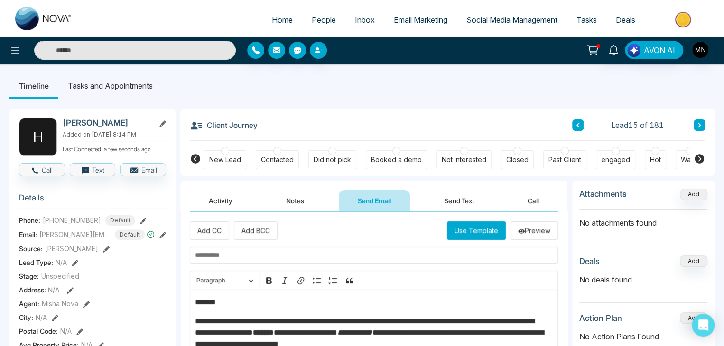
click at [254, 249] on input "text" at bounding box center [374, 255] width 368 height 17
paste input "**********"
type input "**********"
click at [233, 305] on p "*******" at bounding box center [371, 302] width 353 height 11
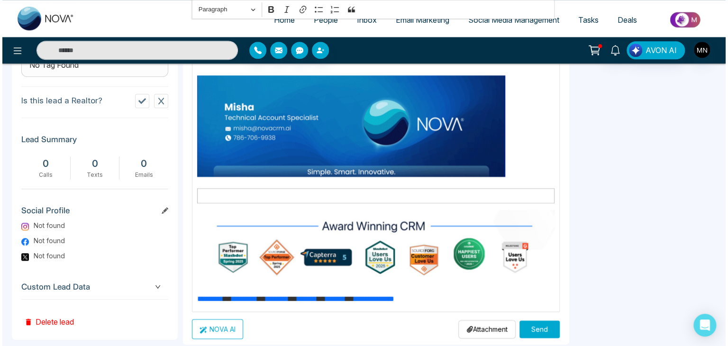
scroll to position [446, 0]
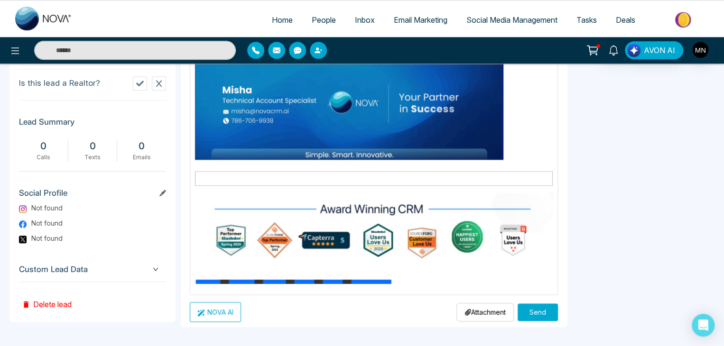
click at [527, 313] on button "Send" at bounding box center [537, 313] width 40 height 18
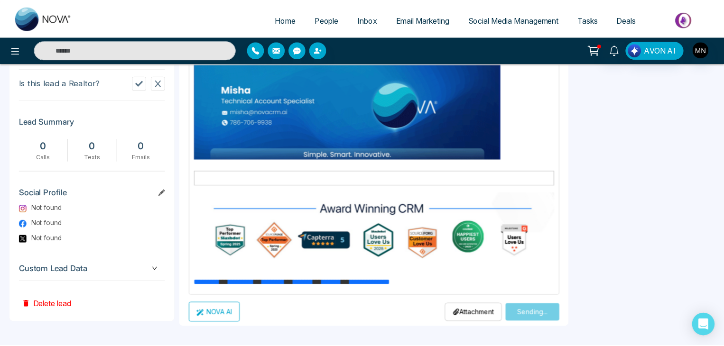
scroll to position [0, 0]
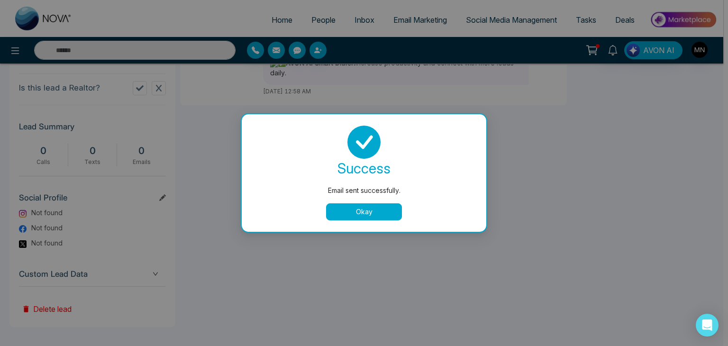
click at [379, 217] on button "Okay" at bounding box center [364, 211] width 76 height 17
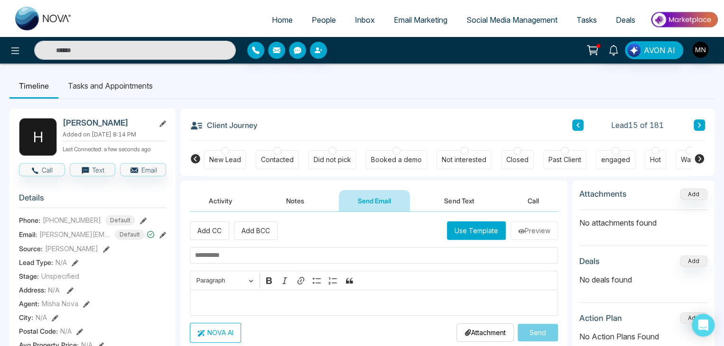
click at [333, 157] on div "Did not pick" at bounding box center [331, 159] width 37 height 9
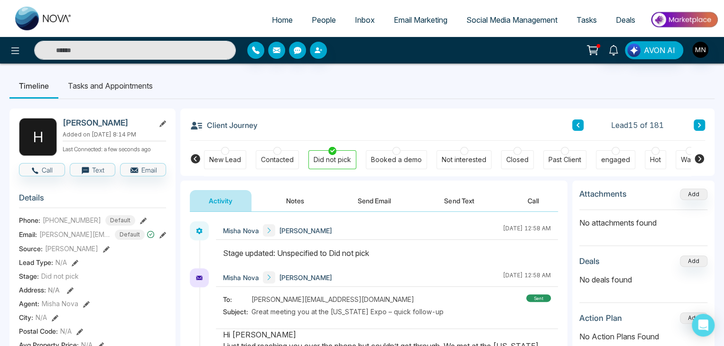
click at [341, 209] on button "Send Email" at bounding box center [374, 200] width 71 height 21
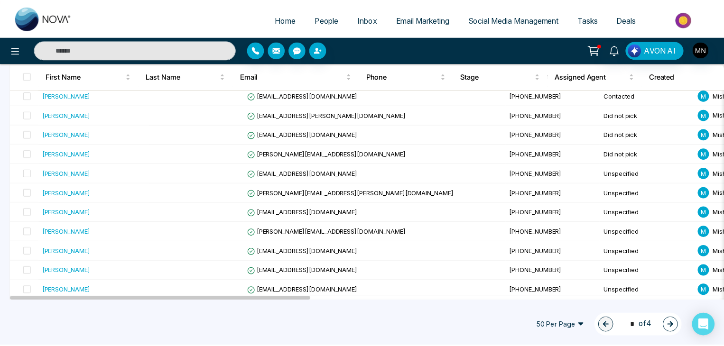
scroll to position [335, 0]
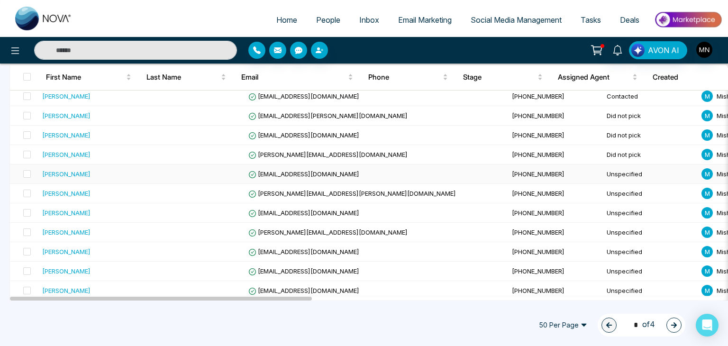
click at [63, 173] on div "[PERSON_NAME]" at bounding box center [66, 173] width 48 height 9
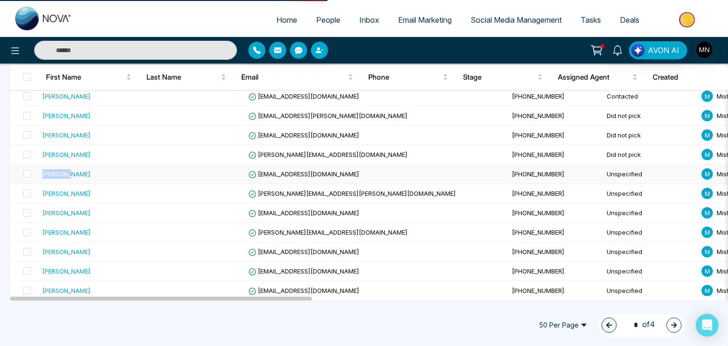
click at [63, 173] on div "[PERSON_NAME]" at bounding box center [66, 173] width 48 height 9
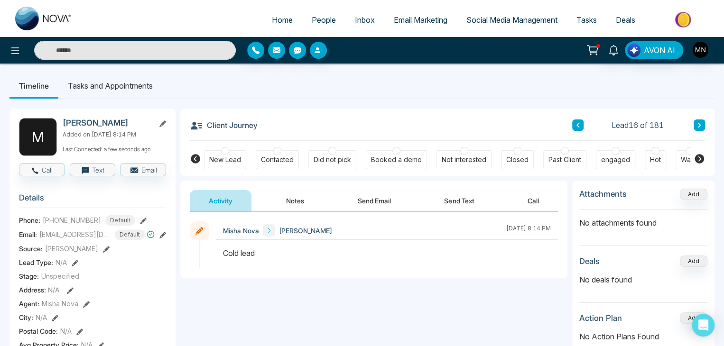
click at [362, 198] on button "Send Email" at bounding box center [374, 200] width 71 height 21
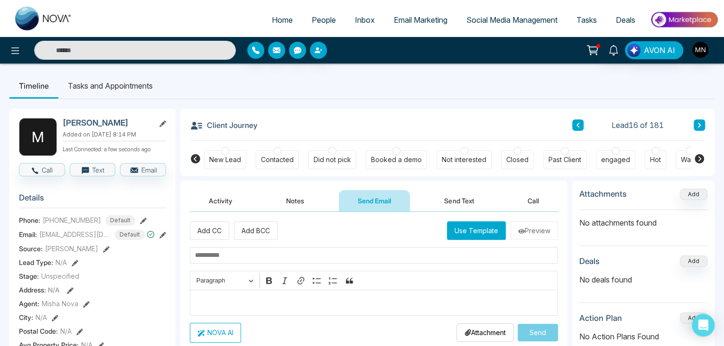
click at [261, 259] on input "text" at bounding box center [374, 255] width 368 height 17
paste input "**********"
type input "**********"
click at [228, 309] on div "Editor editing area: main" at bounding box center [374, 303] width 368 height 26
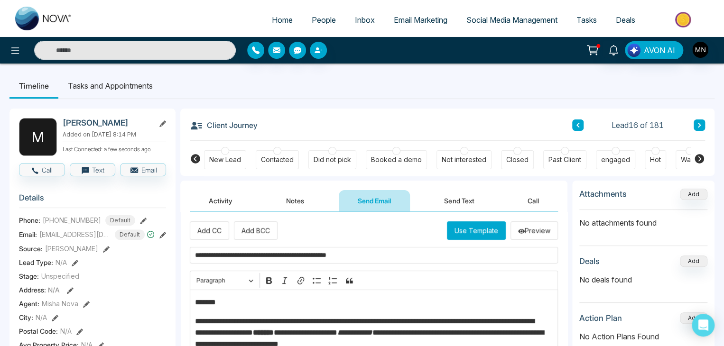
click at [237, 298] on p "*******" at bounding box center [371, 302] width 353 height 11
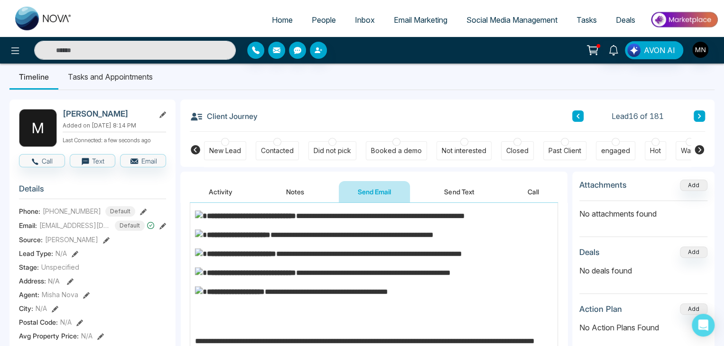
scroll to position [10, 0]
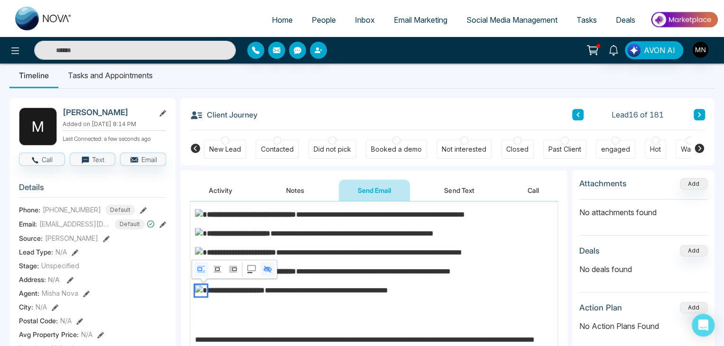
click at [197, 286] on img "Editor editing area: main" at bounding box center [201, 290] width 12 height 11
click at [207, 269] on img "Editor editing area: main" at bounding box center [201, 271] width 12 height 11
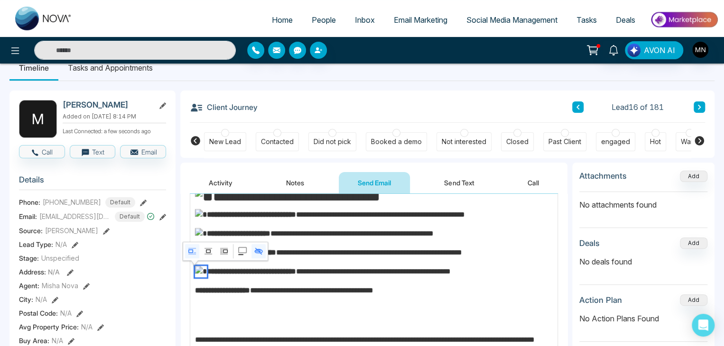
scroll to position [226, 0]
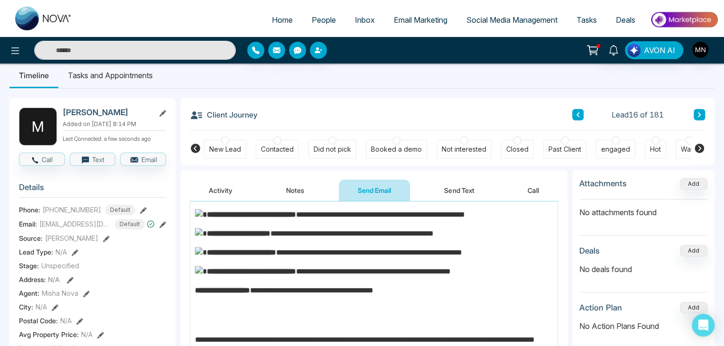
click at [250, 307] on p "Editor editing area: main" at bounding box center [374, 315] width 358 height 23
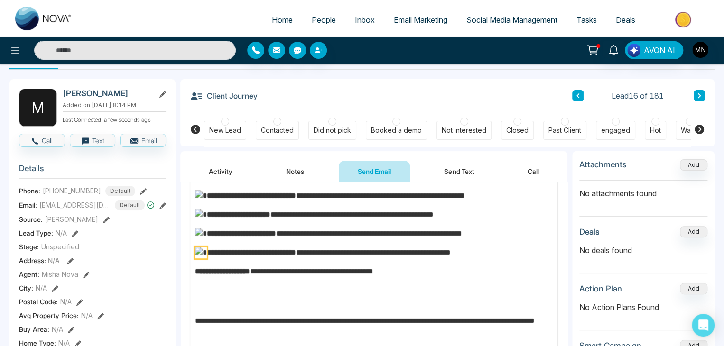
scroll to position [10, 0]
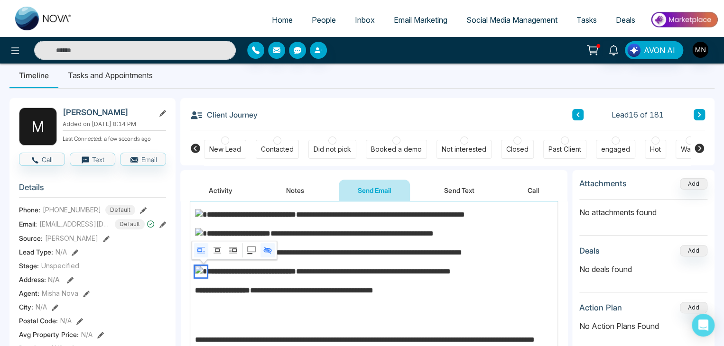
click at [207, 248] on body "**********" at bounding box center [362, 163] width 724 height 346
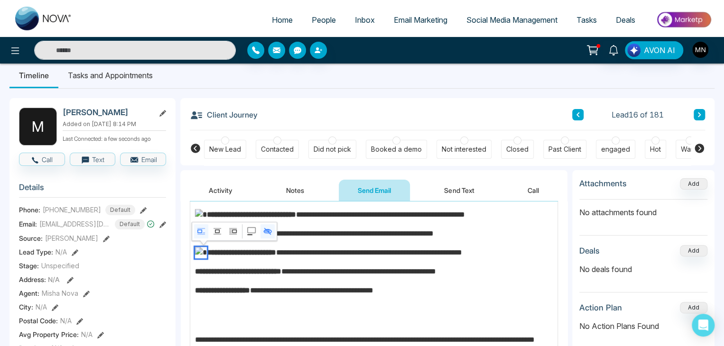
click at [207, 248] on img "Editor editing area: main" at bounding box center [201, 252] width 12 height 11
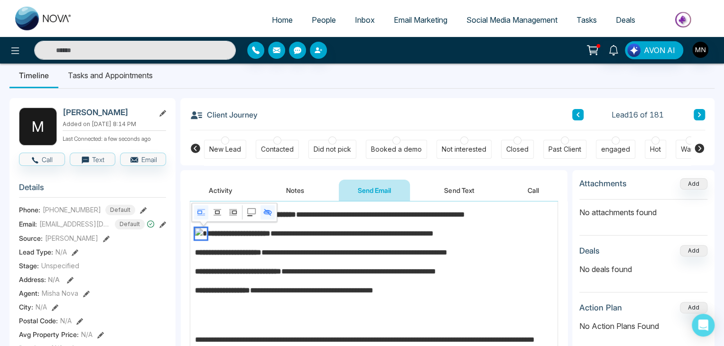
click at [207, 234] on img "Editor editing area: main" at bounding box center [201, 233] width 12 height 11
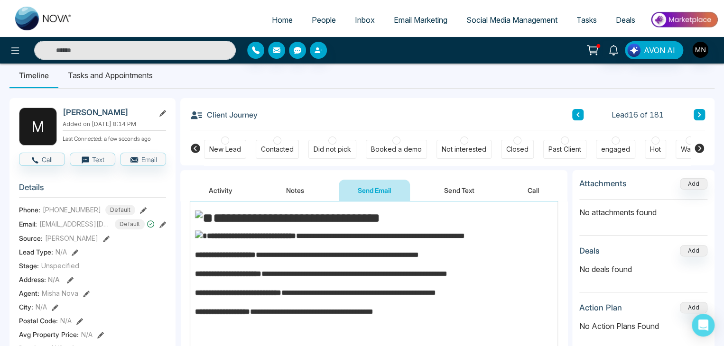
scroll to position [200, 0]
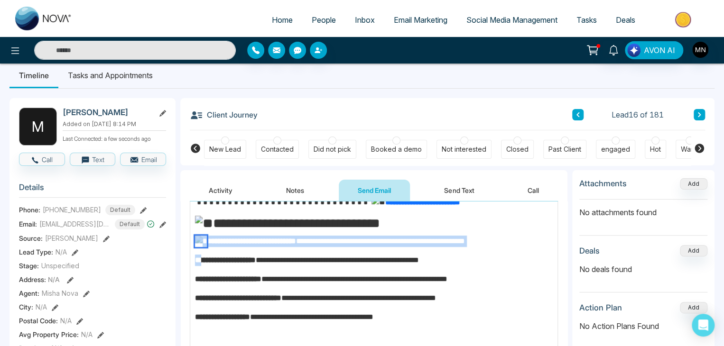
drag, startPoint x: 207, startPoint y: 247, endPoint x: 207, endPoint y: 242, distance: 5.2
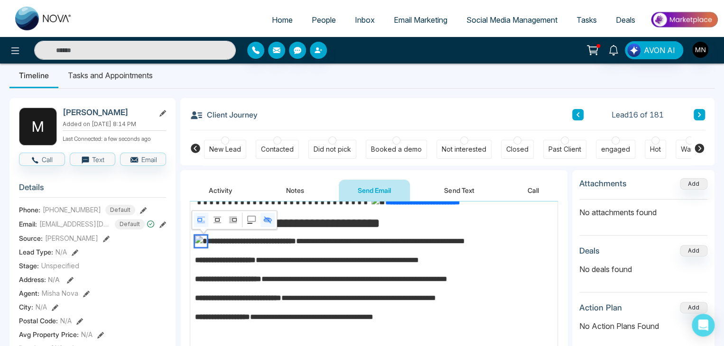
click at [207, 242] on img "Editor editing area: main" at bounding box center [201, 241] width 12 height 11
click at [199, 217] on img "Editor editing area: main" at bounding box center [204, 224] width 18 height 16
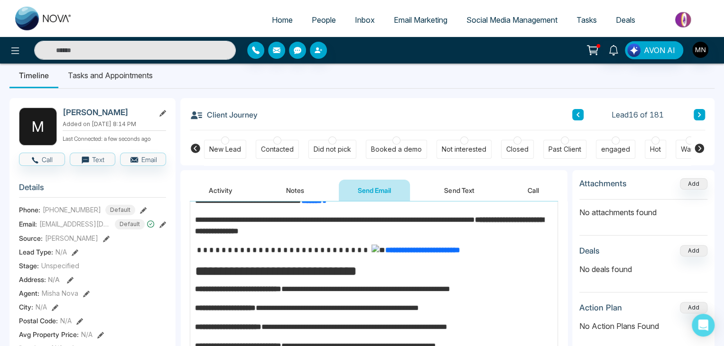
scroll to position [150, 0]
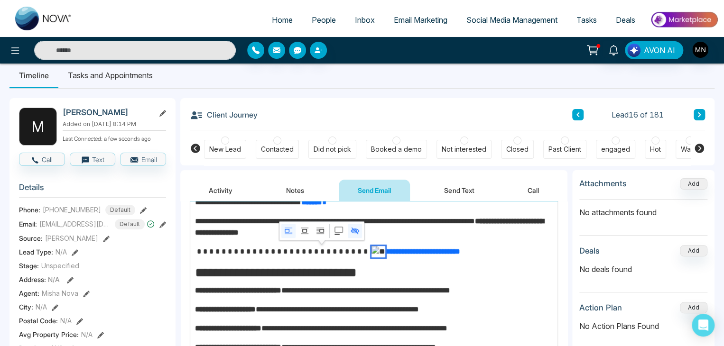
click at [371, 251] on img "Editor editing area: main" at bounding box center [378, 251] width 14 height 11
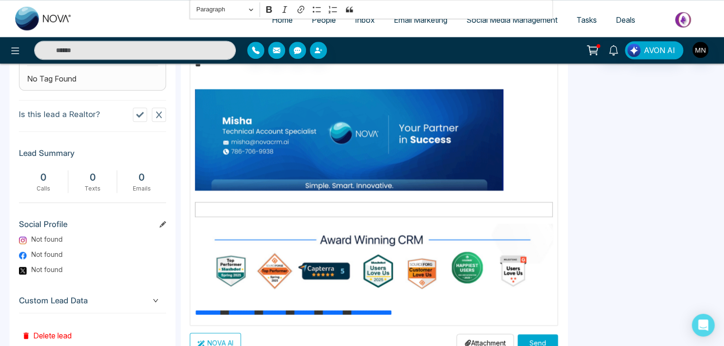
scroll to position [446, 0]
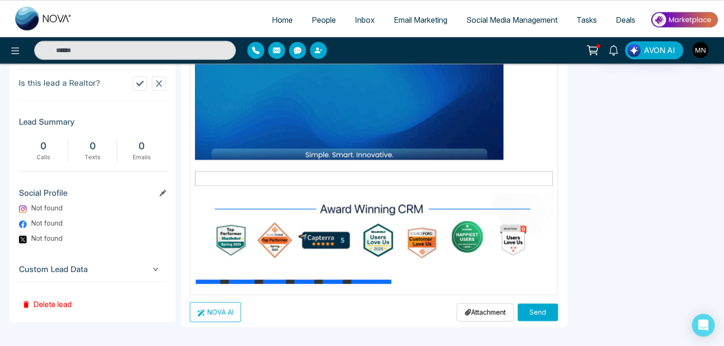
click at [521, 306] on button "Send" at bounding box center [537, 313] width 40 height 18
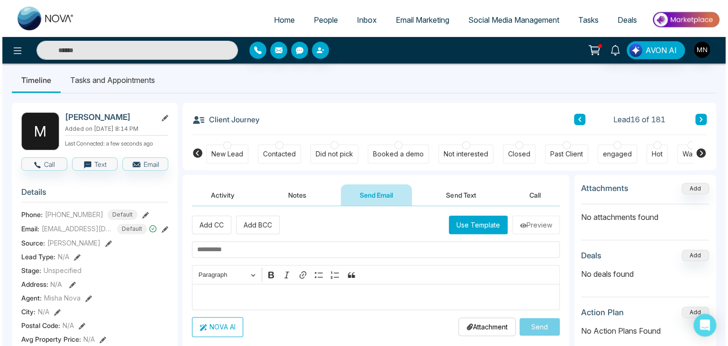
scroll to position [0, 0]
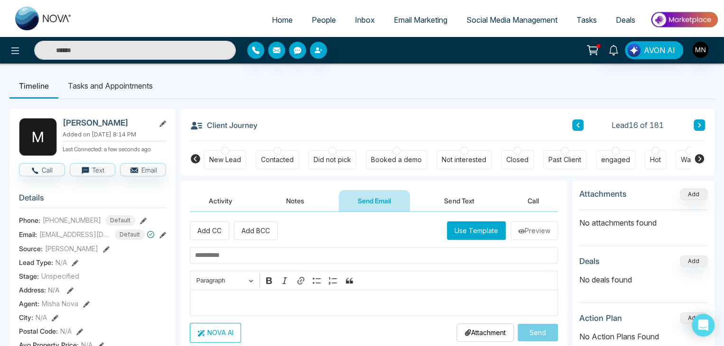
click at [330, 157] on div "Did not pick" at bounding box center [331, 159] width 37 height 9
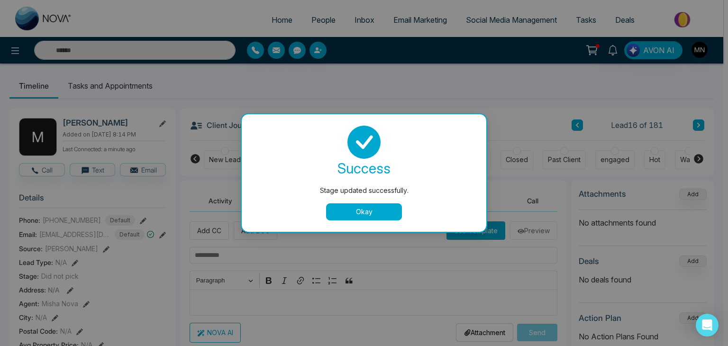
click at [341, 213] on button "Okay" at bounding box center [364, 211] width 76 height 17
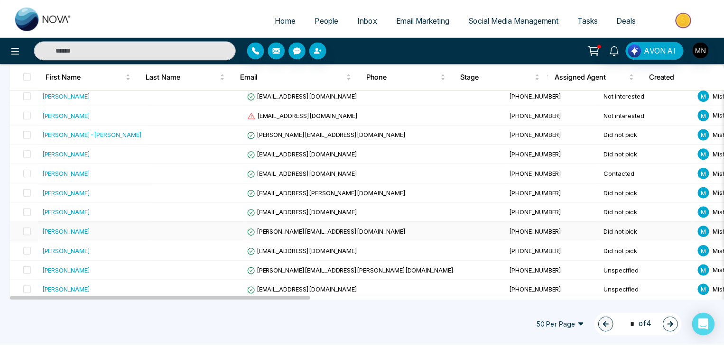
scroll to position [296, 0]
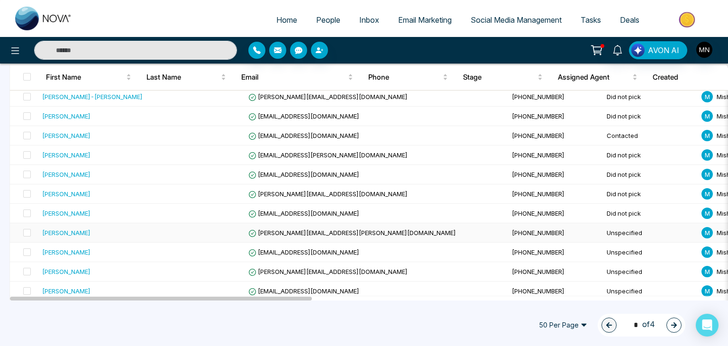
click at [66, 234] on div "[PERSON_NAME]" at bounding box center [66, 232] width 48 height 9
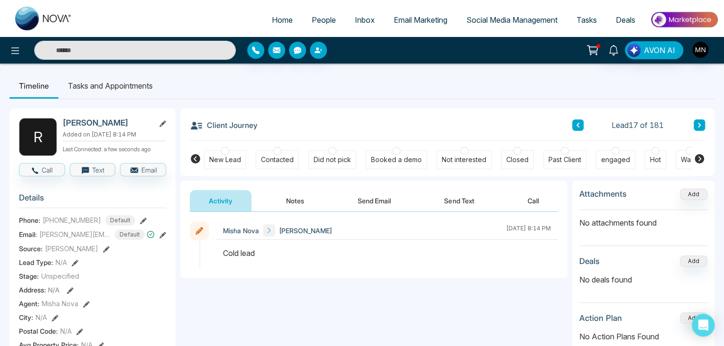
click at [370, 201] on button "Send Email" at bounding box center [374, 200] width 71 height 21
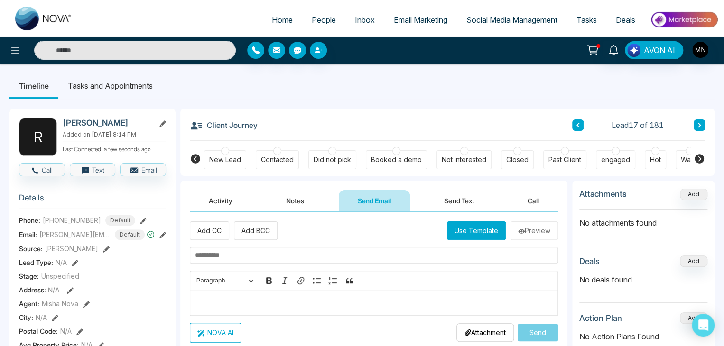
click at [260, 295] on div "Editor editing area: main" at bounding box center [374, 303] width 368 height 26
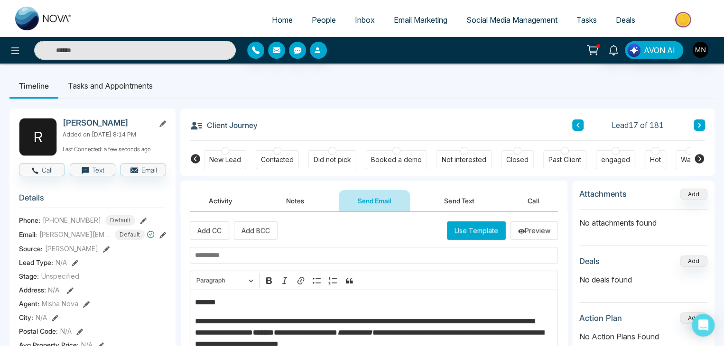
click at [228, 301] on p "*******" at bounding box center [371, 302] width 353 height 11
click at [228, 260] on input "text" at bounding box center [374, 255] width 368 height 17
paste input "**********"
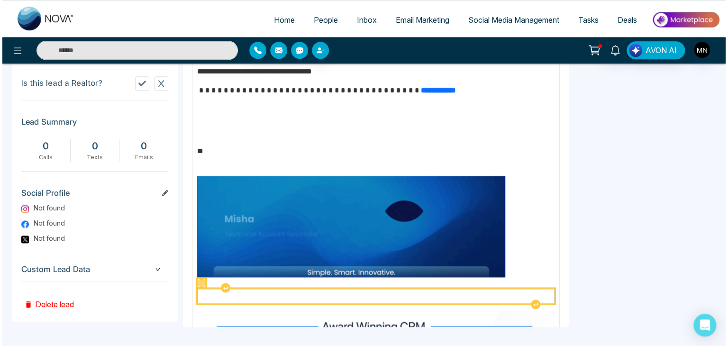
scroll to position [226, 0]
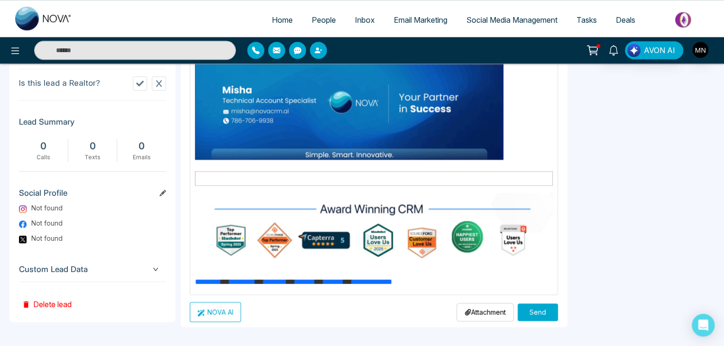
type input "**********"
click at [532, 313] on button "Send" at bounding box center [537, 313] width 40 height 18
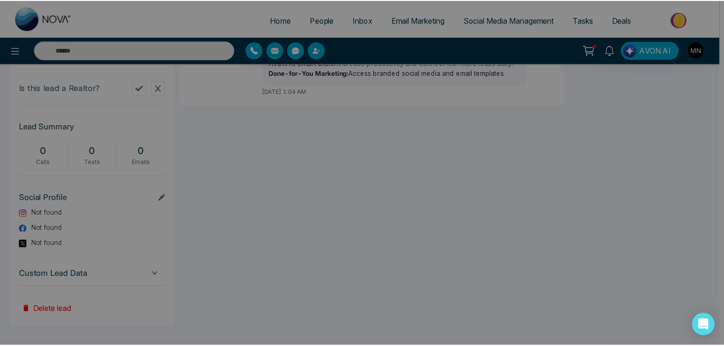
scroll to position [0, 0]
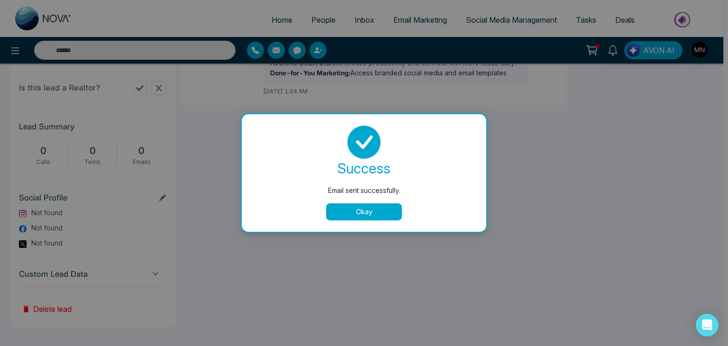
click at [362, 220] on button "Okay" at bounding box center [364, 211] width 76 height 17
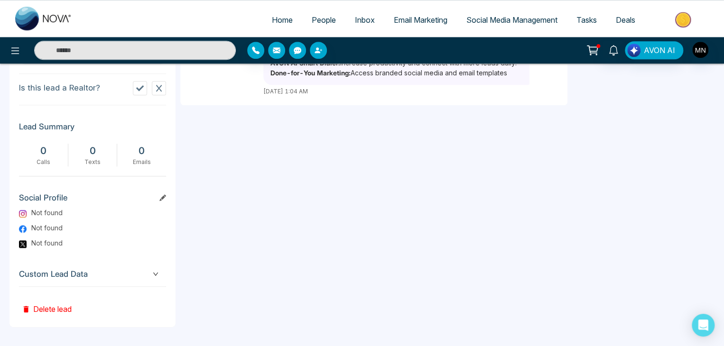
click at [362, 220] on div "**********" at bounding box center [373, 33] width 387 height 587
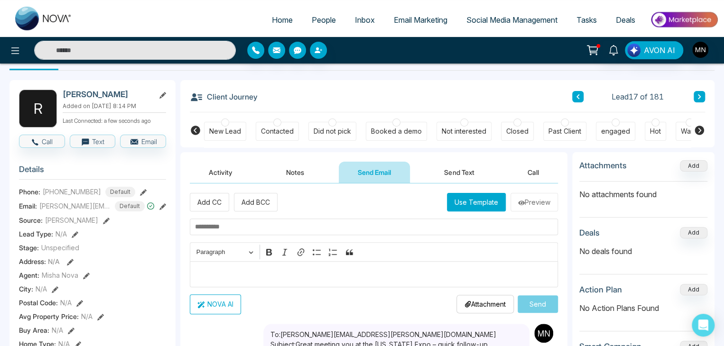
scroll to position [28, 0]
click at [474, 130] on div "Not interested" at bounding box center [464, 131] width 45 height 9
click at [296, 165] on button "Notes" at bounding box center [295, 172] width 56 height 21
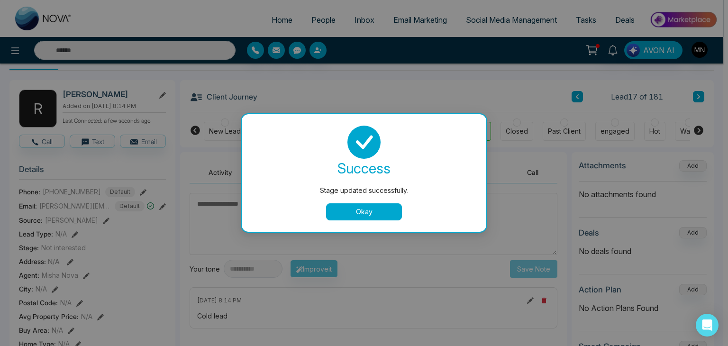
click at [362, 214] on button "Okay" at bounding box center [364, 211] width 76 height 17
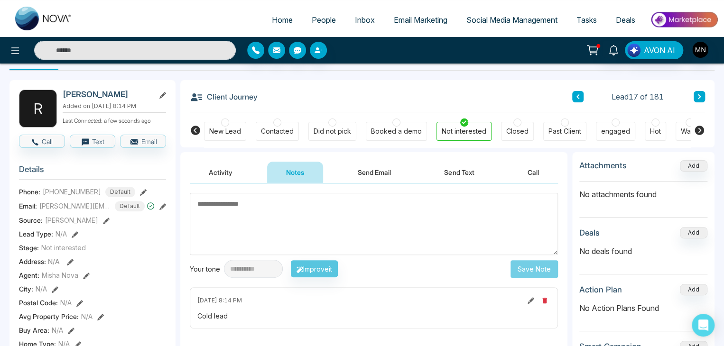
click at [338, 227] on textarea at bounding box center [374, 224] width 368 height 62
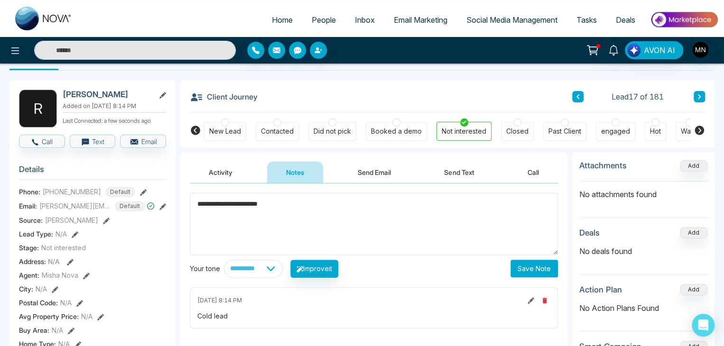
type textarea "**********"
click at [531, 272] on button "Save Note" at bounding box center [533, 269] width 47 height 18
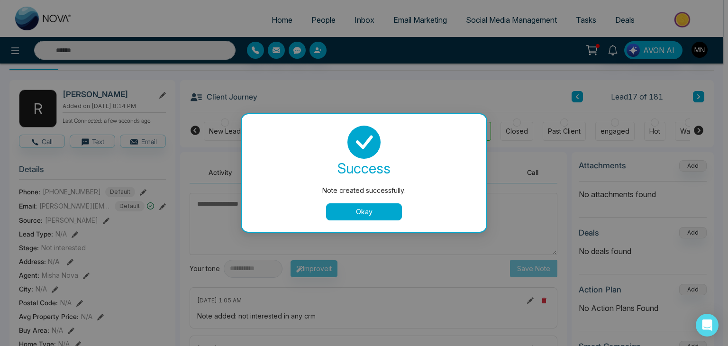
click at [355, 204] on button "Okay" at bounding box center [364, 211] width 76 height 17
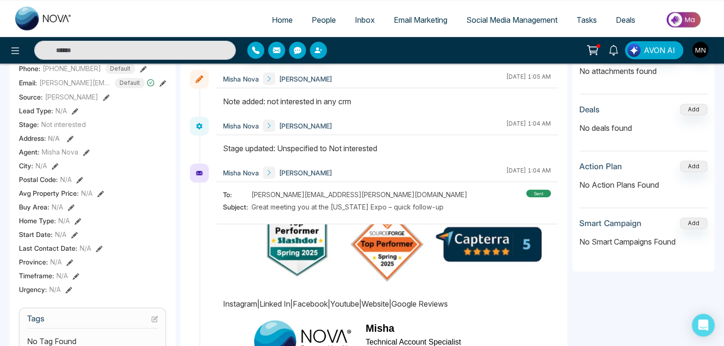
scroll to position [557, 0]
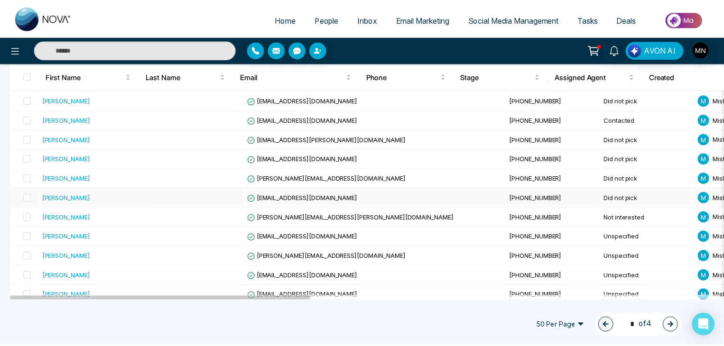
scroll to position [312, 0]
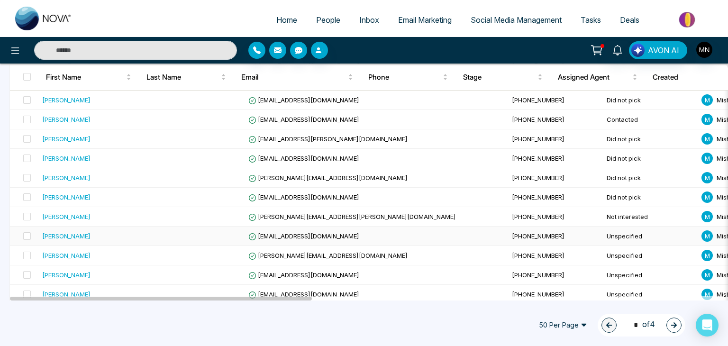
click at [68, 232] on div "[PERSON_NAME]" at bounding box center [66, 235] width 48 height 9
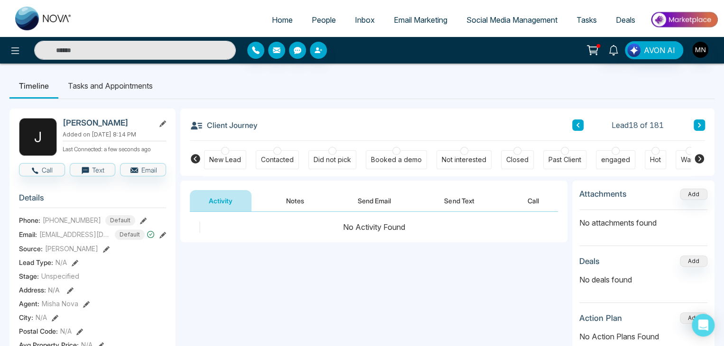
click at [378, 195] on button "Send Email" at bounding box center [374, 200] width 71 height 21
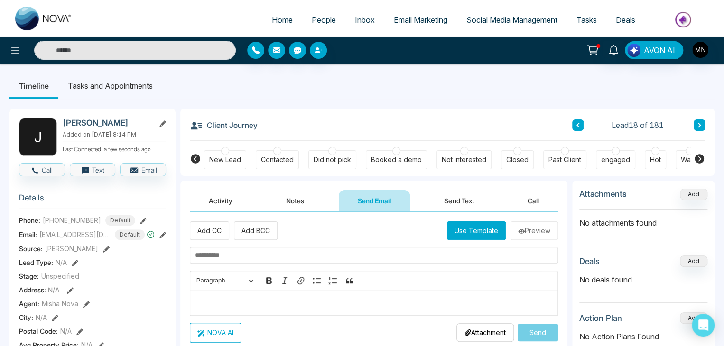
click at [254, 295] on div "Editor editing area: main" at bounding box center [374, 303] width 368 height 26
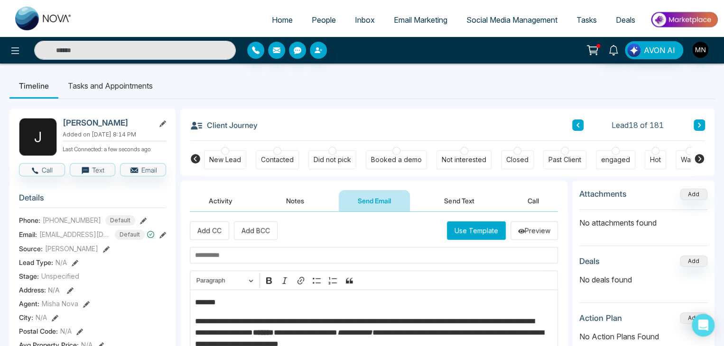
click at [251, 253] on input "text" at bounding box center [374, 255] width 368 height 17
paste input "**********"
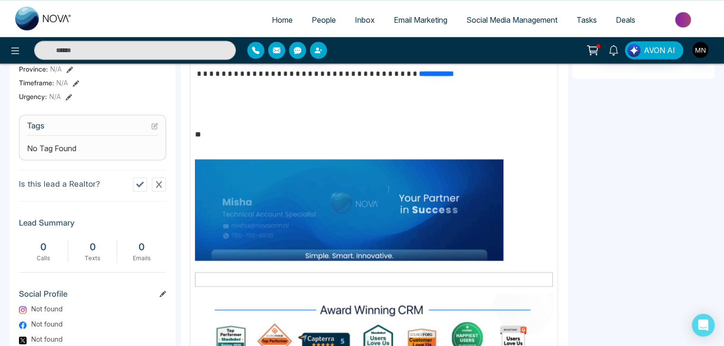
scroll to position [446, 0]
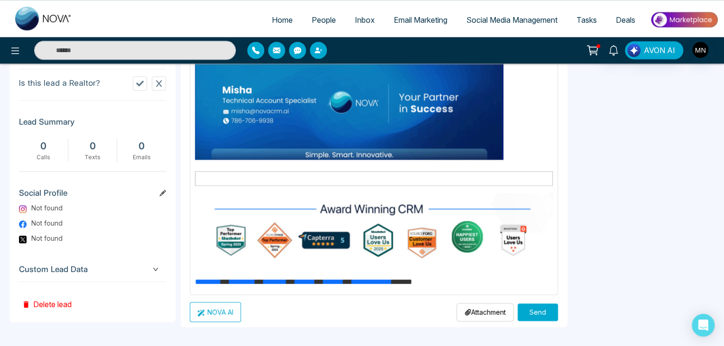
type input "**********"
click at [531, 306] on button "Send" at bounding box center [537, 313] width 40 height 18
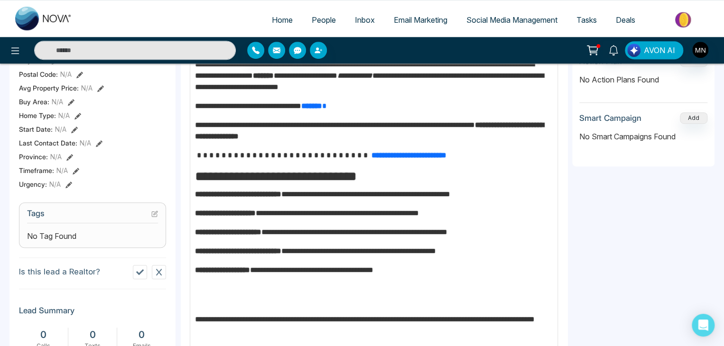
scroll to position [195, 0]
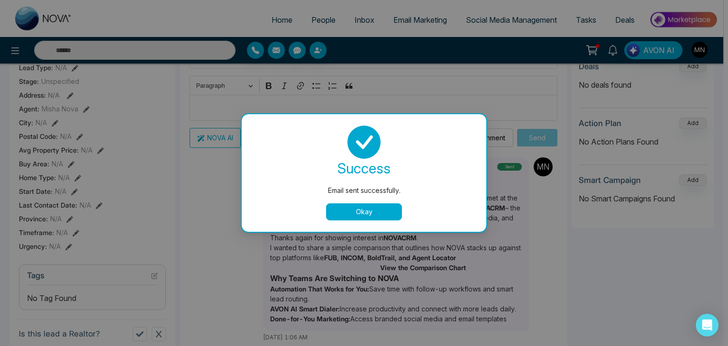
click at [352, 212] on button "Okay" at bounding box center [364, 211] width 76 height 17
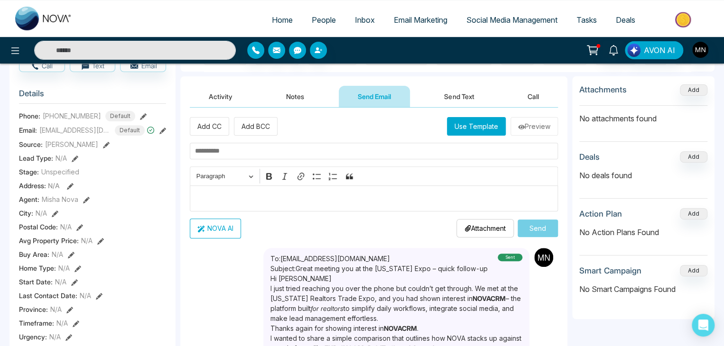
scroll to position [102, 0]
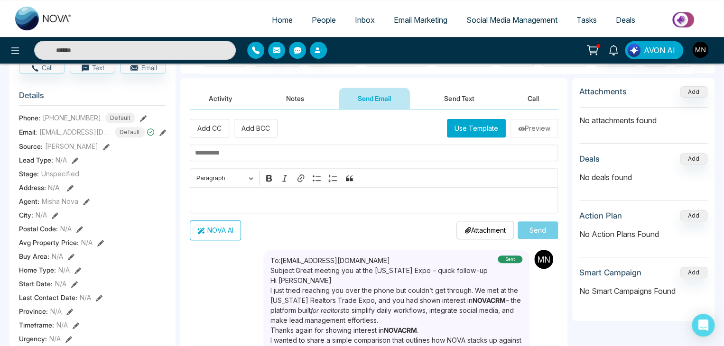
click at [300, 102] on button "Notes" at bounding box center [295, 98] width 56 height 21
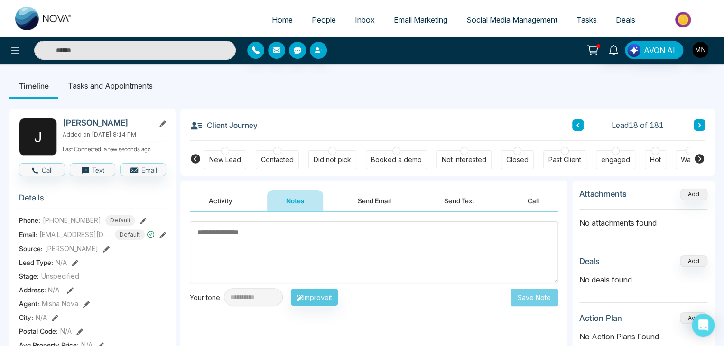
click at [335, 162] on div "Did not pick" at bounding box center [331, 159] width 37 height 9
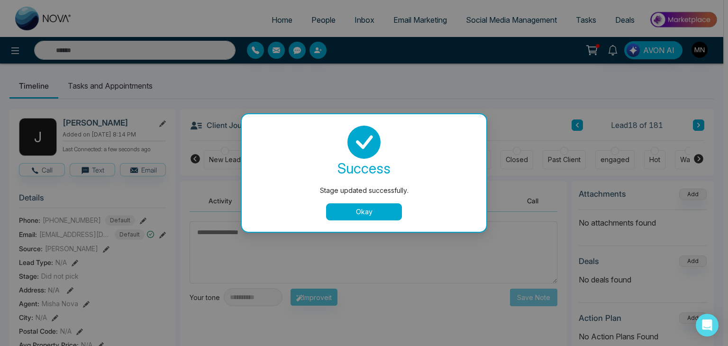
click at [370, 215] on button "Okay" at bounding box center [364, 211] width 76 height 17
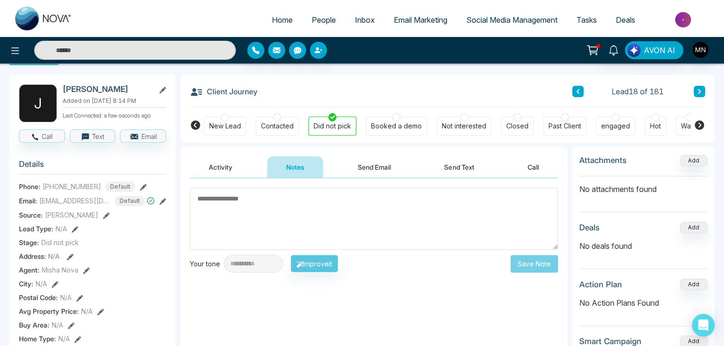
scroll to position [34, 0]
click at [213, 171] on button "Activity" at bounding box center [221, 166] width 62 height 21
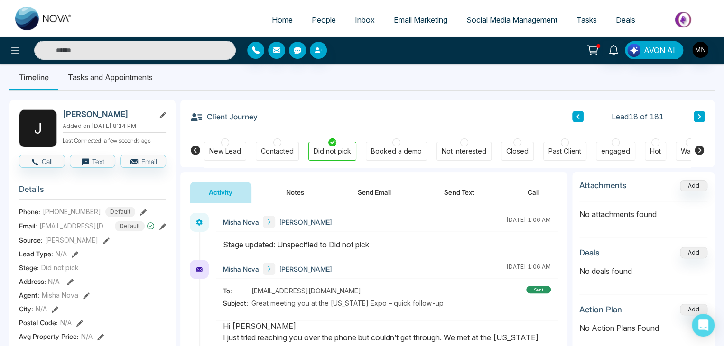
scroll to position [8, 0]
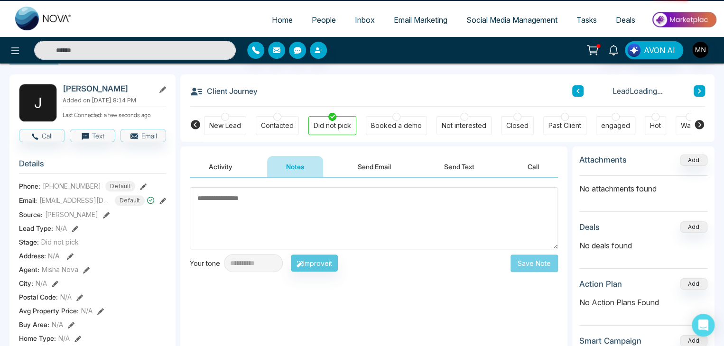
scroll to position [34, 0]
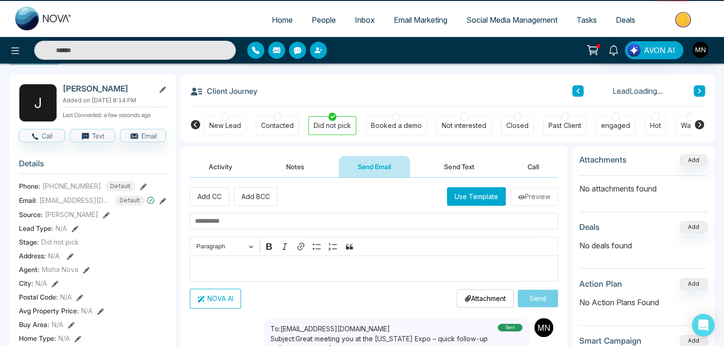
scroll to position [102, 0]
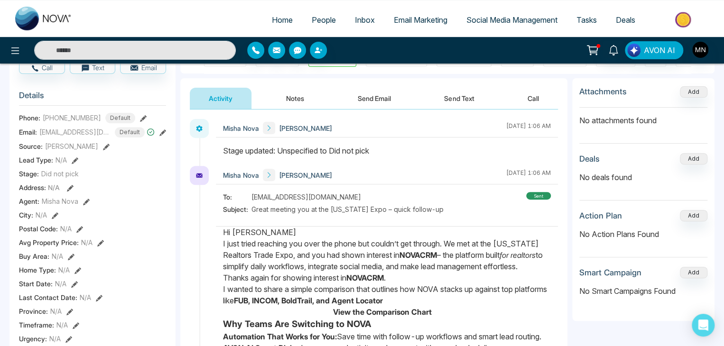
scroll to position [103, 0]
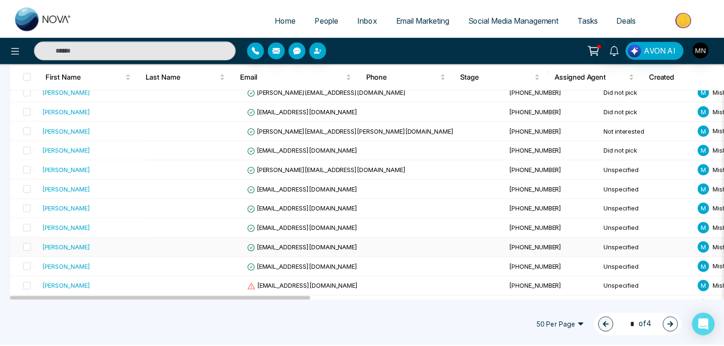
scroll to position [398, 0]
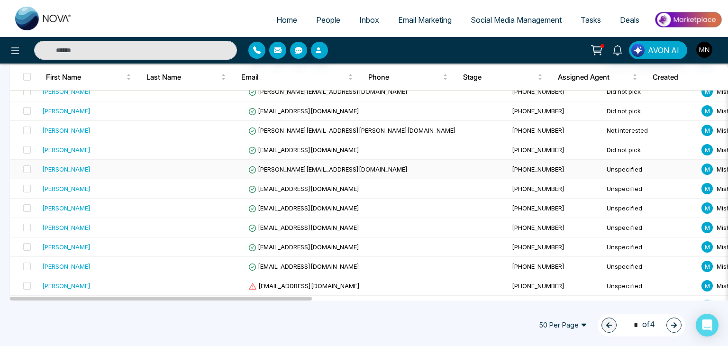
click at [77, 169] on div "[PERSON_NAME]" at bounding box center [66, 169] width 48 height 9
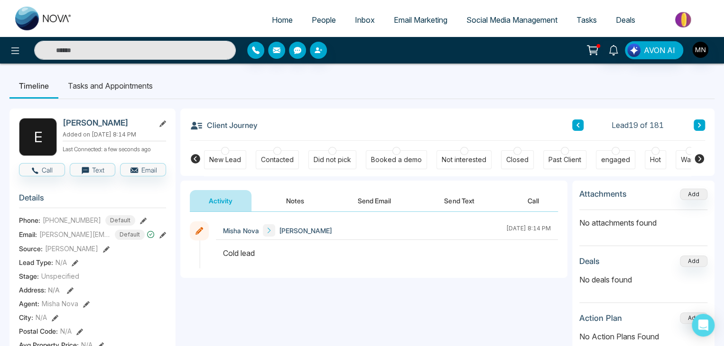
click at [376, 203] on button "Send Email" at bounding box center [374, 200] width 71 height 21
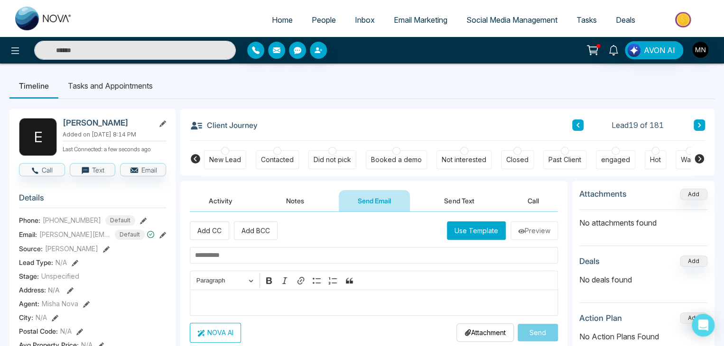
click at [219, 297] on p "Editor editing area: main" at bounding box center [374, 302] width 358 height 11
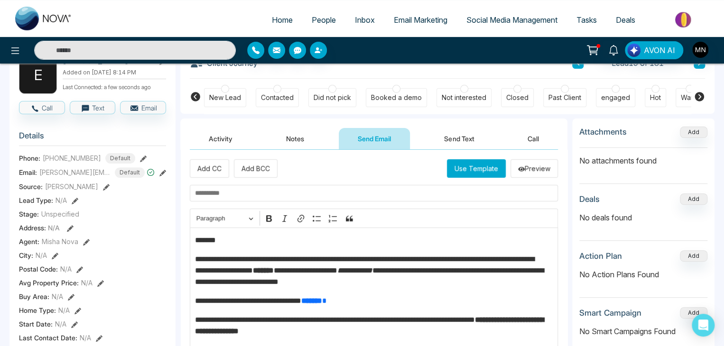
scroll to position [60, 0]
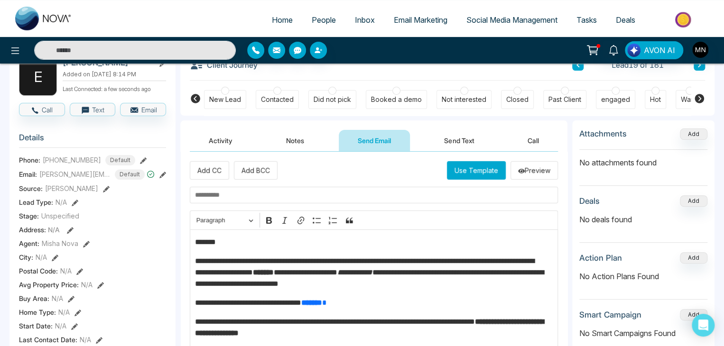
click at [233, 242] on p "*******" at bounding box center [371, 242] width 353 height 11
click at [271, 193] on input "text" at bounding box center [374, 195] width 368 height 17
paste input "**********"
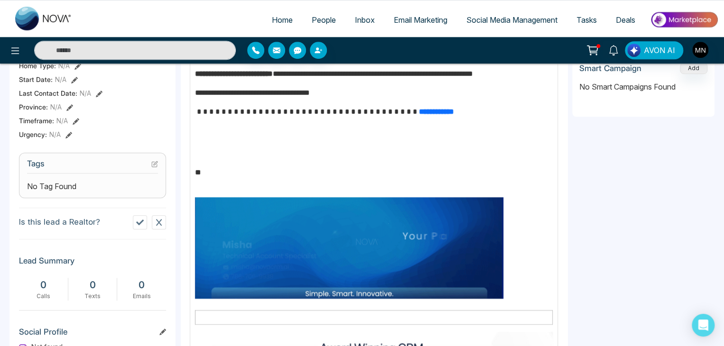
scroll to position [446, 0]
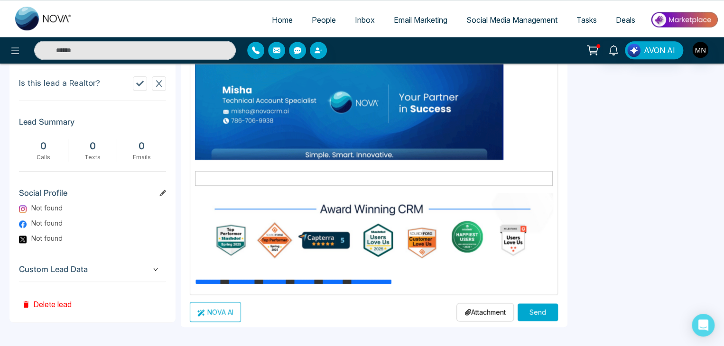
type input "**********"
click at [533, 312] on button "Send" at bounding box center [537, 313] width 40 height 18
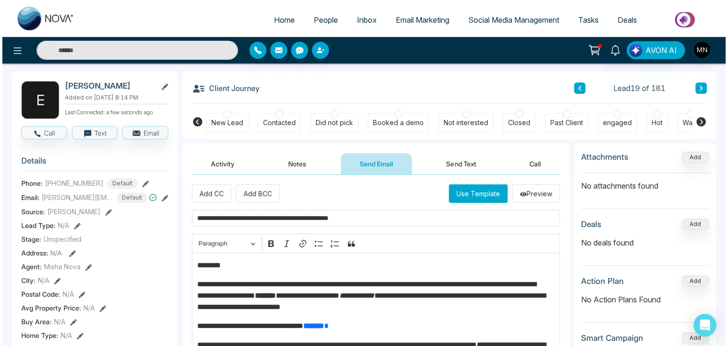
scroll to position [0, 0]
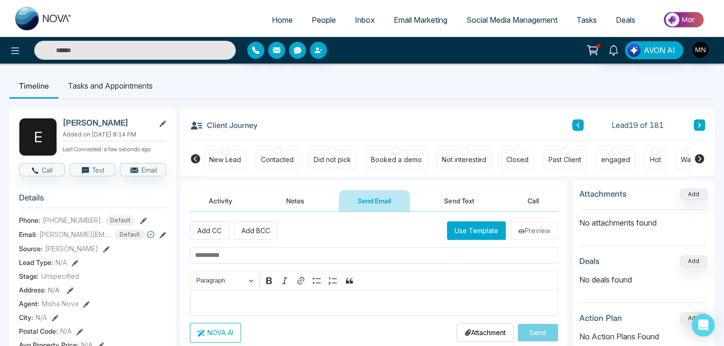
click at [320, 19] on span "People" at bounding box center [324, 19] width 24 height 9
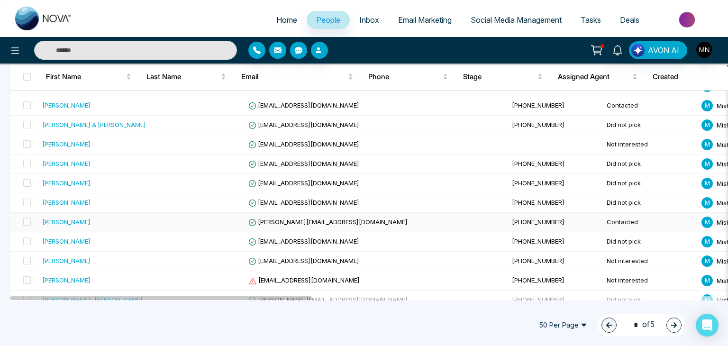
scroll to position [193, 0]
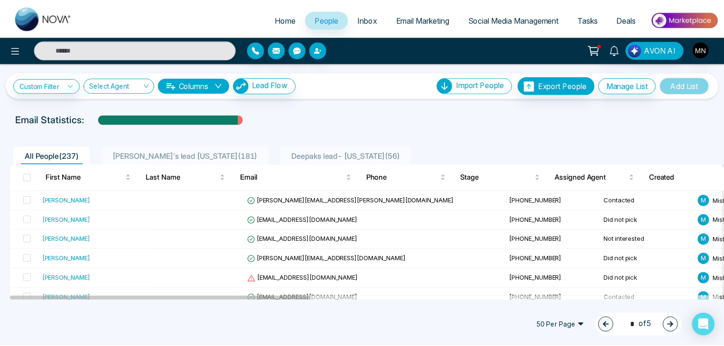
scroll to position [193, 0]
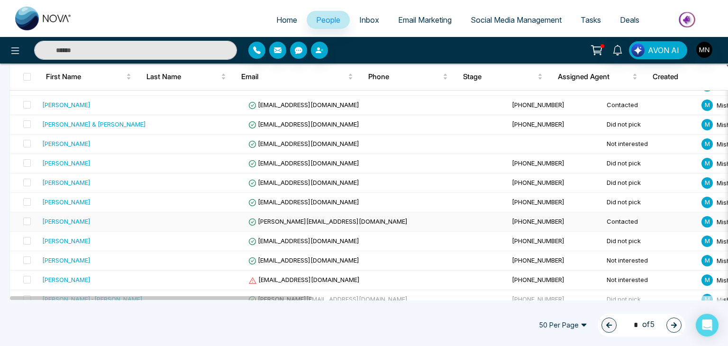
click at [74, 221] on div "[PERSON_NAME]" at bounding box center [66, 221] width 48 height 9
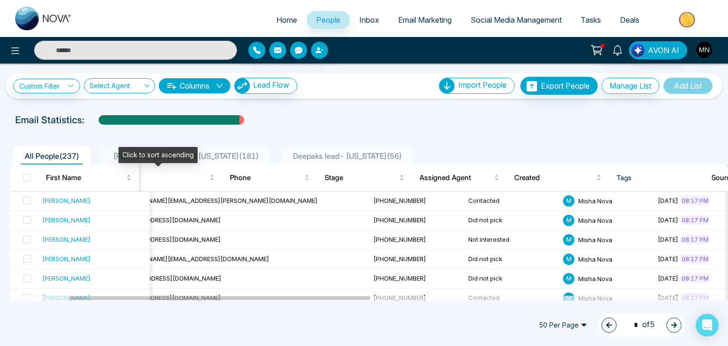
click at [145, 158] on div "Click to sort ascending" at bounding box center [158, 155] width 79 height 16
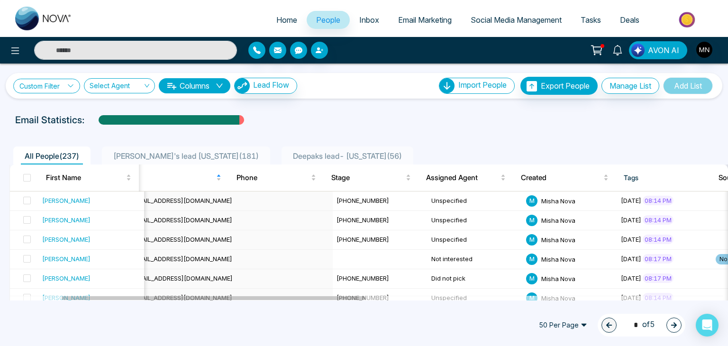
click at [66, 82] on link "Custom Filter" at bounding box center [46, 86] width 67 height 15
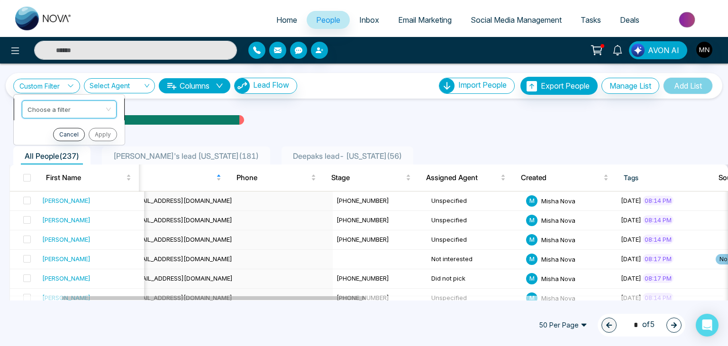
click at [65, 109] on input "search" at bounding box center [66, 108] width 77 height 14
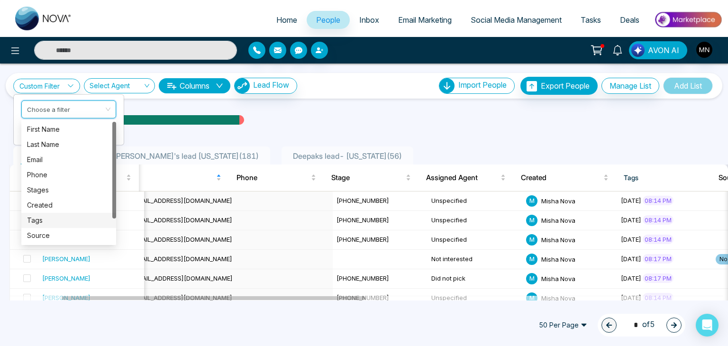
click at [52, 216] on div "Tags" at bounding box center [68, 220] width 83 height 10
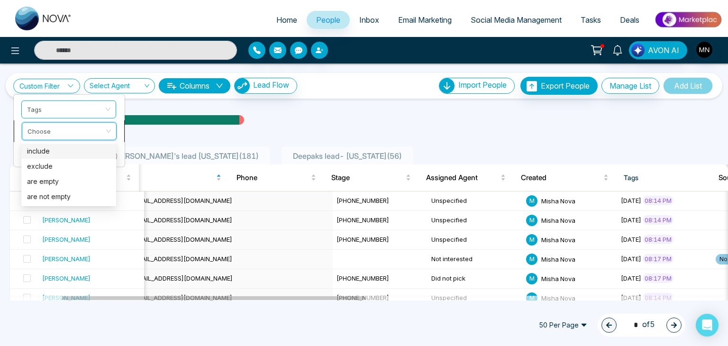
click at [64, 131] on input "search" at bounding box center [66, 129] width 77 height 14
click at [51, 154] on div "include" at bounding box center [68, 151] width 83 height 10
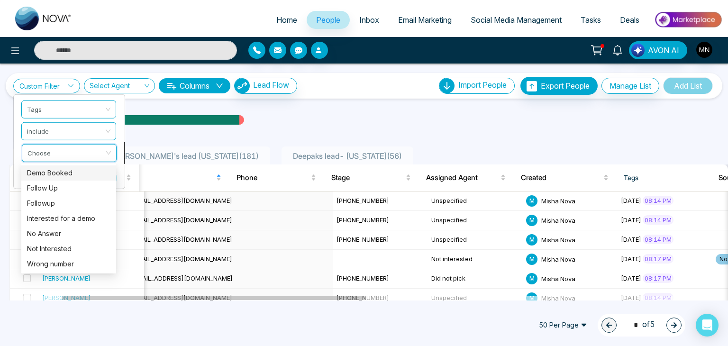
click at [81, 154] on input "search" at bounding box center [66, 151] width 77 height 14
click at [63, 223] on div "Interested for a demo" at bounding box center [68, 218] width 83 height 10
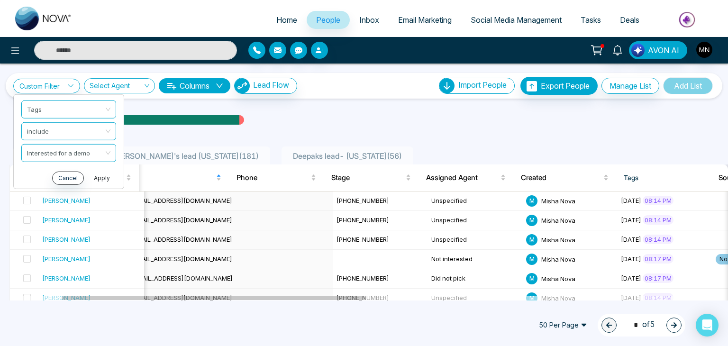
click at [100, 176] on button "Apply" at bounding box center [102, 177] width 28 height 13
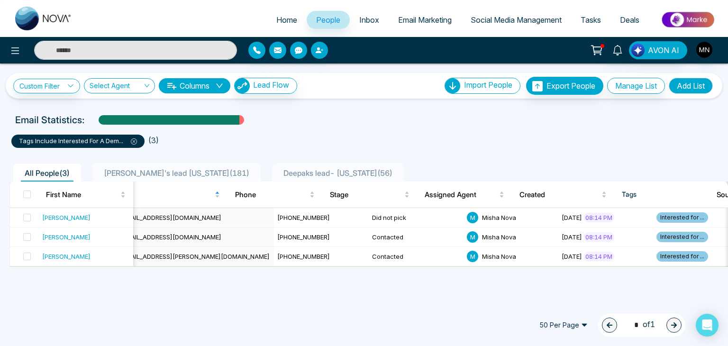
click at [100, 307] on div "50 Per Page 1 * of 1" at bounding box center [364, 325] width 728 height 42
click at [66, 242] on td "[PERSON_NAME]" at bounding box center [85, 237] width 95 height 19
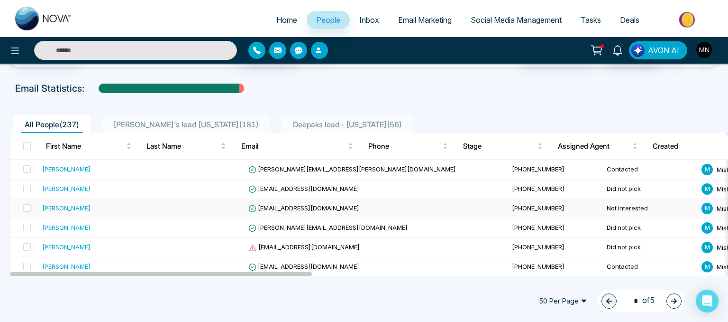
scroll to position [32, 0]
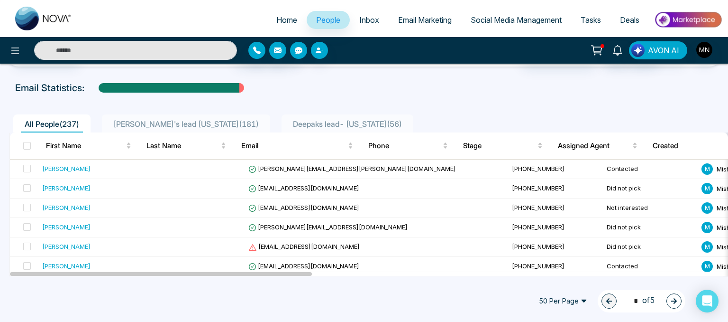
click at [289, 125] on span "Deepaks lead- Florida ( 56 )" at bounding box center [347, 123] width 117 height 9
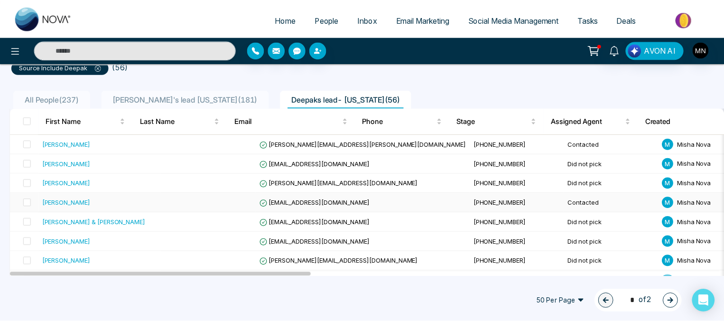
scroll to position [111, 0]
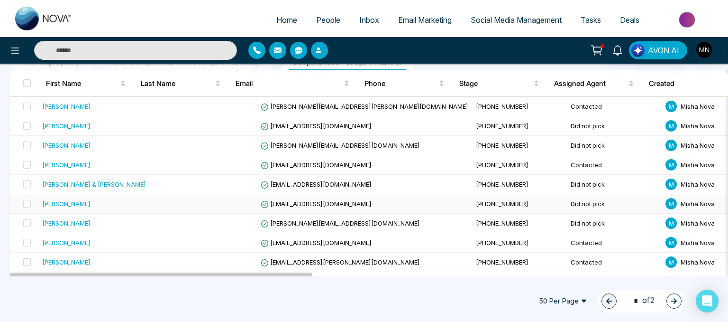
click at [68, 203] on div "[PERSON_NAME]" at bounding box center [66, 203] width 48 height 9
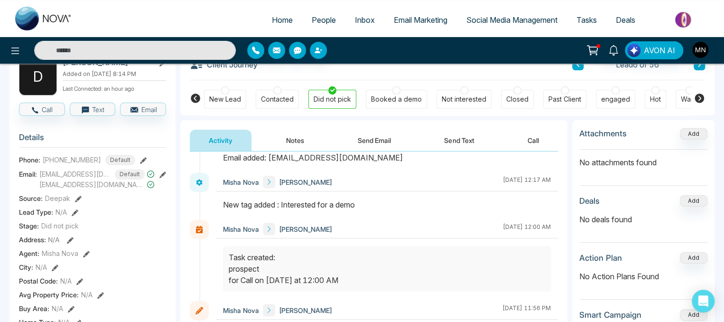
scroll to position [307, 0]
click at [609, 54] on icon at bounding box center [613, 50] width 10 height 10
click at [380, 257] on div "Task created: prospect for Call on Sep, 19 2025 at 12:00 AM" at bounding box center [387, 268] width 316 height 34
click at [579, 20] on span "Tasks" at bounding box center [586, 19] width 20 height 9
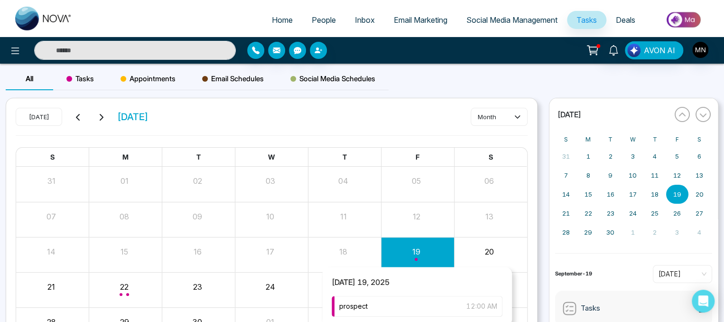
scroll to position [64, 0]
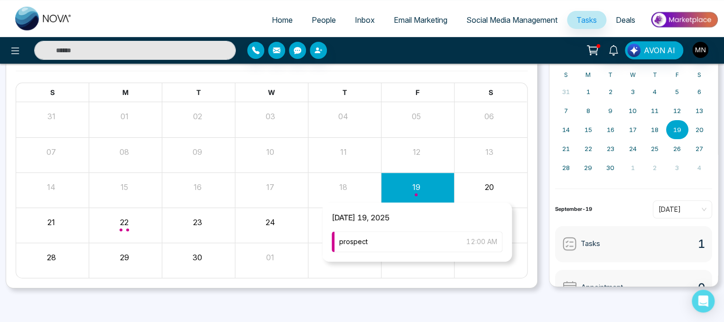
click at [426, 195] on div "Month View" at bounding box center [417, 189] width 73 height 23
click at [364, 246] on span "prospect" at bounding box center [353, 241] width 28 height 10
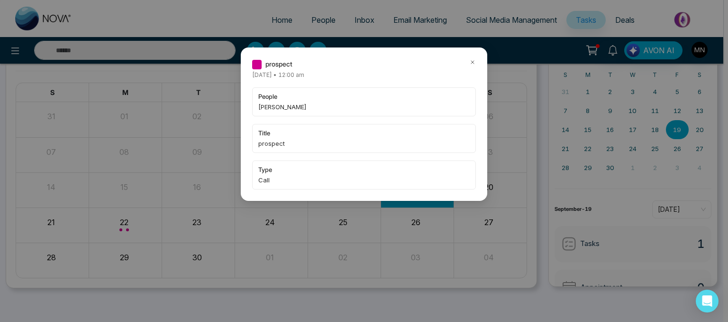
click at [473, 61] on icon at bounding box center [472, 62] width 3 height 3
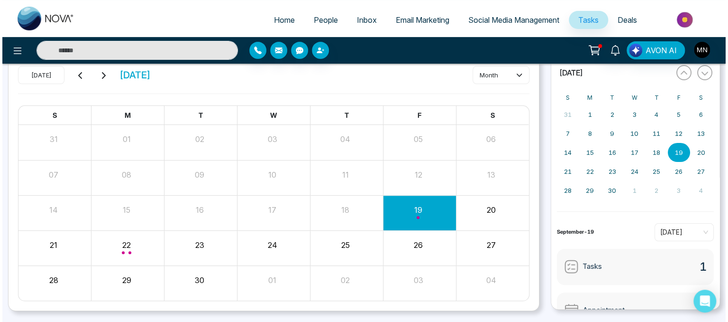
scroll to position [0, 0]
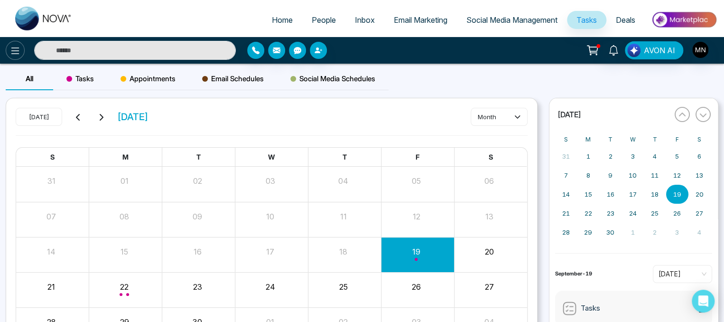
click at [10, 49] on icon at bounding box center [14, 50] width 11 height 11
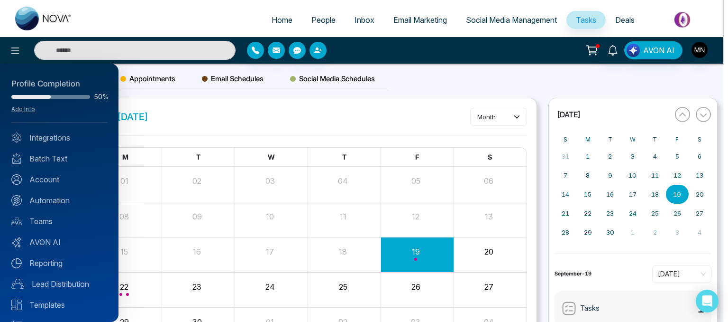
click at [157, 103] on div at bounding box center [364, 161] width 728 height 322
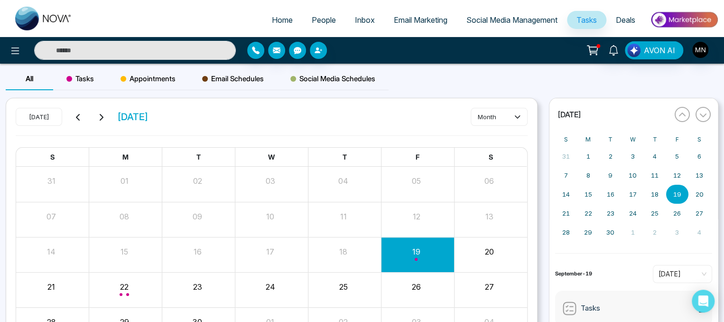
click at [321, 21] on span "People" at bounding box center [324, 19] width 24 height 9
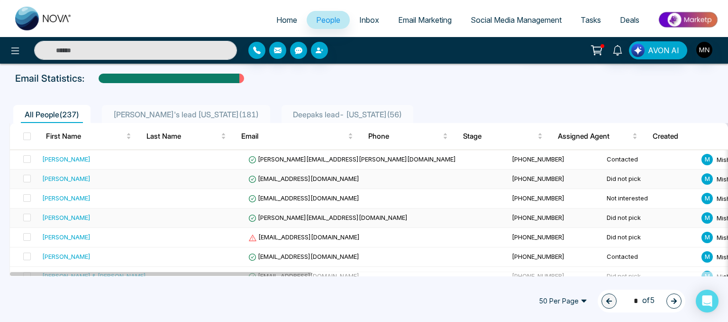
scroll to position [85, 0]
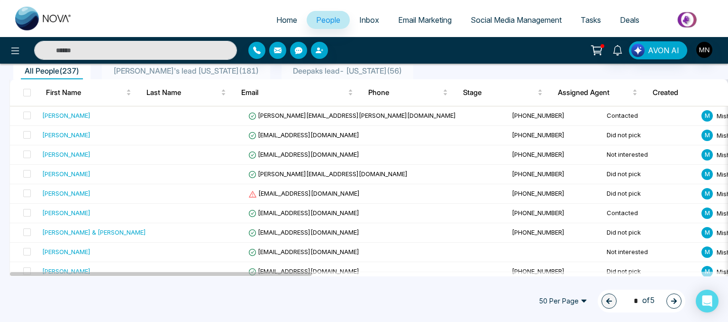
click at [413, 18] on span "Email Marketing" at bounding box center [425, 19] width 54 height 9
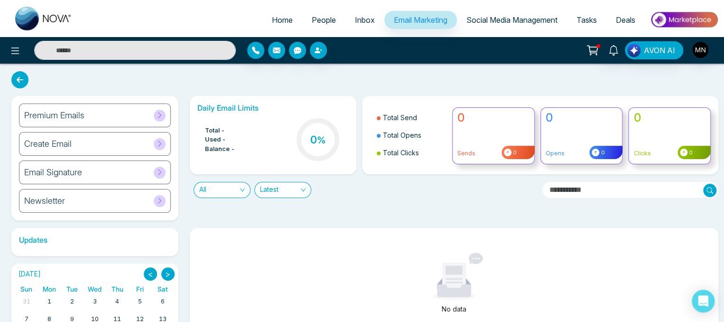
click at [125, 174] on div "Email Signature" at bounding box center [95, 172] width 152 height 24
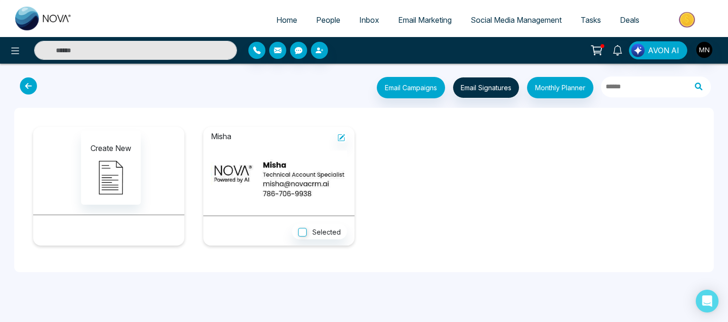
click at [320, 17] on span "People" at bounding box center [328, 19] width 24 height 9
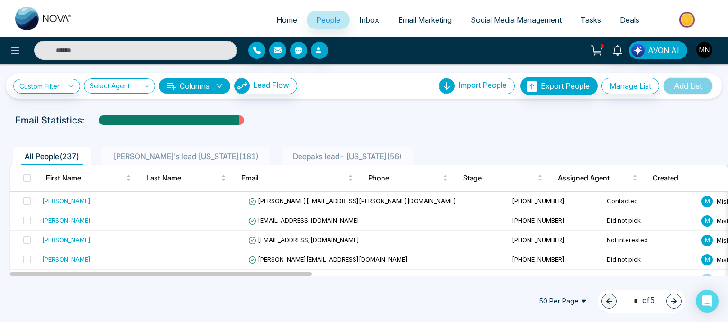
click at [139, 159] on span "[PERSON_NAME]'s lead [US_STATE] ( 181 )" at bounding box center [186, 155] width 153 height 9
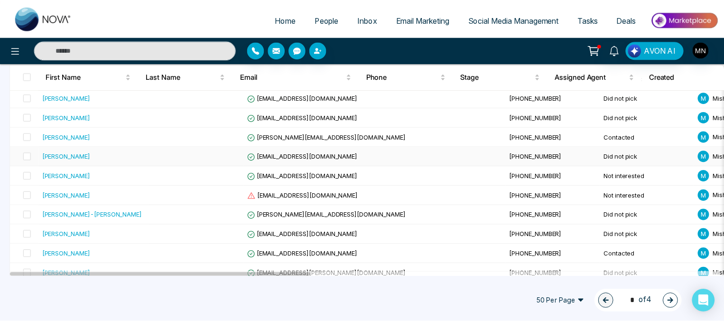
scroll to position [178, 0]
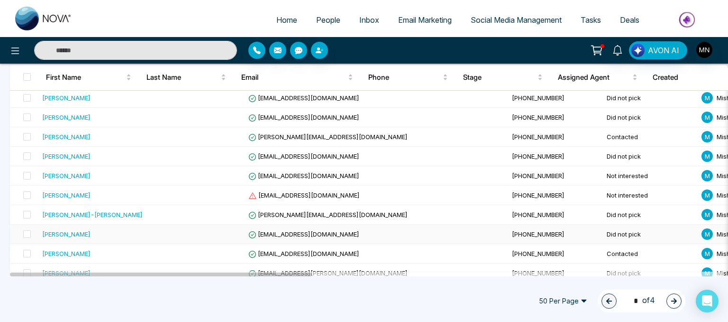
click at [78, 230] on div "[PERSON_NAME]" at bounding box center [66, 233] width 48 height 9
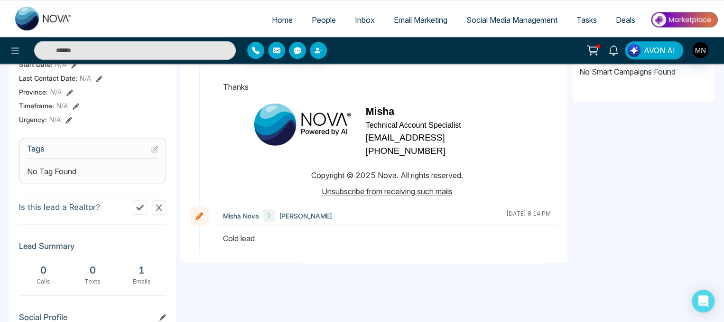
scroll to position [322, 0]
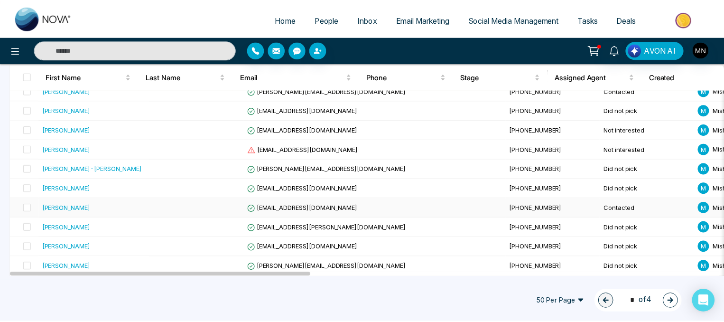
scroll to position [224, 0]
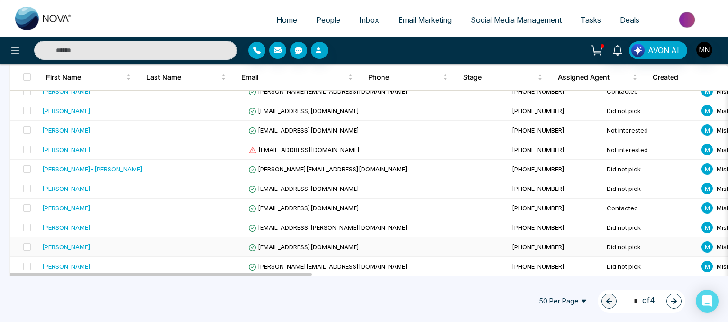
click at [65, 244] on div "[PERSON_NAME]" at bounding box center [66, 246] width 48 height 9
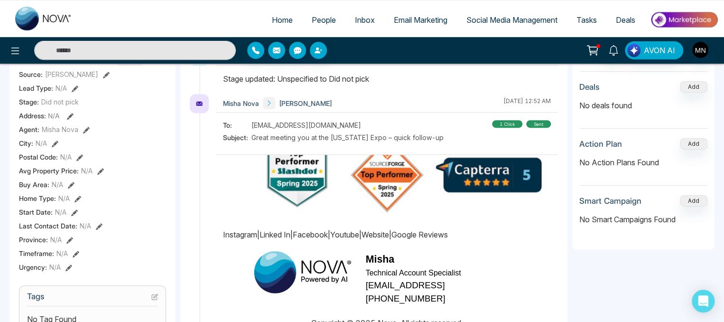
scroll to position [252, 0]
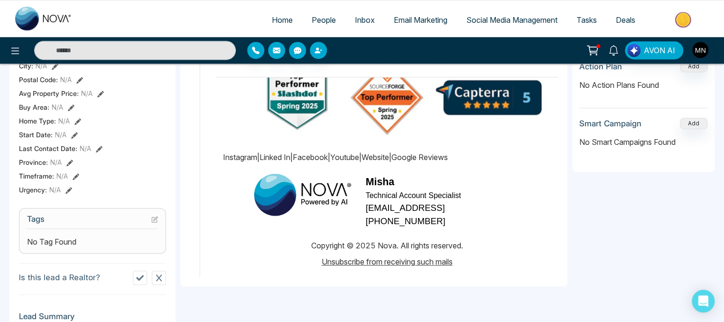
drag, startPoint x: 369, startPoint y: 275, endPoint x: 326, endPoint y: 204, distance: 82.8
click at [326, 204] on img at bounding box center [302, 194] width 114 height 55
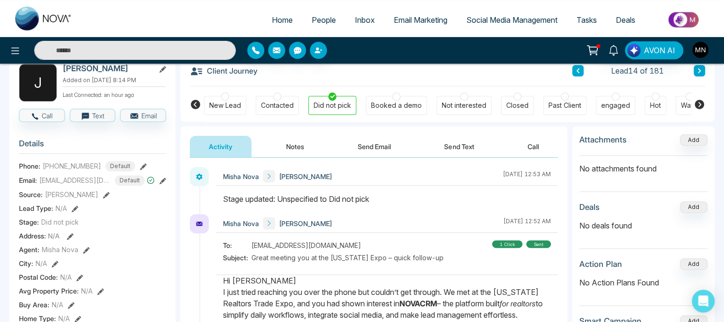
scroll to position [0, 0]
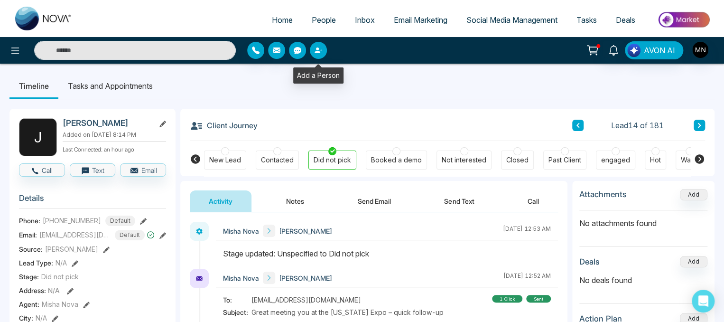
click at [315, 50] on icon "button" at bounding box center [318, 50] width 8 height 8
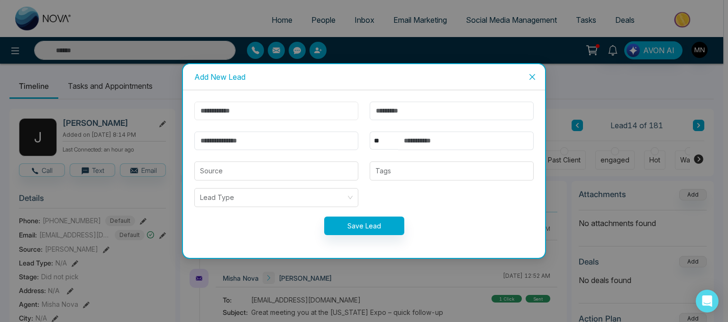
click at [268, 107] on input "text" at bounding box center [276, 110] width 164 height 18
type input "*******"
click at [258, 137] on input "email" at bounding box center [276, 140] width 164 height 18
type input "**********"
click at [370, 230] on button "Save Lead" at bounding box center [364, 225] width 80 height 18
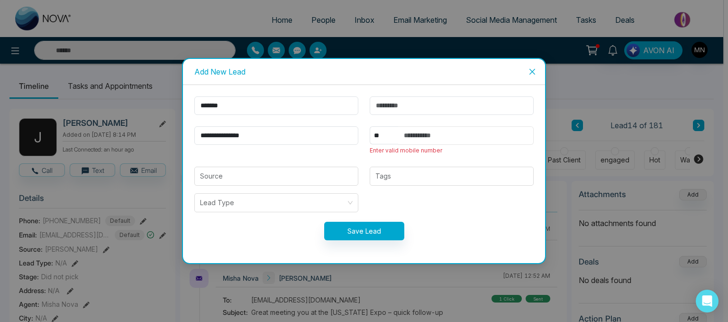
click at [442, 137] on input "text" at bounding box center [466, 135] width 136 height 18
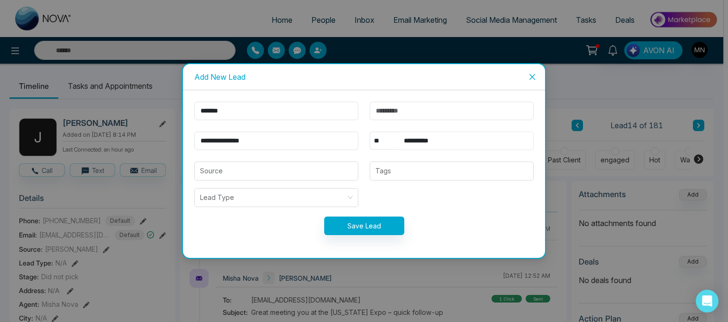
type input "**********"
click at [363, 227] on button "Save Lead" at bounding box center [364, 225] width 80 height 18
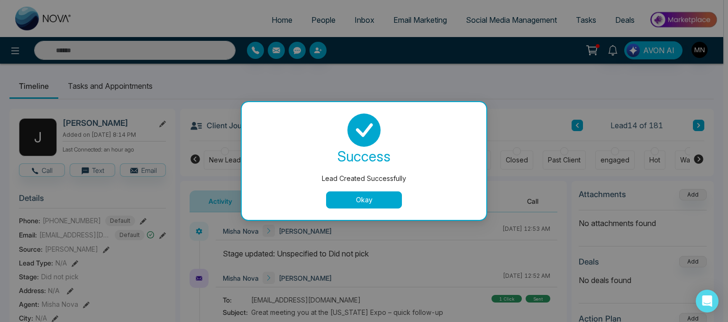
drag, startPoint x: 359, startPoint y: 198, endPoint x: 400, endPoint y: 181, distance: 44.2
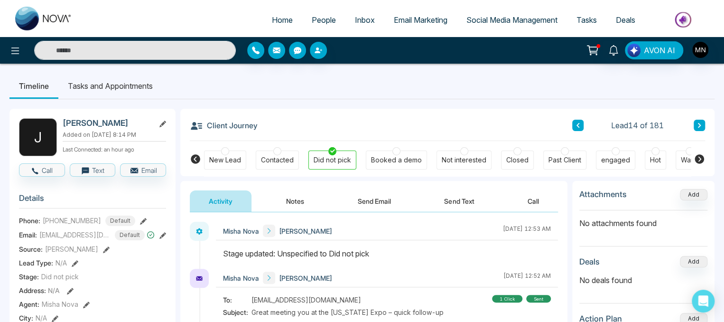
click at [316, 28] on link "People" at bounding box center [323, 20] width 43 height 18
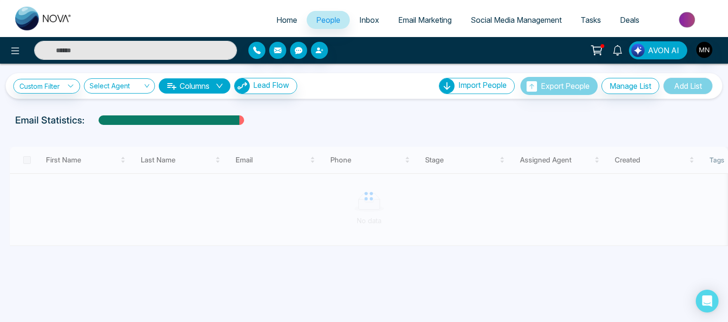
click at [111, 51] on input "text" at bounding box center [135, 50] width 203 height 19
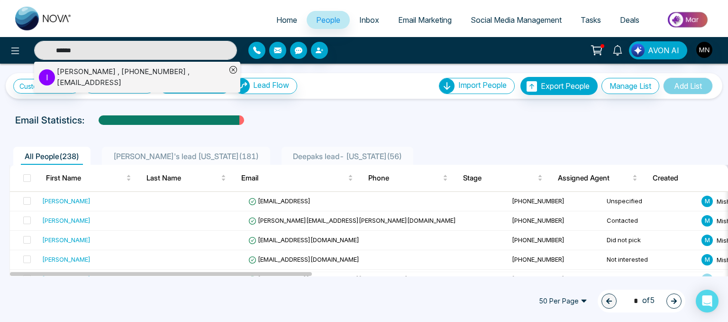
type input "******"
click at [92, 78] on div "Ishmeet , +16474598564 , sales@novacrm.ai" at bounding box center [141, 76] width 169 height 21
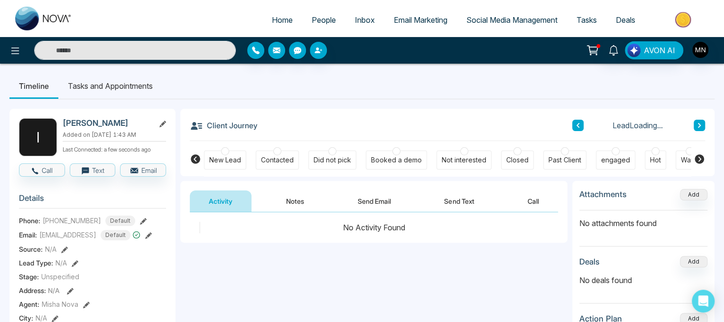
click at [388, 203] on button "Send Email" at bounding box center [374, 200] width 71 height 21
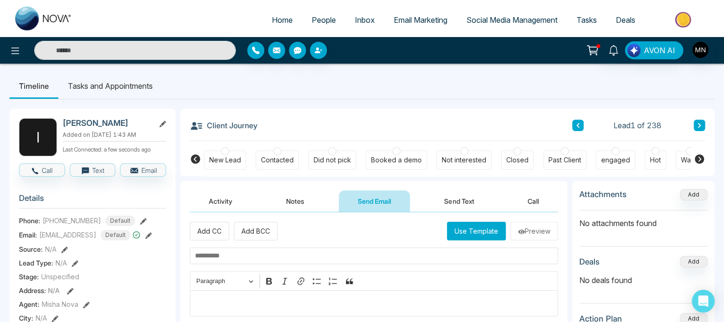
click at [222, 305] on p "Editor editing area: main" at bounding box center [374, 302] width 358 height 11
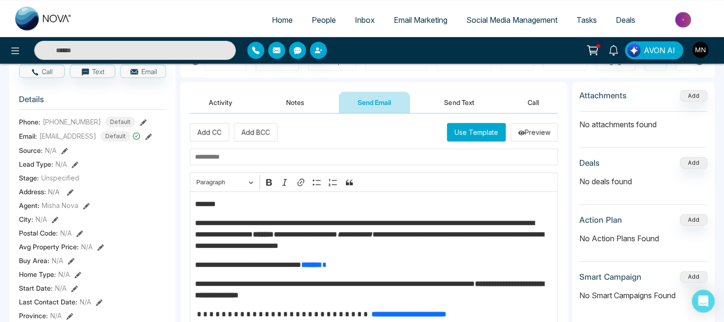
scroll to position [84, 0]
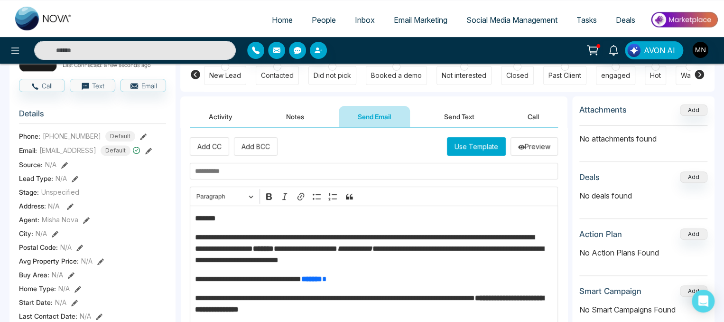
click at [234, 166] on input "text" at bounding box center [374, 171] width 368 height 17
paste input "**********"
click at [237, 219] on p "*******" at bounding box center [371, 217] width 353 height 11
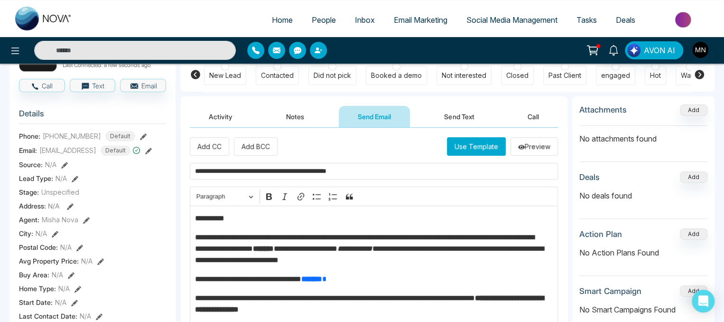
click at [398, 169] on input "**********" at bounding box center [374, 171] width 368 height 17
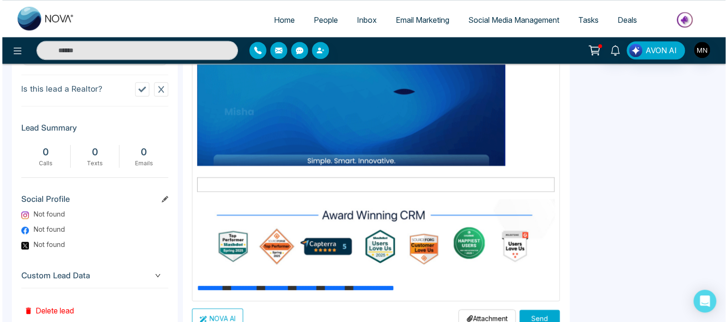
scroll to position [470, 0]
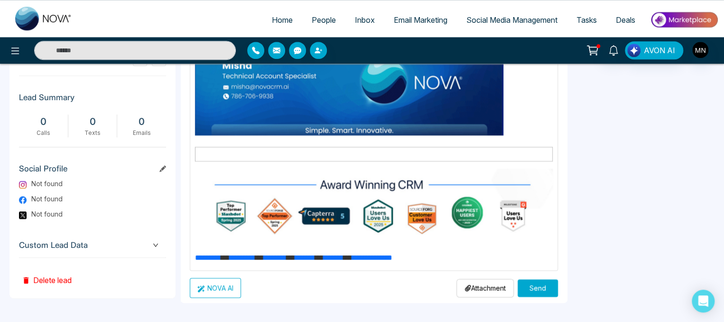
type input "**********"
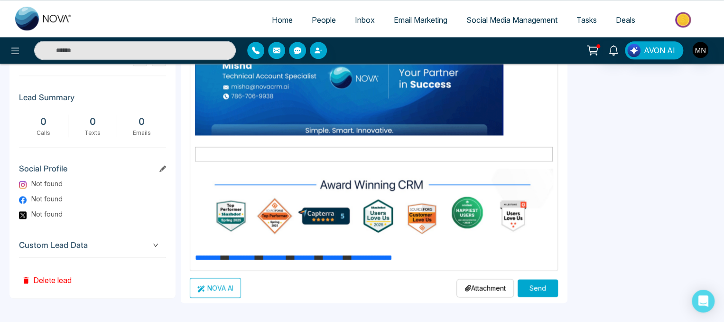
click at [527, 286] on button "Send" at bounding box center [537, 288] width 40 height 18
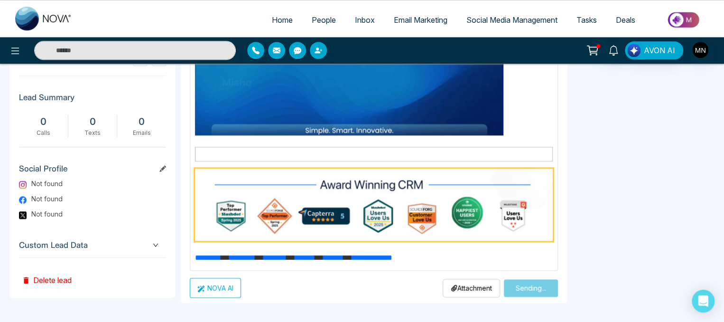
scroll to position [0, 0]
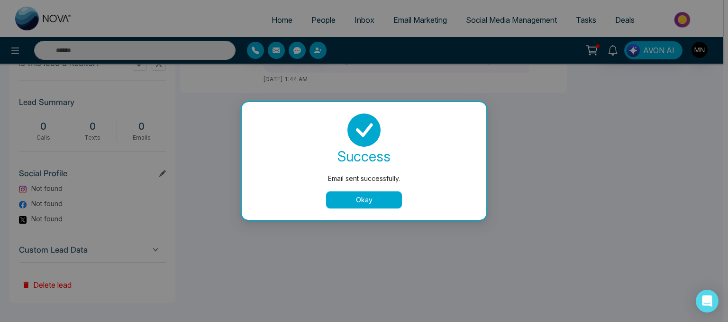
click at [376, 202] on button "Okay" at bounding box center [364, 199] width 76 height 17
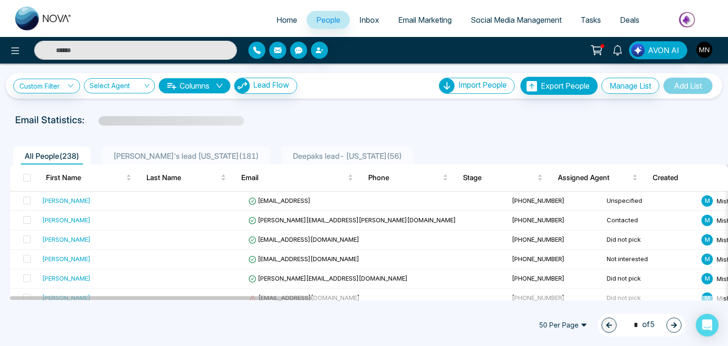
click at [155, 152] on span "[PERSON_NAME]'s lead [US_STATE] ( 181 )" at bounding box center [186, 155] width 153 height 9
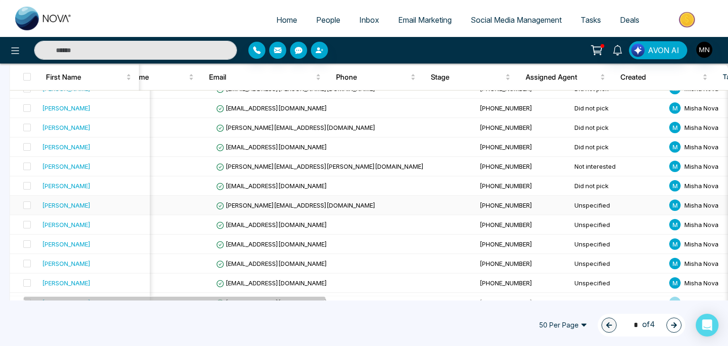
click at [66, 203] on div "[PERSON_NAME]" at bounding box center [66, 205] width 48 height 9
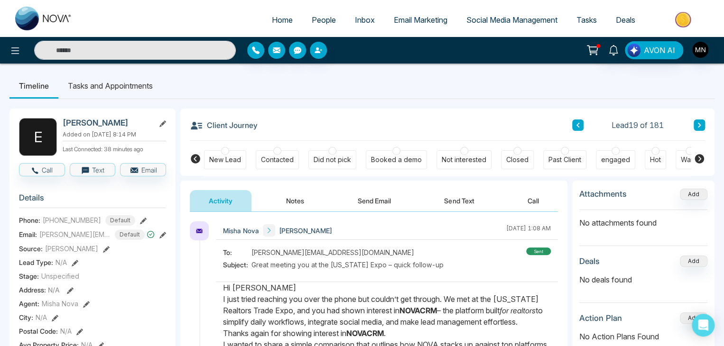
click at [314, 159] on div "Did not pick" at bounding box center [331, 159] width 37 height 9
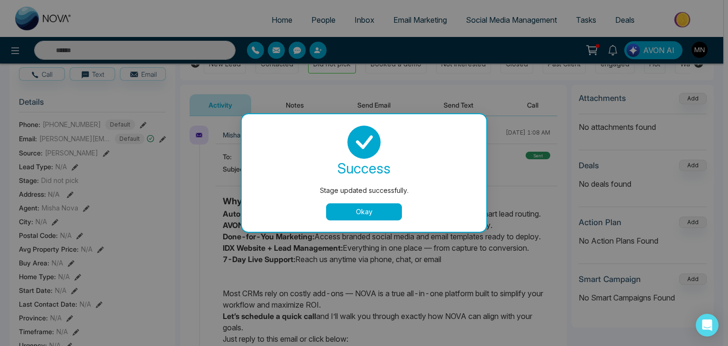
click at [344, 216] on button "Okay" at bounding box center [364, 211] width 76 height 17
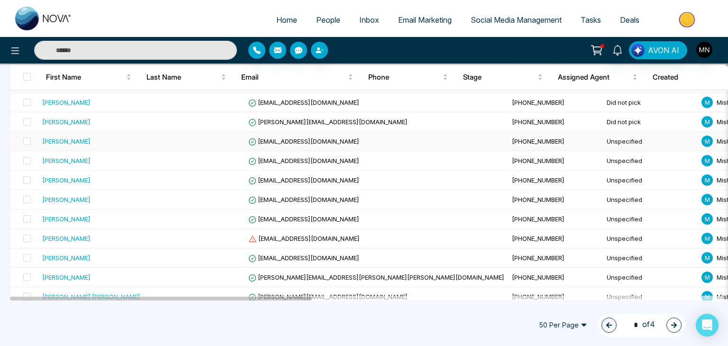
click at [73, 141] on div "[PERSON_NAME]" at bounding box center [66, 141] width 48 height 9
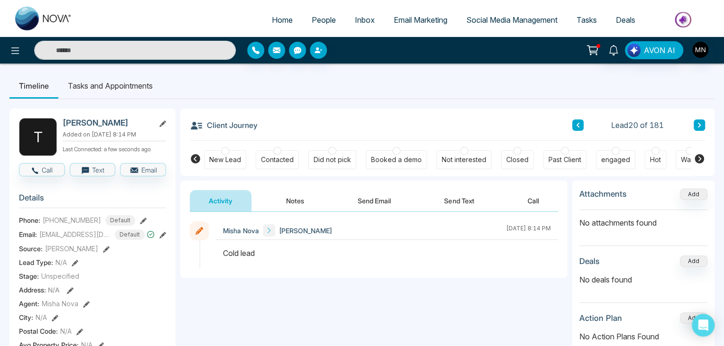
click at [387, 196] on button "Send Email" at bounding box center [374, 200] width 71 height 21
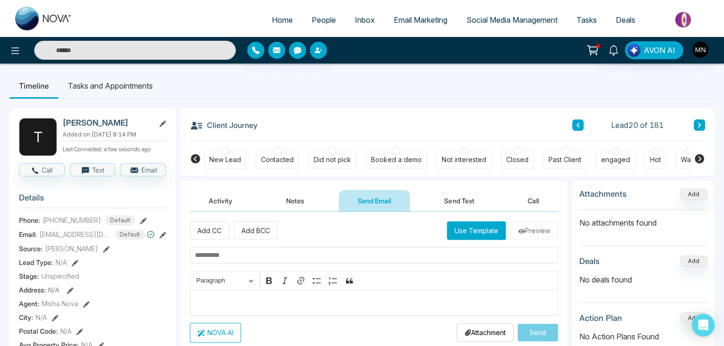
click at [246, 302] on p "Editor editing area: main" at bounding box center [374, 302] width 358 height 11
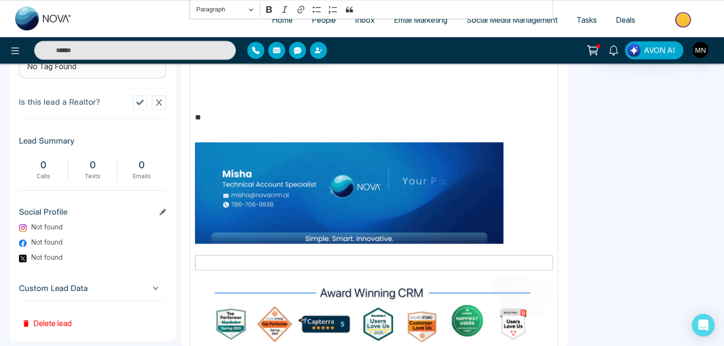
scroll to position [161, 0]
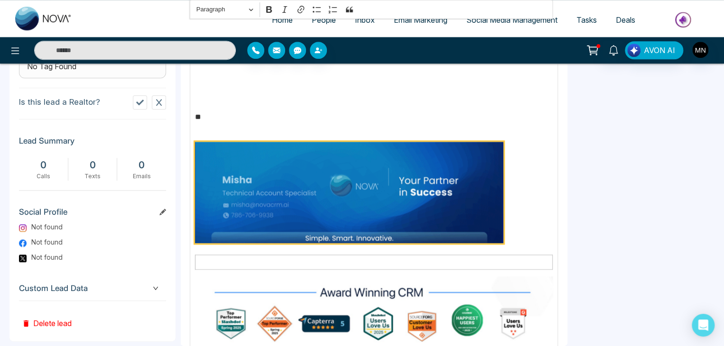
drag, startPoint x: 505, startPoint y: 230, endPoint x: 309, endPoint y: 152, distance: 210.9
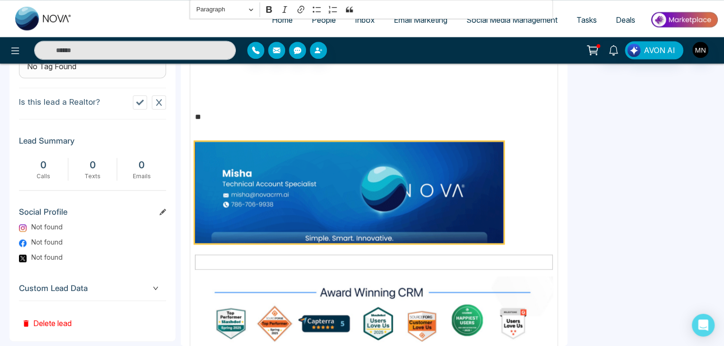
click at [309, 152] on p "Editor editing area: main" at bounding box center [374, 194] width 358 height 105
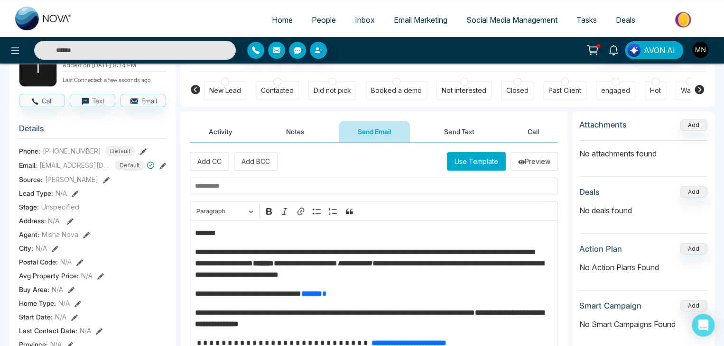
scroll to position [0, 0]
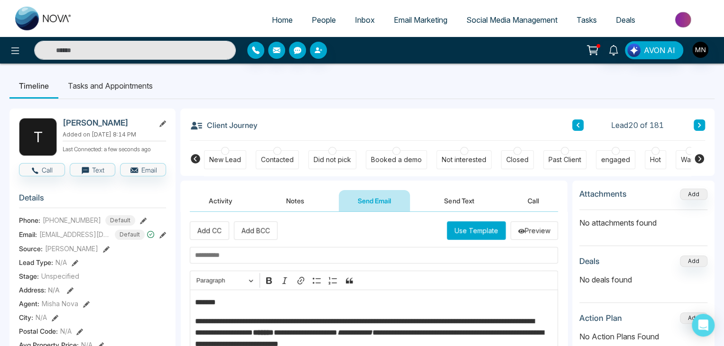
click at [256, 251] on input "text" at bounding box center [374, 255] width 368 height 17
paste input "**********"
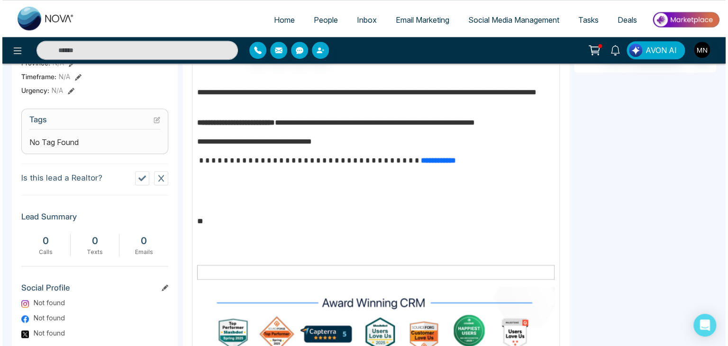
scroll to position [446, 0]
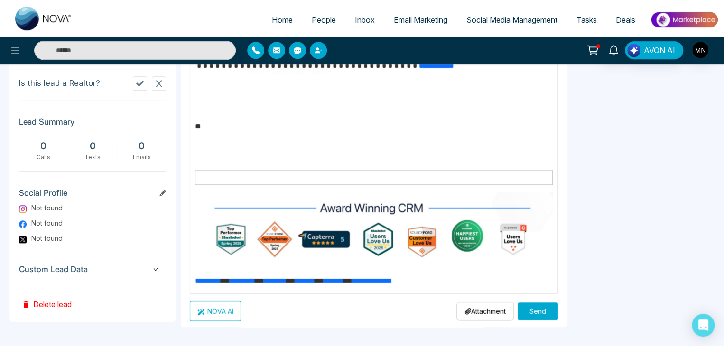
type input "**********"
click at [525, 306] on button "Send" at bounding box center [537, 312] width 40 height 18
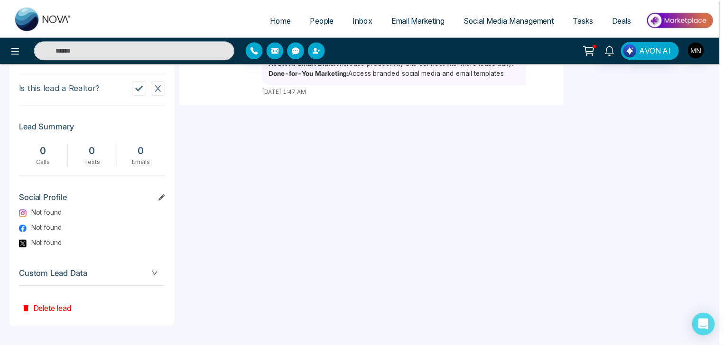
scroll to position [0, 0]
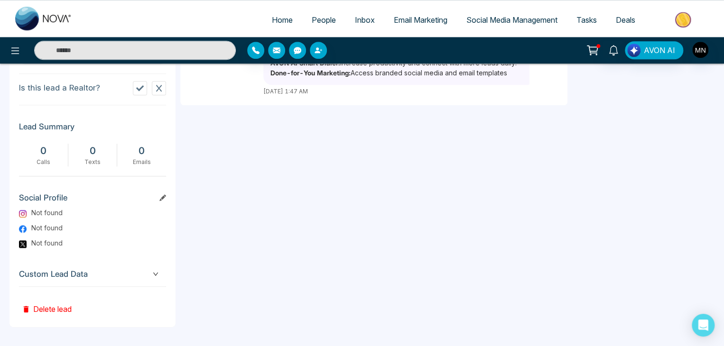
click at [391, 206] on div "**********" at bounding box center [373, 33] width 387 height 587
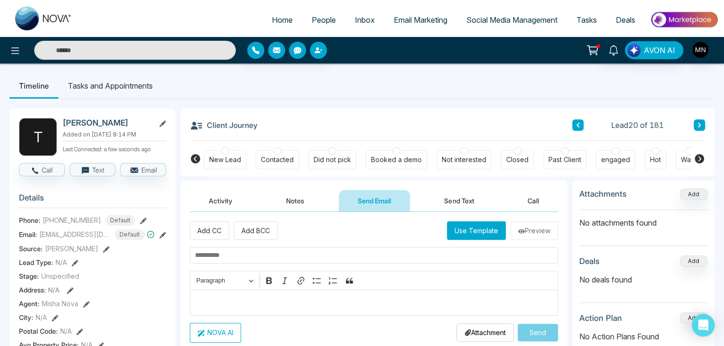
click at [323, 156] on div "Did not pick" at bounding box center [331, 159] width 37 height 9
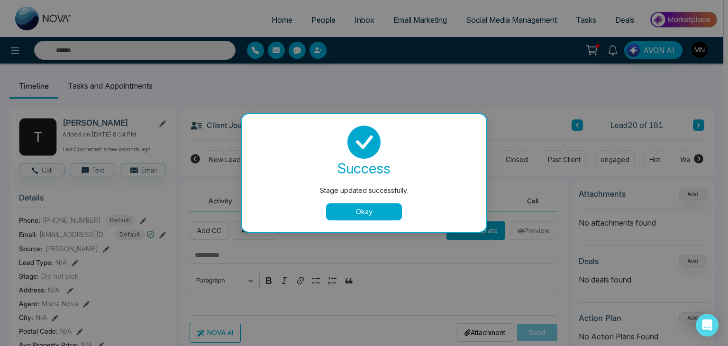
click at [357, 212] on button "Okay" at bounding box center [364, 211] width 76 height 17
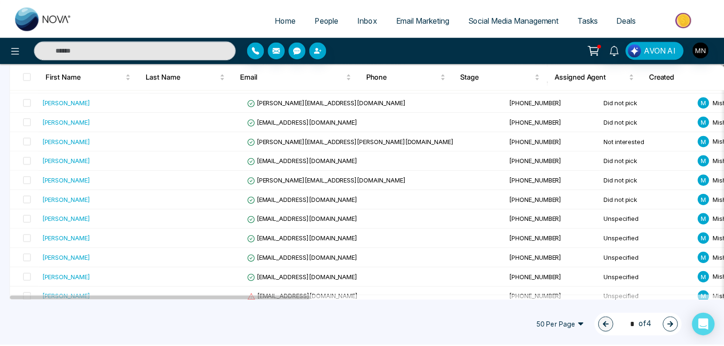
scroll to position [379, 0]
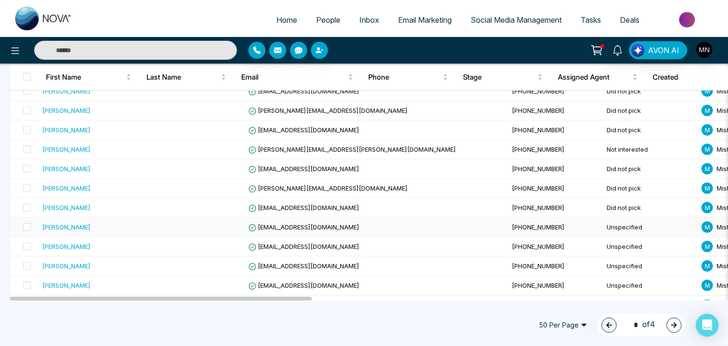
click at [83, 228] on div "[PERSON_NAME]" at bounding box center [66, 226] width 48 height 9
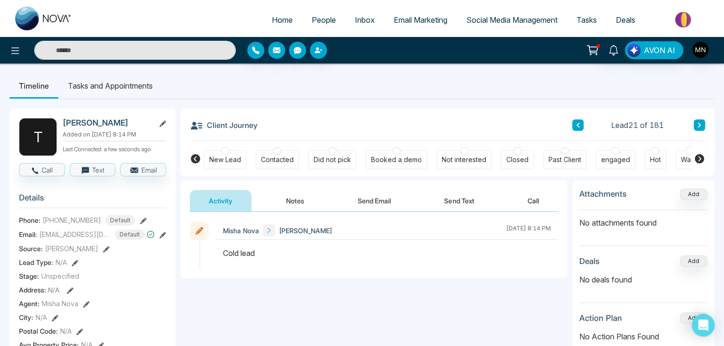
click at [368, 200] on button "Send Email" at bounding box center [374, 200] width 71 height 21
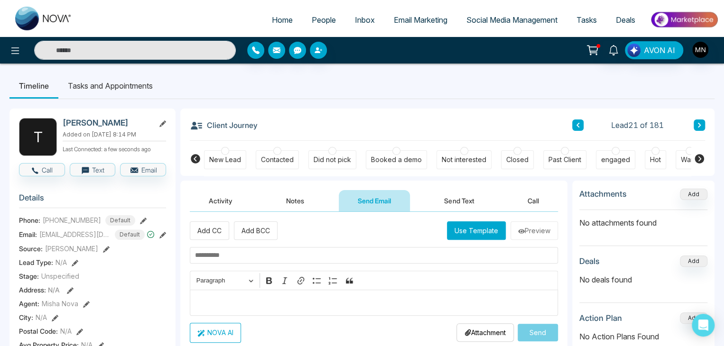
click at [228, 302] on p "Editor editing area: main" at bounding box center [374, 302] width 358 height 11
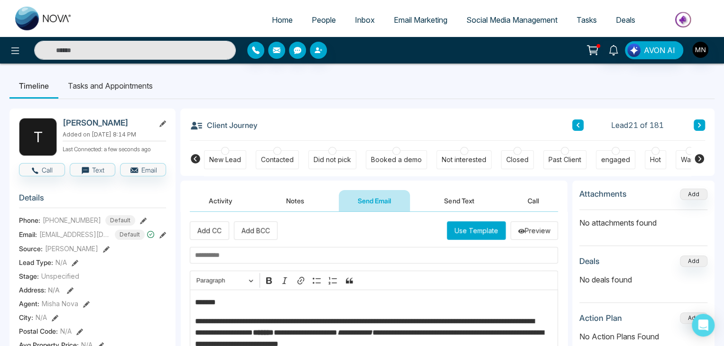
click at [262, 256] on input "text" at bounding box center [374, 255] width 368 height 17
paste input "**********"
type input "**********"
click at [318, 159] on div "Did not pick" at bounding box center [331, 159] width 37 height 9
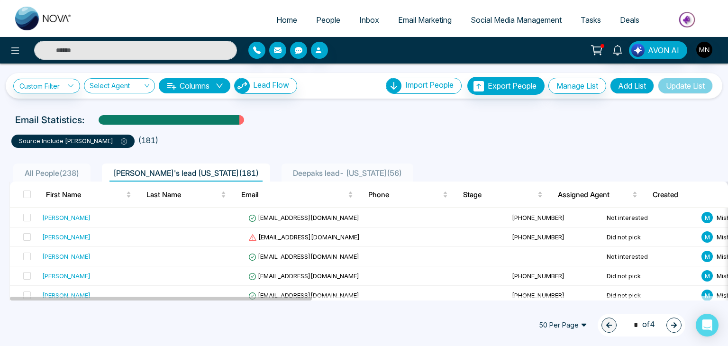
click at [121, 141] on icon at bounding box center [124, 141] width 6 height 6
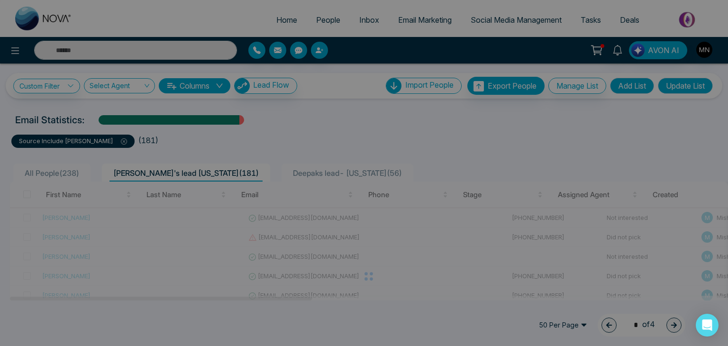
click at [120, 49] on div "Filter removed successfully success Filter removed successfully Okay" at bounding box center [364, 173] width 728 height 346
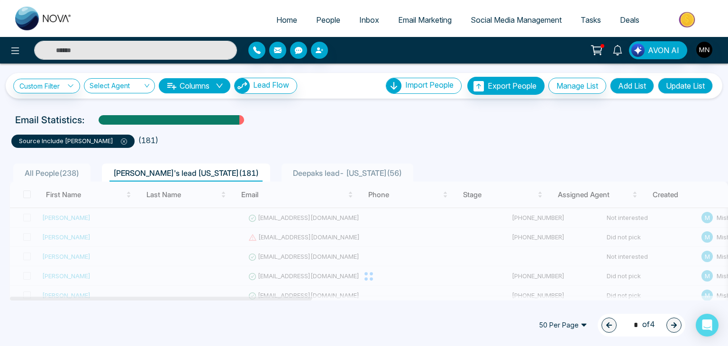
click at [120, 49] on input "text" at bounding box center [135, 50] width 203 height 19
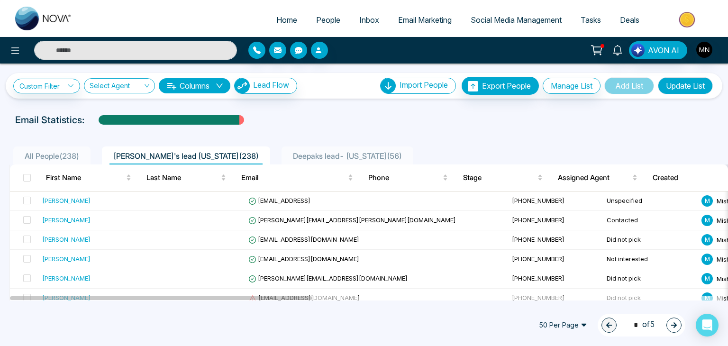
type input "******"
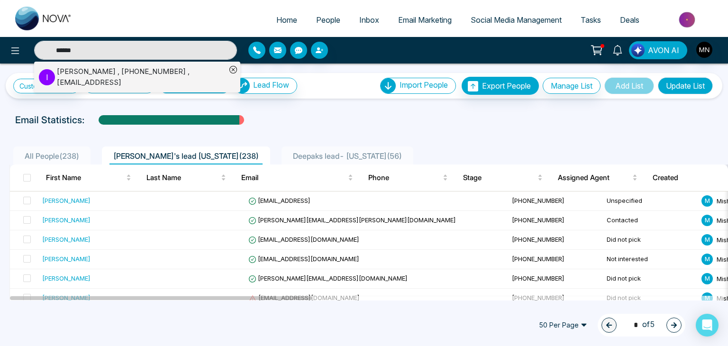
click at [85, 71] on div "Ishmeet , +16474598564 , sales@novacrm.ai" at bounding box center [141, 76] width 169 height 21
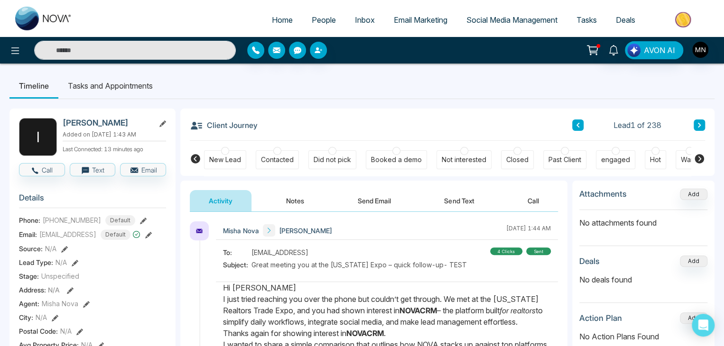
click at [374, 198] on button "Send Email" at bounding box center [374, 200] width 71 height 21
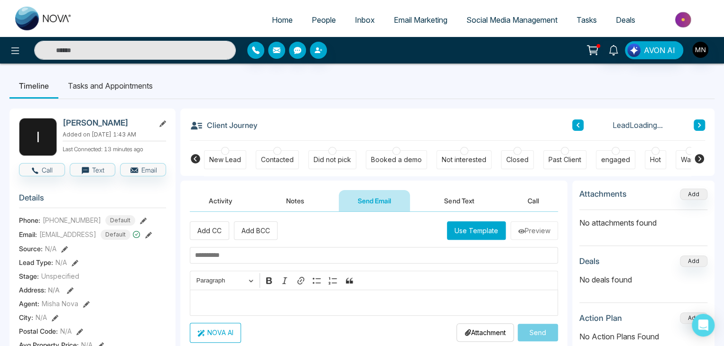
click at [228, 297] on p "Editor editing area: main" at bounding box center [374, 302] width 358 height 11
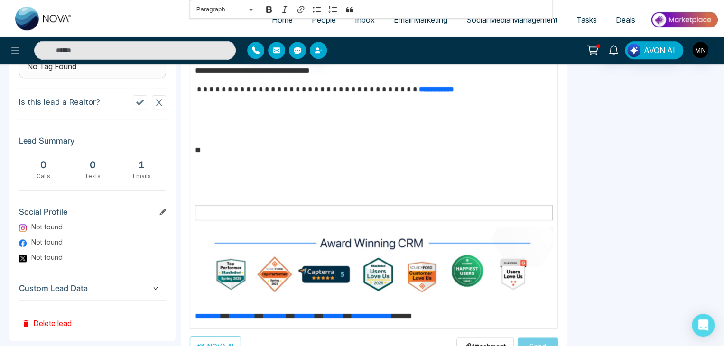
scroll to position [129, 0]
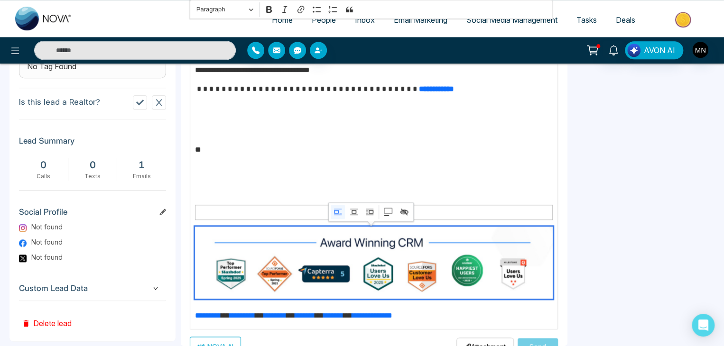
click at [281, 232] on img "Editor editing area: main" at bounding box center [374, 263] width 358 height 72
click at [385, 215] on icon "Image toolbar" at bounding box center [386, 215] width 5 height 1
click at [338, 213] on icon "Image toolbar" at bounding box center [337, 211] width 9 height 9
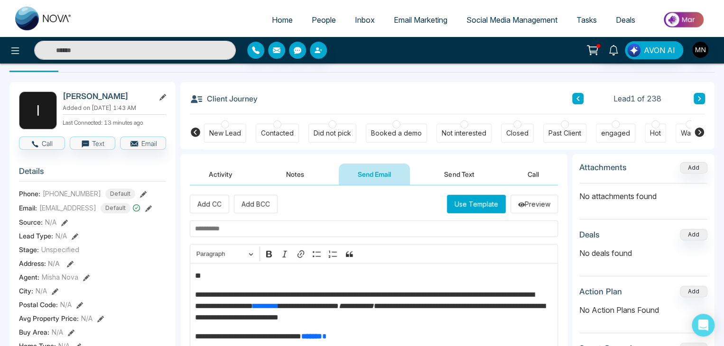
scroll to position [0, 0]
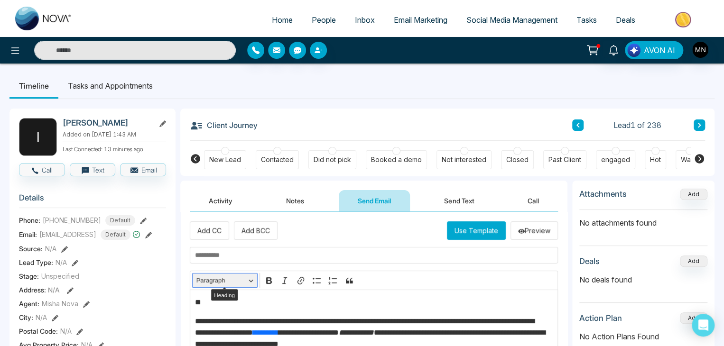
click at [238, 276] on span "Paragraph" at bounding box center [220, 280] width 49 height 11
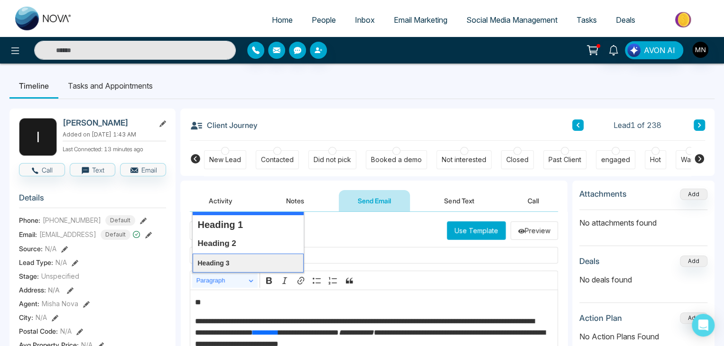
click at [232, 267] on button "Heading 3" at bounding box center [248, 263] width 111 height 19
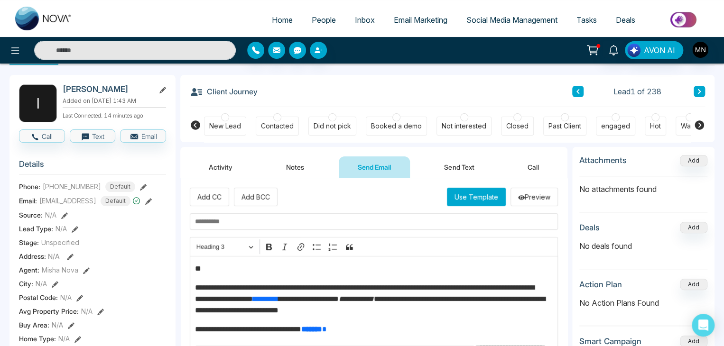
scroll to position [33, 0]
click at [328, 219] on input "text" at bounding box center [374, 222] width 368 height 17
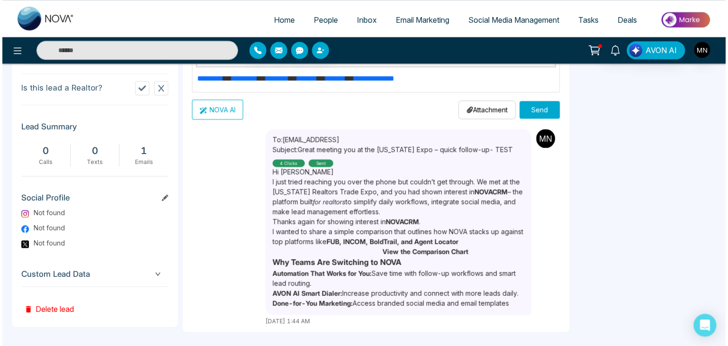
scroll to position [446, 0]
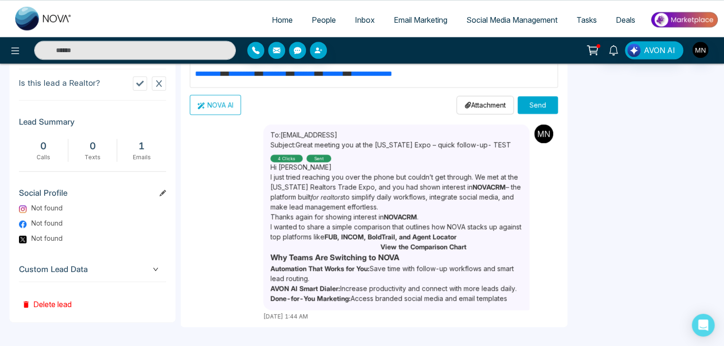
type input "****"
click at [534, 96] on button "Send" at bounding box center [537, 105] width 40 height 18
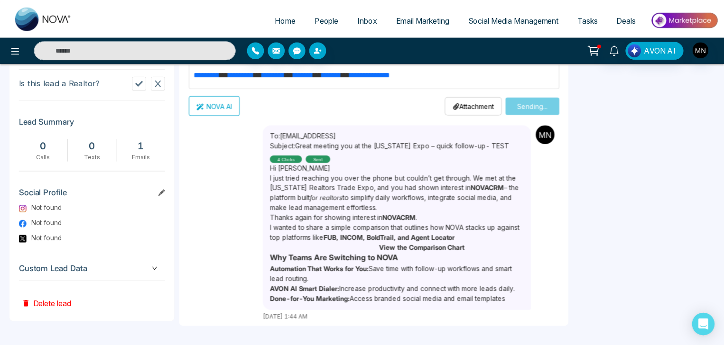
scroll to position [0, 0]
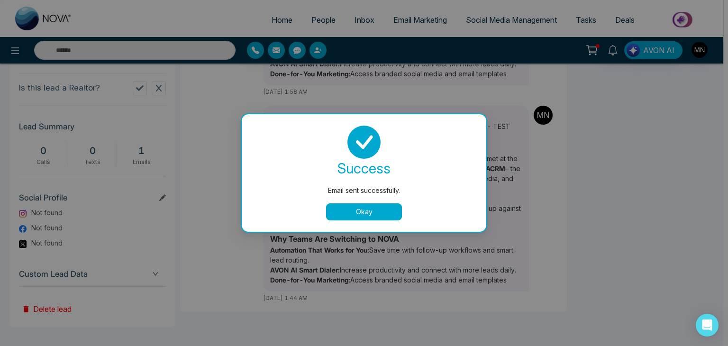
click at [375, 211] on button "Okay" at bounding box center [364, 211] width 76 height 17
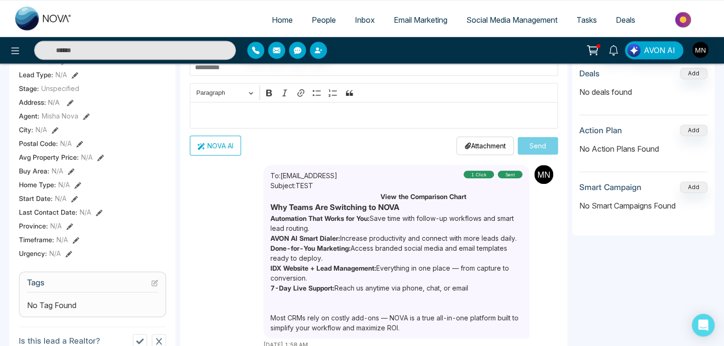
scroll to position [47, 0]
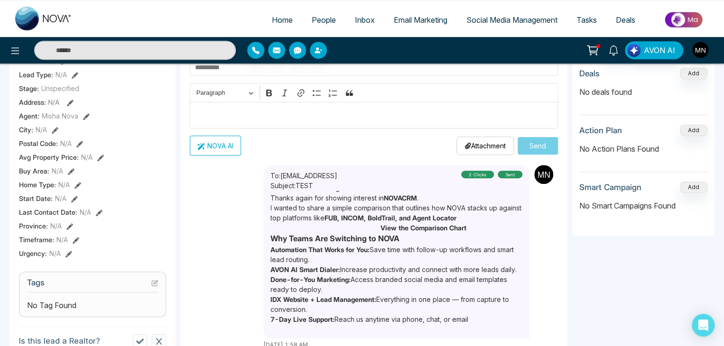
click at [408, 224] on strong "View the Comparison Chart" at bounding box center [423, 228] width 86 height 8
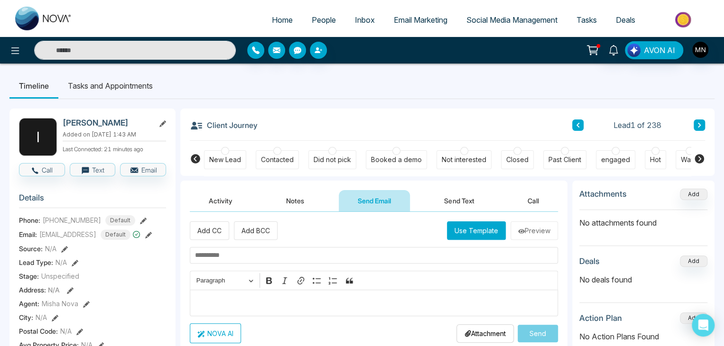
click at [227, 299] on p "Editor editing area: main" at bounding box center [374, 302] width 358 height 11
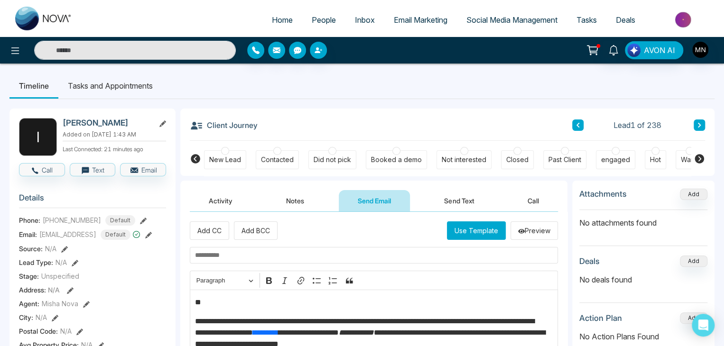
click at [218, 252] on input "text" at bounding box center [374, 255] width 368 height 17
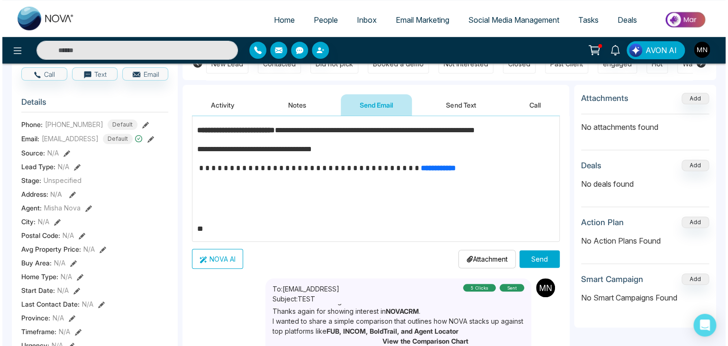
scroll to position [98, 0]
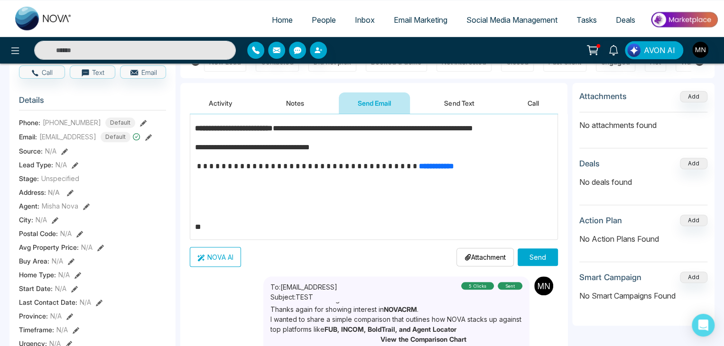
type input "****"
click at [535, 256] on button "Send" at bounding box center [537, 258] width 40 height 18
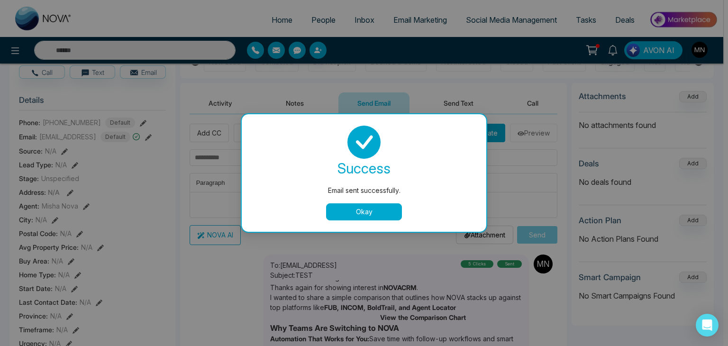
click at [358, 218] on button "Okay" at bounding box center [364, 211] width 76 height 17
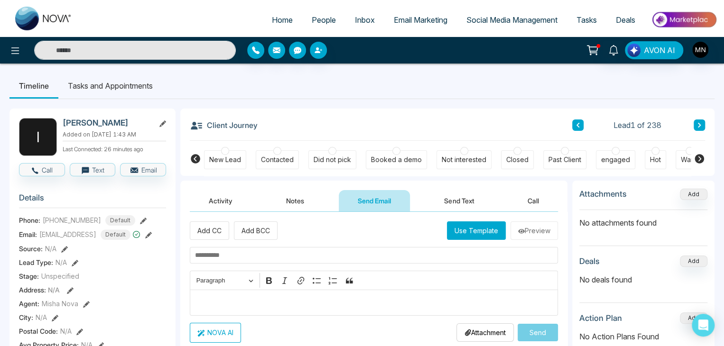
click at [158, 50] on input "text" at bounding box center [135, 50] width 202 height 19
type input "*"
type input "**********"
click at [120, 50] on input "**********" at bounding box center [135, 50] width 202 height 19
click at [120, 50] on input "text" at bounding box center [135, 50] width 202 height 19
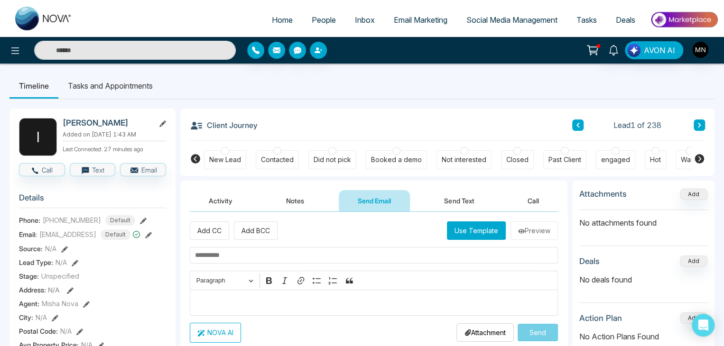
click at [120, 50] on input "text" at bounding box center [135, 50] width 202 height 19
type input "**********"
click at [120, 50] on input "**********" at bounding box center [135, 50] width 202 height 19
click at [120, 50] on input "text" at bounding box center [135, 50] width 202 height 19
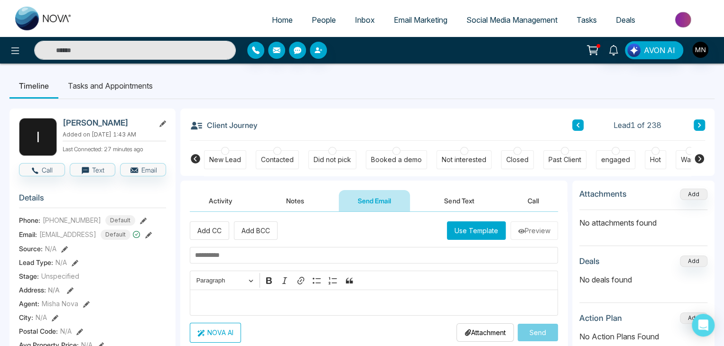
click at [120, 50] on input "text" at bounding box center [135, 50] width 202 height 19
click at [137, 49] on input "text" at bounding box center [135, 50] width 202 height 19
type input "**********"
drag, startPoint x: 107, startPoint y: 41, endPoint x: 106, endPoint y: 55, distance: 13.8
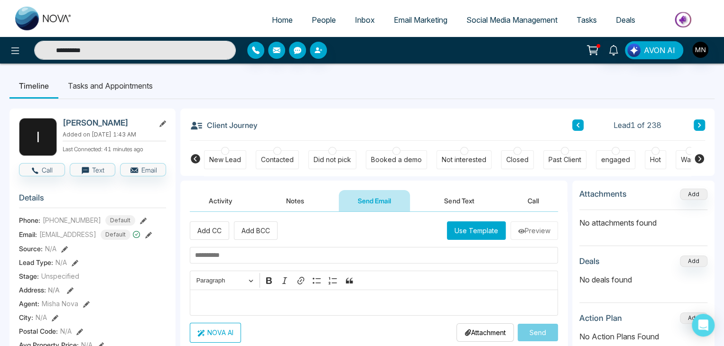
click at [106, 55] on input "**********" at bounding box center [135, 50] width 202 height 19
click at [106, 55] on input "text" at bounding box center [135, 50] width 202 height 19
type input "*"
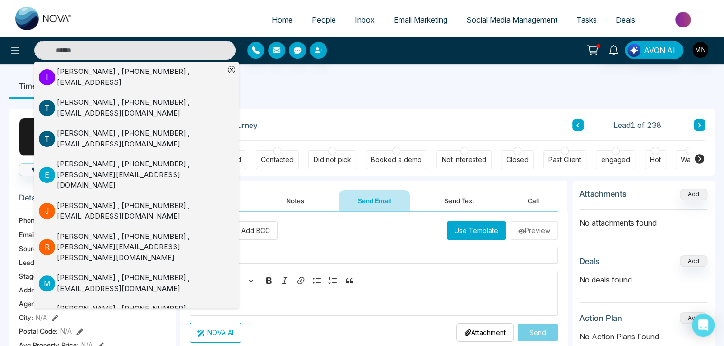
click at [129, 50] on input "text" at bounding box center [135, 50] width 202 height 19
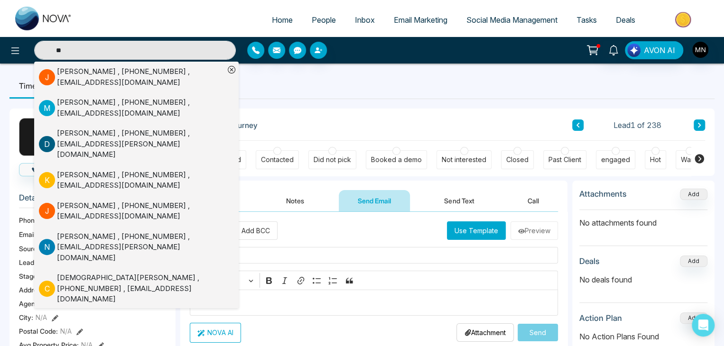
type input "*"
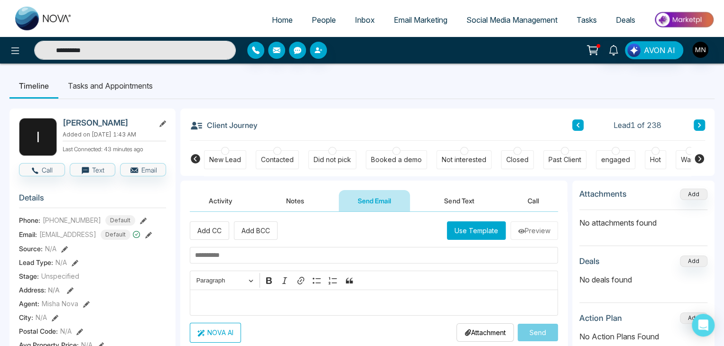
type input "**********"
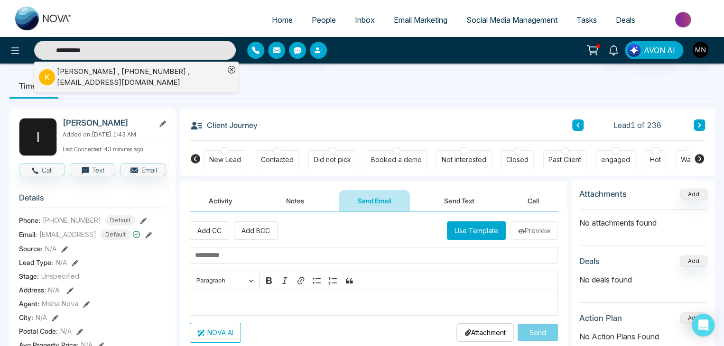
click at [118, 74] on div "Kenneth Cagan , +19543831018 , caganrealtyservices@gmail.com" at bounding box center [140, 76] width 167 height 21
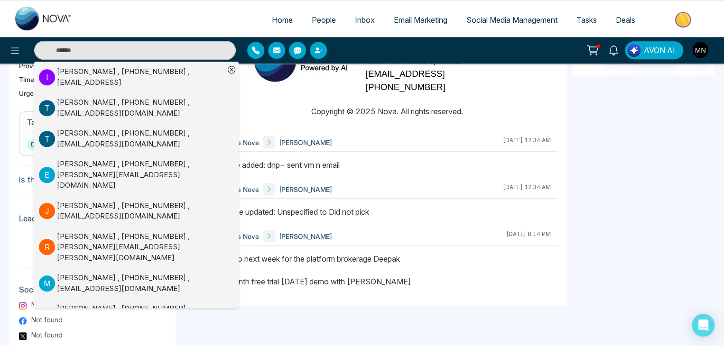
scroll to position [349, 0]
click at [336, 326] on div "**********" at bounding box center [373, 125] width 387 height 586
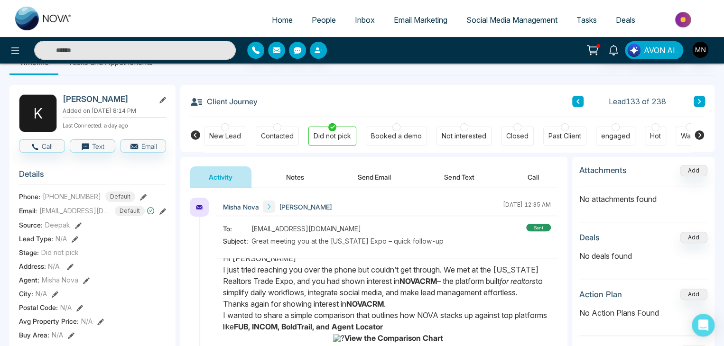
scroll to position [0, 0]
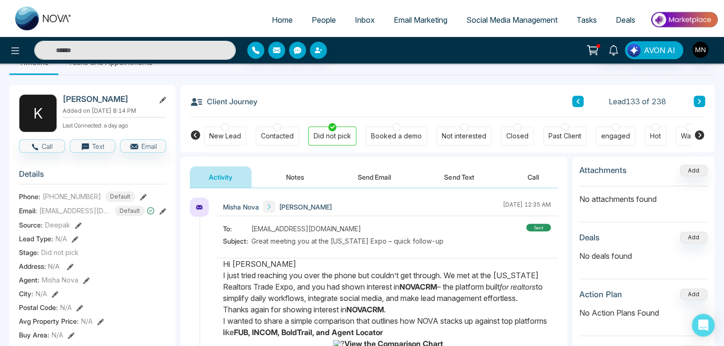
click at [280, 133] on div "Contacted" at bounding box center [277, 135] width 33 height 9
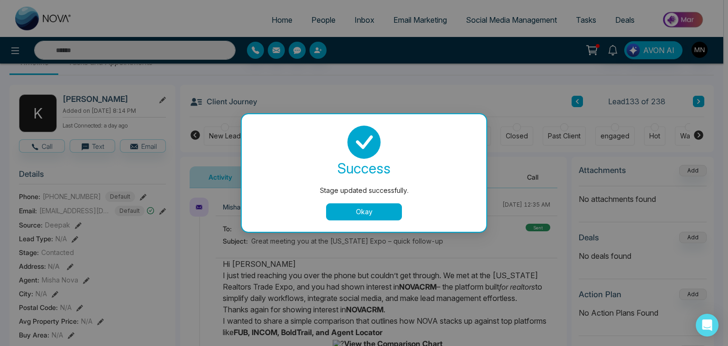
click at [395, 209] on button "Okay" at bounding box center [364, 211] width 76 height 17
